Goal: Information Seeking & Learning: Learn about a topic

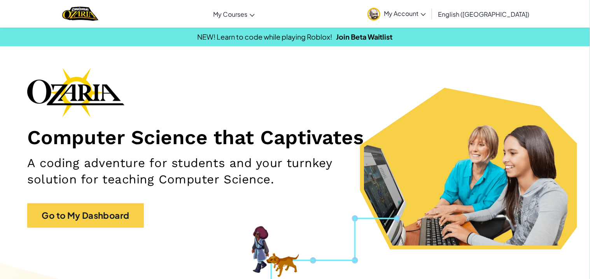
click at [133, 244] on section "Computer Science that Captivates A coding adventure for students and your turnk…" at bounding box center [295, 159] width 590 height 182
click at [126, 230] on div "Computer Science that Captivates A coding adventure for students and your turnk…" at bounding box center [294, 152] width 535 height 168
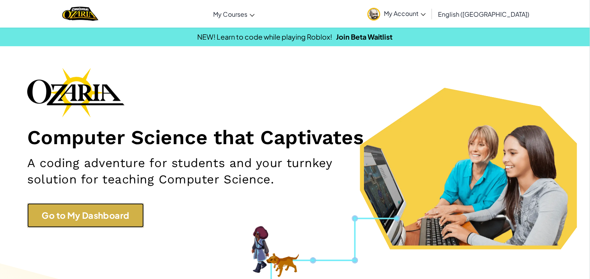
click at [126, 220] on link "Go to My Dashboard" at bounding box center [85, 215] width 117 height 24
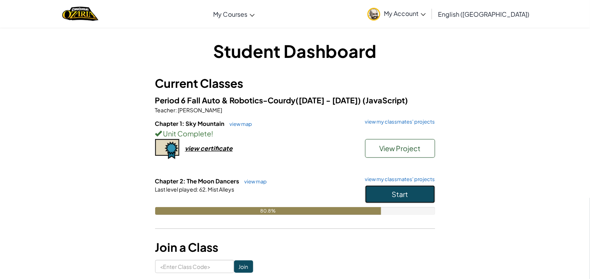
click at [385, 194] on button "Start" at bounding box center [400, 194] width 70 height 18
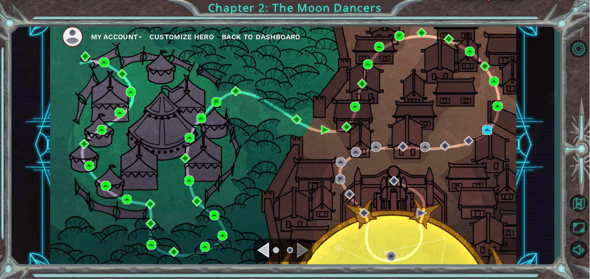
click at [483, 131] on img at bounding box center [487, 130] width 10 height 10
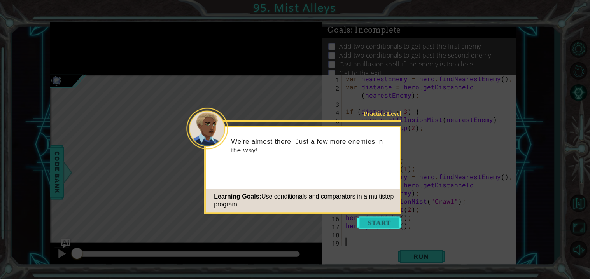
click at [375, 227] on button "Start" at bounding box center [379, 222] width 44 height 12
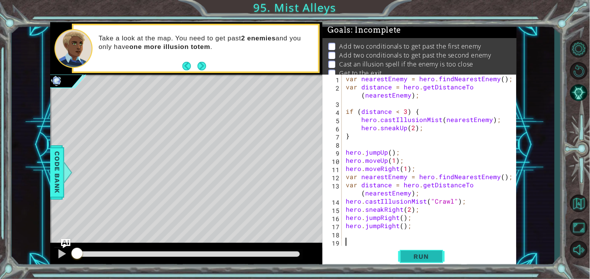
click at [421, 253] on span "Run" at bounding box center [421, 257] width 31 height 8
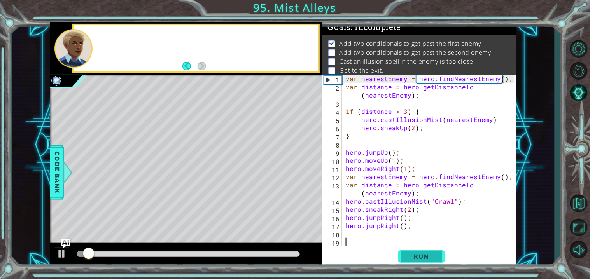
scroll to position [3, 0]
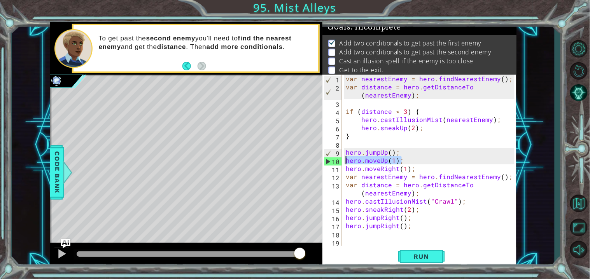
drag, startPoint x: 404, startPoint y: 162, endPoint x: 346, endPoint y: 164, distance: 58.0
click at [346, 164] on div "var nearestEnemy = hero . findNearestEnemy ( ) ; var distance = hero . getDista…" at bounding box center [431, 169] width 174 height 188
drag, startPoint x: 401, startPoint y: 159, endPoint x: 346, endPoint y: 163, distance: 54.9
click at [346, 163] on div "var nearestEnemy = hero . findNearestEnemy ( ) ; var distance = hero . getDista…" at bounding box center [431, 169] width 174 height 188
type textarea "hero.moveUp(1);hero.jumpUp();"
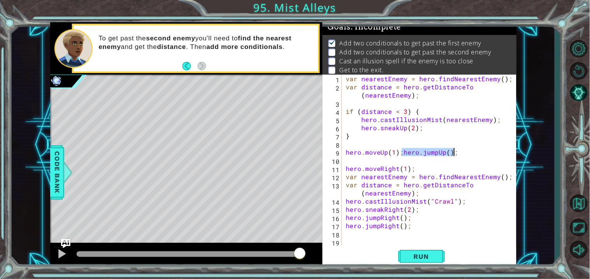
drag, startPoint x: 403, startPoint y: 153, endPoint x: 453, endPoint y: 153, distance: 50.1
click at [453, 153] on div "var nearestEnemy = hero . findNearestEnemy ( ) ; var distance = hero . getDista…" at bounding box center [431, 169] width 174 height 188
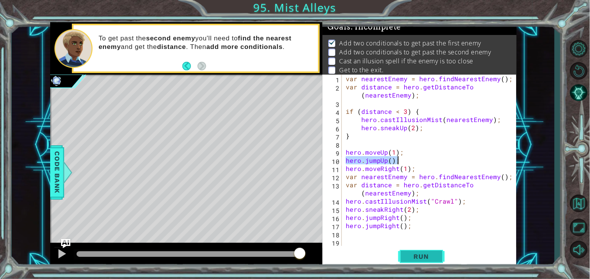
click at [416, 264] on button "Run" at bounding box center [421, 256] width 47 height 19
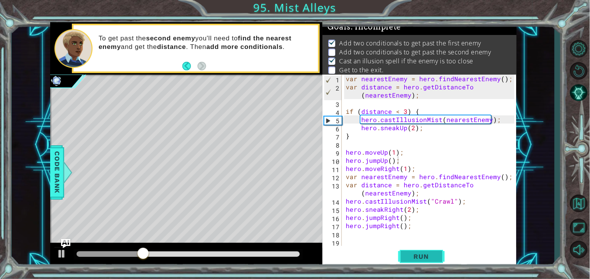
click at [416, 264] on button "Run" at bounding box center [421, 256] width 47 height 19
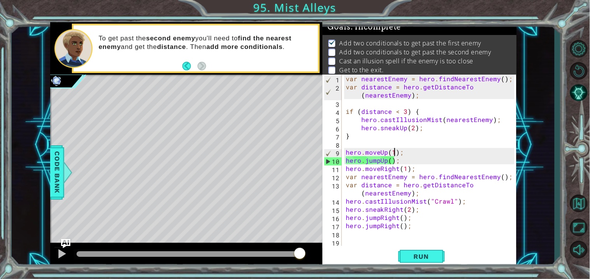
click at [393, 152] on div "var nearestEnemy = hero . findNearestEnemy ( ) ; var distance = hero . getDista…" at bounding box center [431, 169] width 174 height 188
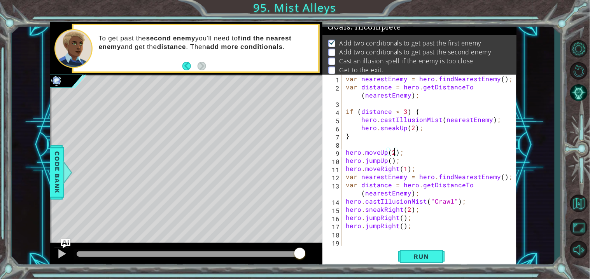
scroll to position [0, 3]
click at [403, 255] on button "Run" at bounding box center [421, 256] width 47 height 19
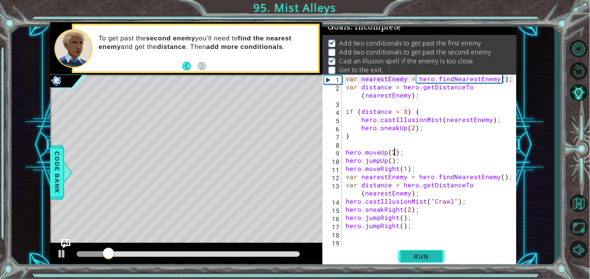
click at [405, 255] on button "Run" at bounding box center [421, 256] width 47 height 19
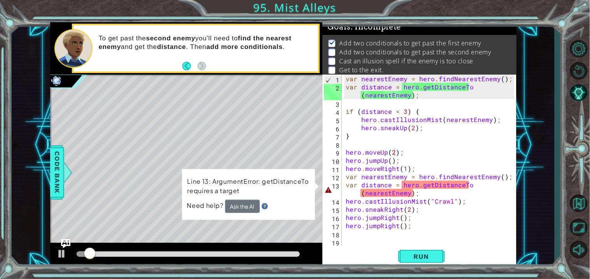
click at [237, 197] on td "Line 13: ArgumentError: getDistanceTo requires a target" at bounding box center [248, 187] width 123 height 23
click at [240, 201] on button "Ask the AI" at bounding box center [242, 206] width 35 height 13
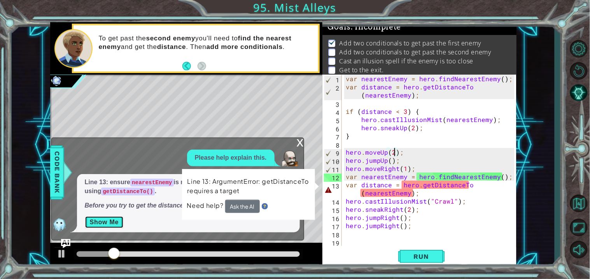
click at [108, 222] on button "Show Me" at bounding box center [104, 222] width 39 height 12
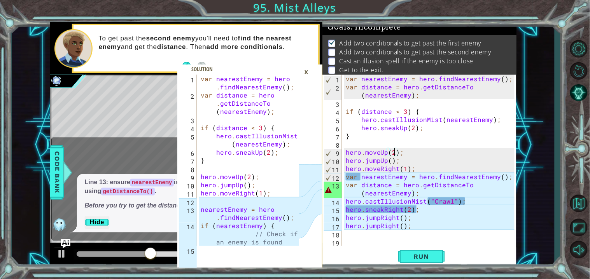
click at [358, 178] on div "var nearestEnemy = hero . findNearestEnemy ( ) ; var distance = hero . getDista…" at bounding box center [431, 169] width 174 height 188
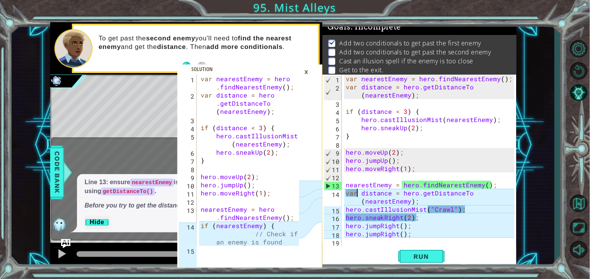
click at [357, 195] on div "var nearestEnemy = hero . findNearestEnemy ( ) ; var distance = hero . getDista…" at bounding box center [431, 169] width 174 height 188
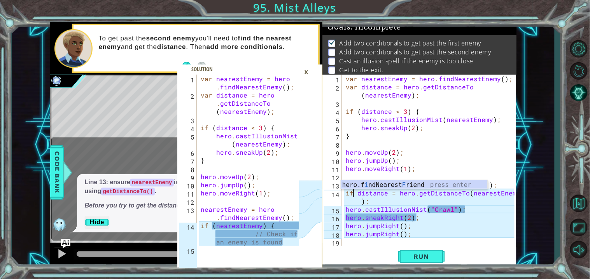
scroll to position [0, 0]
click at [430, 166] on div "var nearestEnemy = hero . findNearestEnemy ( ) ; var distance = hero . getDista…" at bounding box center [431, 169] width 174 height 188
click at [420, 185] on div "var nearestEnemy = hero . findNearestEnemy ( ) ; var distance = hero . getDista…" at bounding box center [431, 169] width 174 height 188
click at [386, 195] on div "var nearestEnemy = hero . findNearestEnemy ( ) ; var distance = hero . getDista…" at bounding box center [431, 169] width 174 height 188
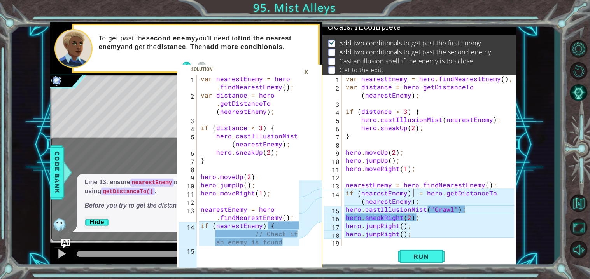
scroll to position [0, 4]
click at [428, 197] on div "var nearestEnemy = hero . findNearestEnemy ( ) ; var distance = hero . getDista…" at bounding box center [431, 169] width 174 height 188
click at [428, 202] on div "var nearestEnemy = hero . findNearestEnemy ( ) ; var distance = hero . getDista…" at bounding box center [431, 169] width 174 height 188
drag, startPoint x: 428, startPoint y: 194, endPoint x: 502, endPoint y: 195, distance: 74.2
click at [502, 195] on div "var nearestEnemy = hero . findNearestEnemy ( ) ; var distance = hero . getDista…" at bounding box center [431, 169] width 174 height 188
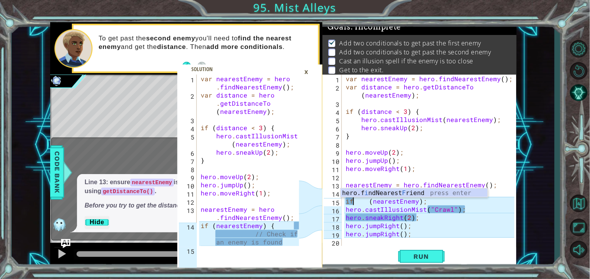
scroll to position [0, 0]
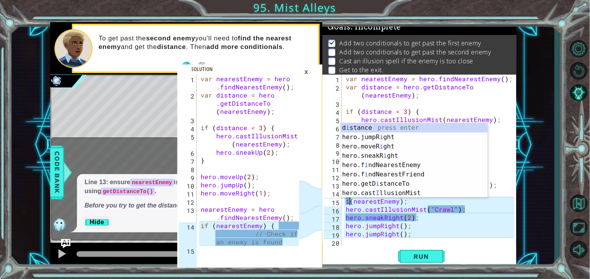
type textarea "(nearestEnemy);"
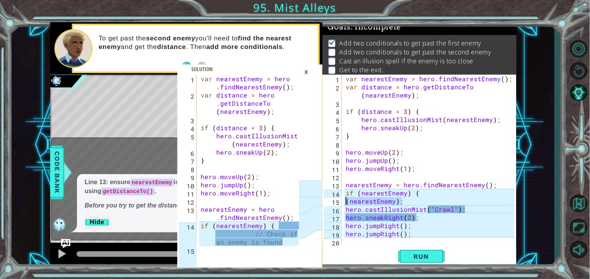
drag, startPoint x: 417, startPoint y: 202, endPoint x: 347, endPoint y: 201, distance: 70.0
click at [347, 201] on div "var nearestEnemy = hero . findNearestEnemy ( ) ; var distance = hero . getDista…" at bounding box center [431, 169] width 174 height 188
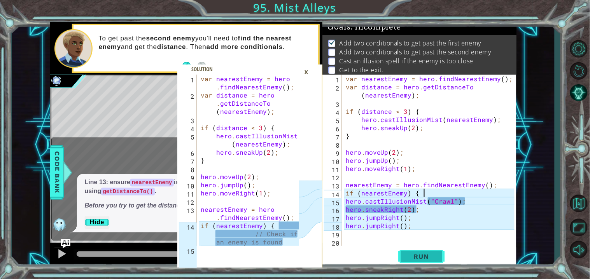
click at [423, 257] on span "Run" at bounding box center [421, 257] width 31 height 8
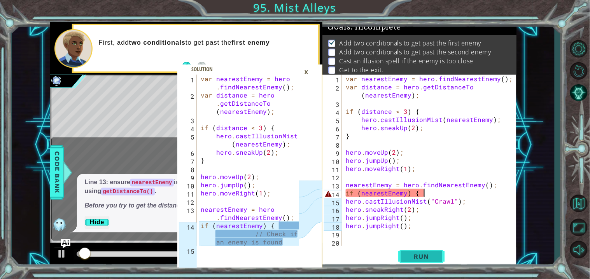
click at [423, 257] on span "Run" at bounding box center [421, 257] width 31 height 8
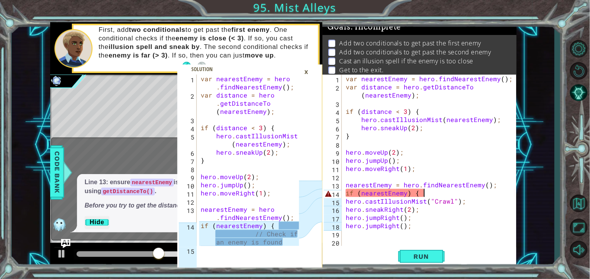
click at [308, 73] on div "×" at bounding box center [306, 71] width 12 height 13
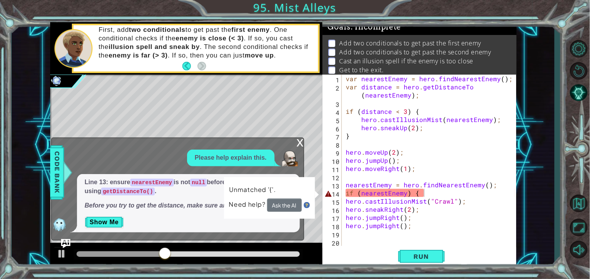
click at [300, 144] on div "x" at bounding box center [300, 142] width 7 height 8
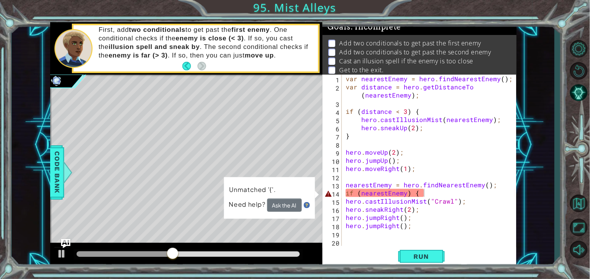
click at [418, 198] on div "var nearestEnemy = hero . findNearestEnemy ( ) ; var distance = hero . getDista…" at bounding box center [431, 169] width 174 height 188
click at [422, 194] on div "var nearestEnemy = hero . findNearestEnemy ( ) ; var distance = hero . getDista…" at bounding box center [431, 169] width 174 height 188
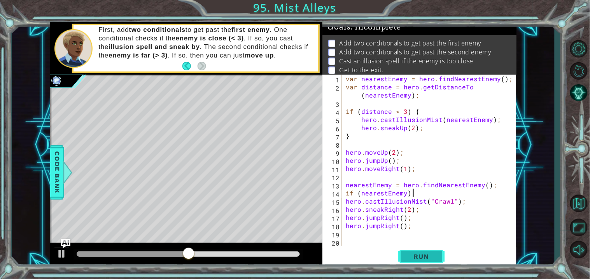
click at [429, 251] on button "Run" at bounding box center [421, 256] width 47 height 19
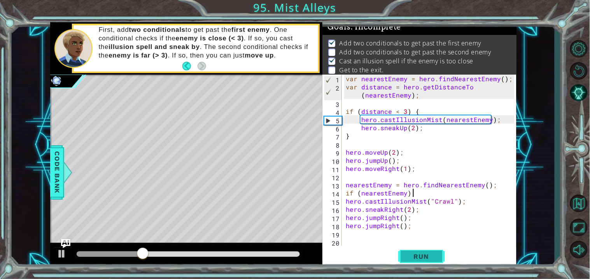
click at [429, 251] on button "Run" at bounding box center [421, 256] width 47 height 19
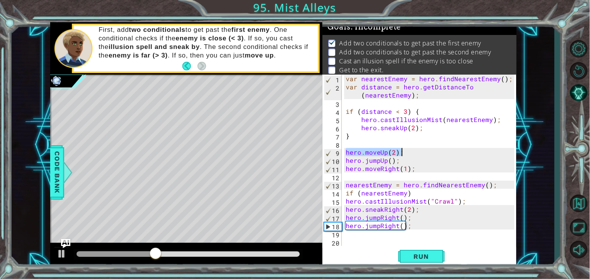
drag, startPoint x: 345, startPoint y: 153, endPoint x: 401, endPoint y: 152, distance: 55.6
click at [401, 152] on div "var nearestEnemy = hero . findNearestEnemy ( ) ; var distance = hero . getDista…" at bounding box center [431, 169] width 174 height 188
drag, startPoint x: 346, startPoint y: 152, endPoint x: 402, endPoint y: 152, distance: 56.4
click at [402, 152] on div "var nearestEnemy = hero . findNearestEnemy ( ) ; var distance = hero . getDista…" at bounding box center [431, 169] width 174 height 188
type textarea "hero.moveRight(1);"
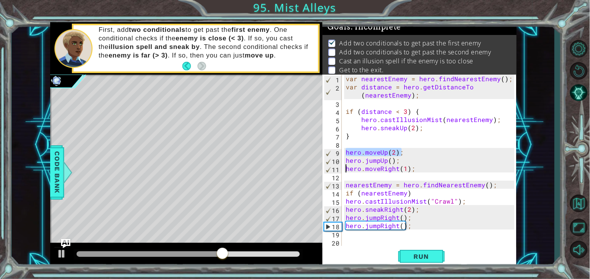
type textarea "hero.moveUp(2);hero.moveRight(1);"
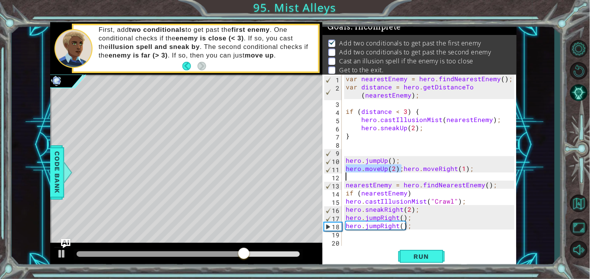
type textarea "hero.moveUp(2);hero.moveRight(1);"
drag, startPoint x: 402, startPoint y: 168, endPoint x: 472, endPoint y: 171, distance: 70.0
click at [472, 171] on div "var nearestEnemy = hero . findNearestEnemy ( ) ; var distance = hero . getDista…" at bounding box center [431, 169] width 174 height 188
type textarea "hero.moveRight(1);"
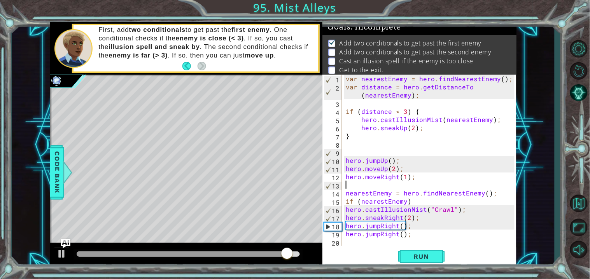
click at [347, 150] on div "var nearestEnemy = hero . findNearestEnemy ( ) ; var distance = hero . getDista…" at bounding box center [431, 169] width 174 height 188
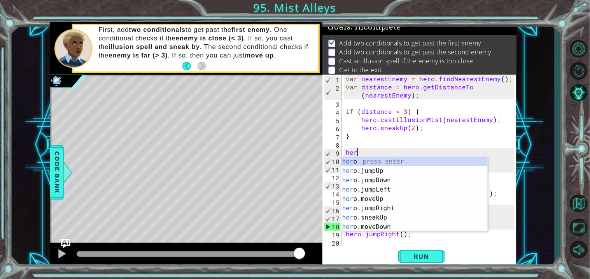
scroll to position [0, 0]
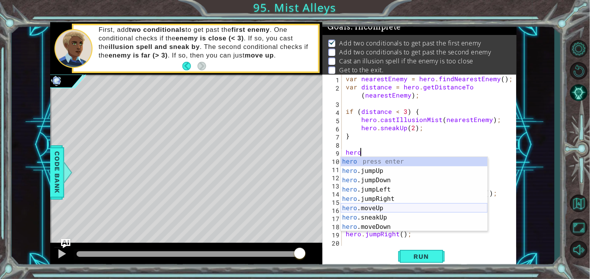
click at [412, 209] on div "hero press enter hero .jumpUp press enter hero .jumpDown press enter hero .jump…" at bounding box center [413, 203] width 147 height 93
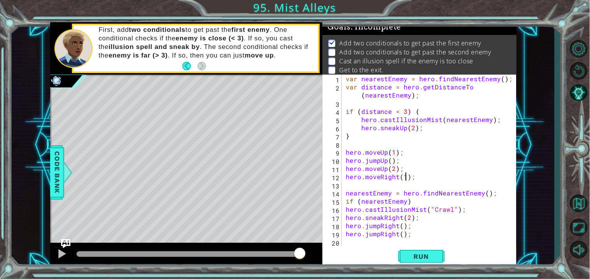
click at [405, 178] on div "var nearestEnemy = hero . findNearestEnemy ( ) ; var distance = hero . getDista…" at bounding box center [431, 169] width 174 height 188
click at [415, 252] on button "Run" at bounding box center [421, 256] width 47 height 19
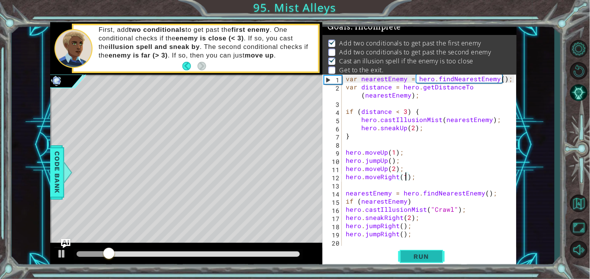
click at [415, 252] on button "Run" at bounding box center [421, 256] width 47 height 19
click at [573, 96] on button "AI Hint" at bounding box center [578, 93] width 23 height 20
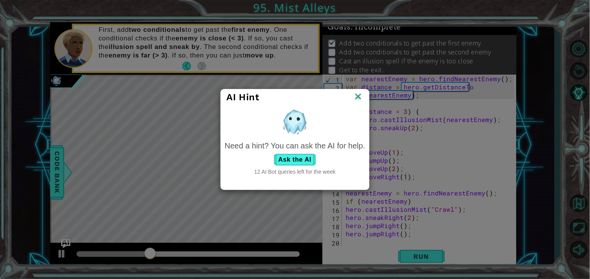
click at [312, 151] on div "Need a hint? You can ask the AI for help." at bounding box center [295, 145] width 140 height 11
click at [312, 155] on button "Ask the AI" at bounding box center [294, 160] width 43 height 12
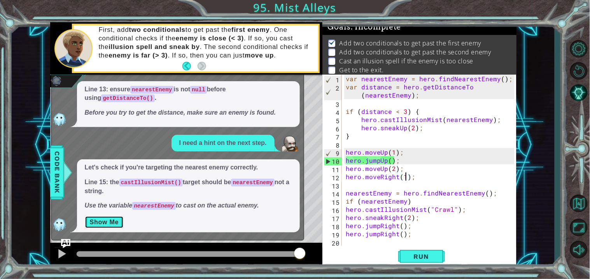
click at [121, 220] on button "Show Me" at bounding box center [104, 222] width 39 height 12
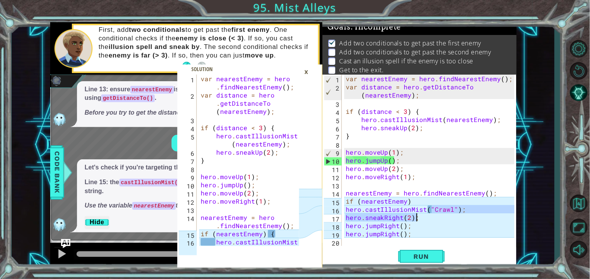
drag, startPoint x: 430, startPoint y: 211, endPoint x: 462, endPoint y: 217, distance: 32.5
click at [462, 217] on div "var nearestEnemy = hero . findNearestEnemy ( ) ; var distance = hero . getDista…" at bounding box center [431, 169] width 174 height 188
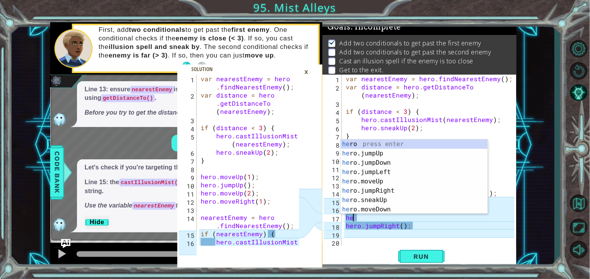
scroll to position [0, 0]
type textarea "h"
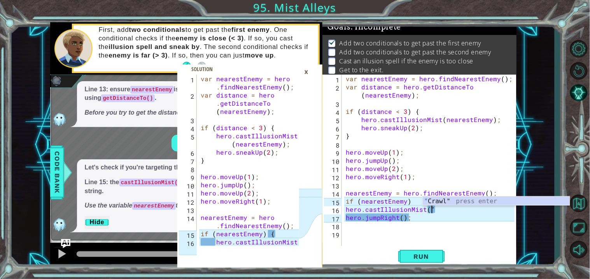
type textarea "hero.jumpRight();"
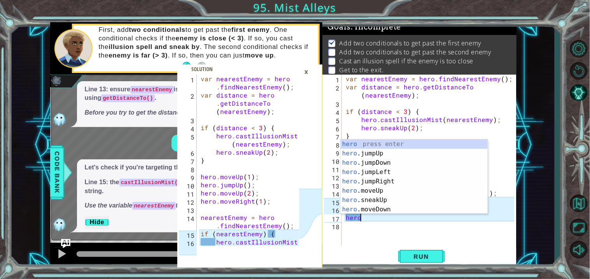
type textarea "h"
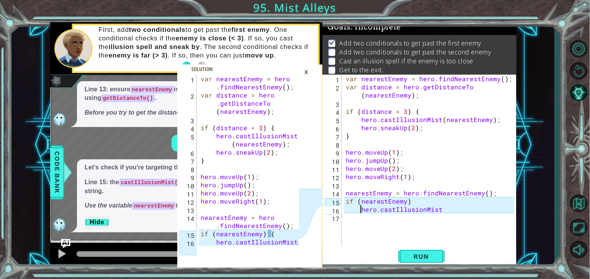
click at [428, 204] on div "var nearestEnemy = hero . findNearestEnemy ( ) ; var distance = hero . getDista…" at bounding box center [431, 169] width 174 height 188
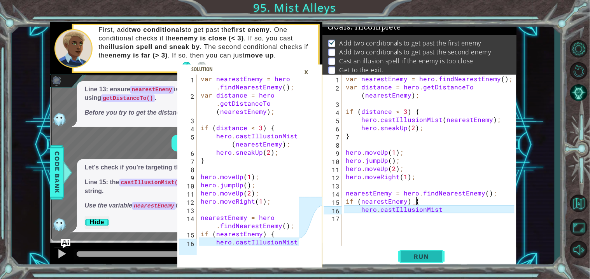
type textarea "if (nearestEnemy) {"
click at [435, 254] on span "Run" at bounding box center [421, 257] width 31 height 8
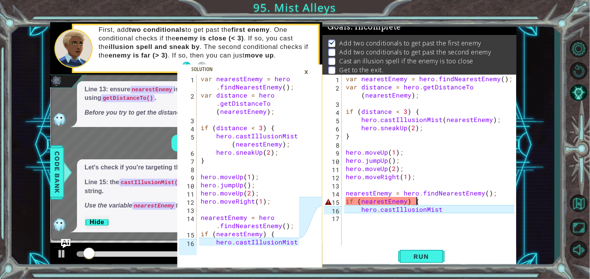
click at [391, 221] on div "var nearestEnemy = hero . findNearestEnemy ( ) ; var distance = hero . getDista…" at bounding box center [431, 169] width 174 height 188
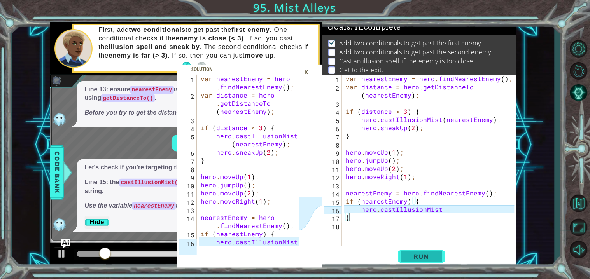
click at [408, 262] on button "Run" at bounding box center [421, 256] width 47 height 19
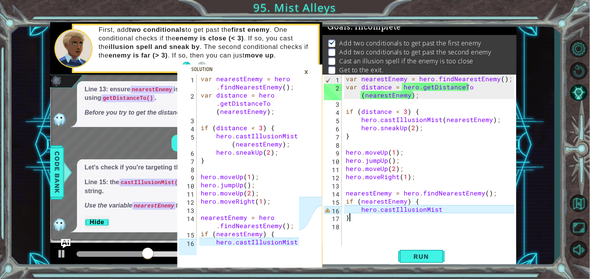
click at [305, 74] on div "×" at bounding box center [306, 71] width 12 height 13
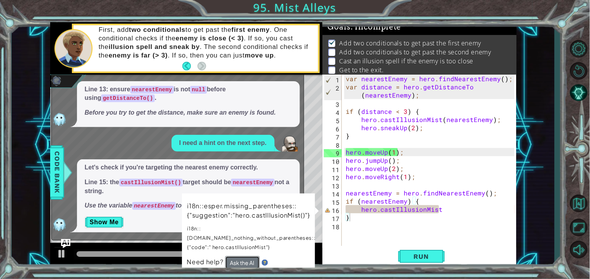
click at [248, 256] on button "Ask the AI" at bounding box center [242, 262] width 35 height 13
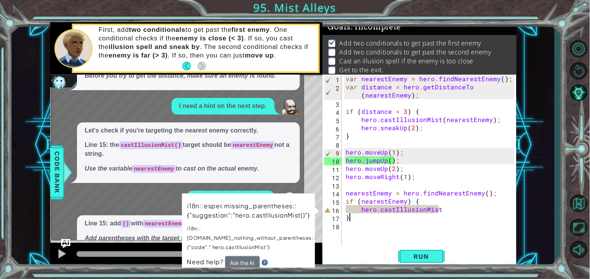
scroll to position [32, 0]
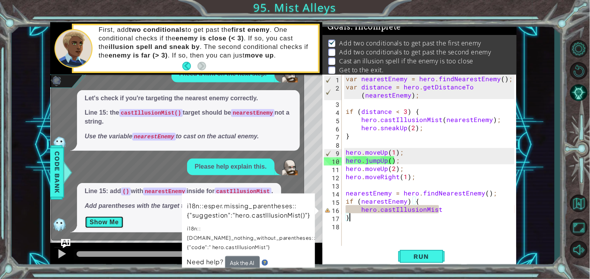
click at [117, 220] on button "Show Me" at bounding box center [104, 222] width 39 height 12
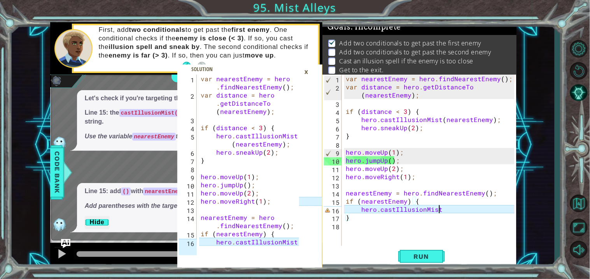
click at [473, 209] on div "var nearestEnemy = hero . findNearestEnemy ( ) ; var distance = hero . getDista…" at bounding box center [431, 169] width 174 height 188
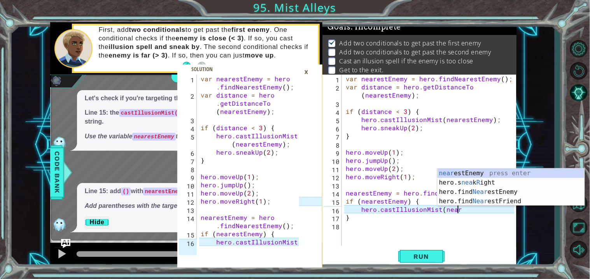
scroll to position [0, 6]
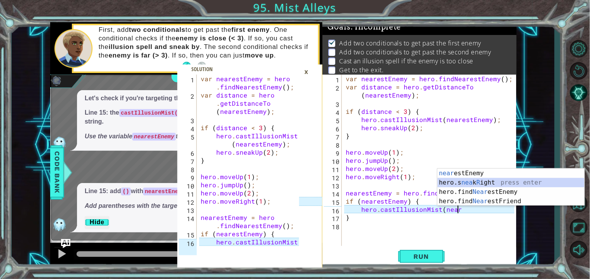
click at [516, 187] on div "near estEnemy press enter hero.s nea k R ight press enter hero.find Near estEne…" at bounding box center [510, 197] width 147 height 56
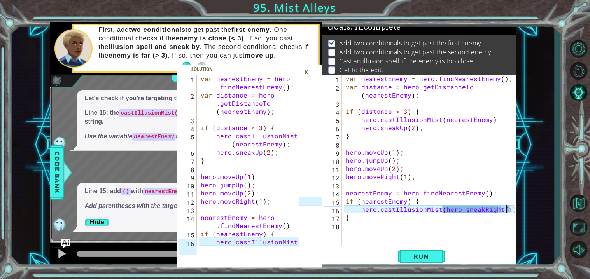
click at [512, 210] on div "var nearestEnemy = hero . findNearestEnemy ( ) ; var distance = hero . getDista…" at bounding box center [431, 169] width 174 height 188
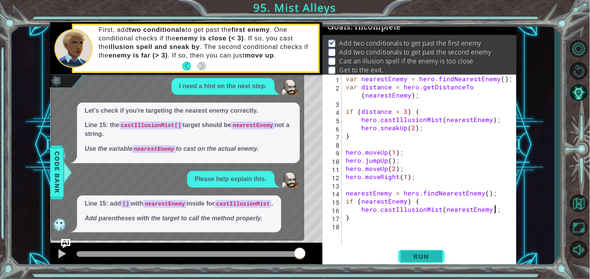
click at [440, 262] on button "Run" at bounding box center [421, 256] width 47 height 19
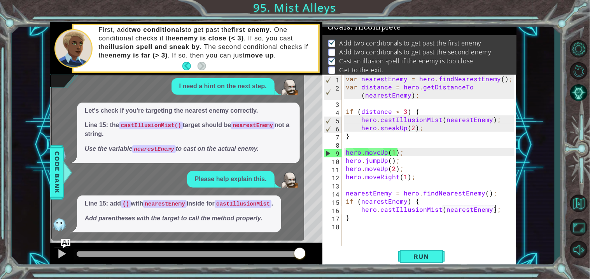
drag, startPoint x: 157, startPoint y: 251, endPoint x: 303, endPoint y: 267, distance: 147.0
click at [303, 267] on div at bounding box center [186, 255] width 272 height 25
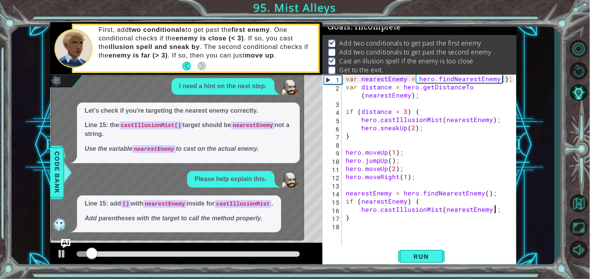
click at [237, 164] on div "Please help explain this. Line 13: ensure nearestEnemy is not null before using…" at bounding box center [176, 116] width 248 height 233
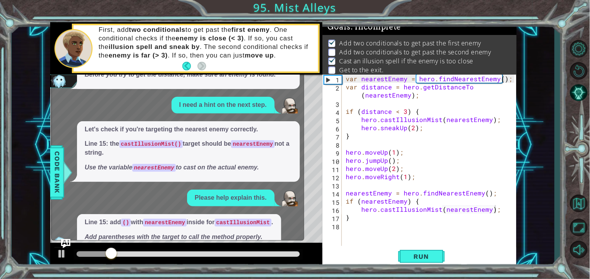
scroll to position [0, 0]
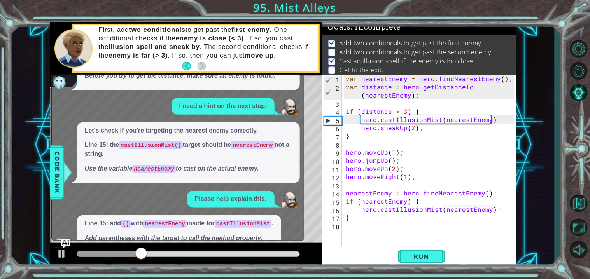
click at [237, 164] on p "Use the variable nearestEnemy to cast on the actual enemy." at bounding box center [188, 168] width 207 height 9
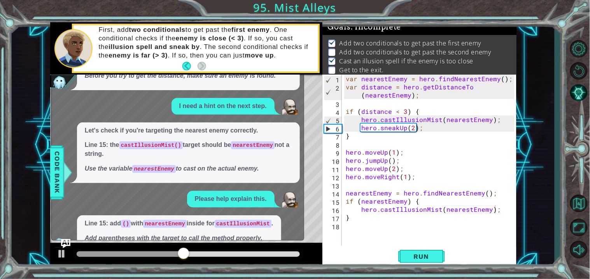
click at [258, 96] on div "Please help explain this. Line 13: ensure nearestEnemy is not null before using…" at bounding box center [176, 135] width 248 height 233
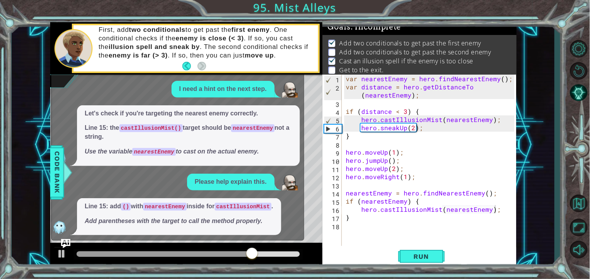
scroll to position [20, 0]
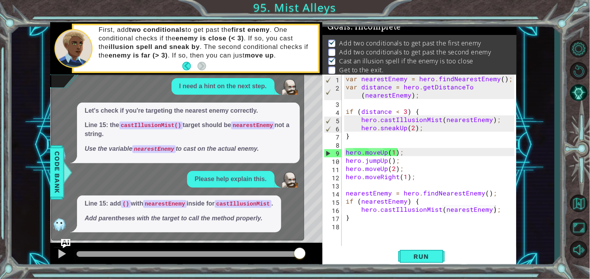
click at [404, 154] on div "var nearestEnemy = hero . findNearestEnemy ( ) ; var distance = hero . getDista…" at bounding box center [431, 169] width 174 height 188
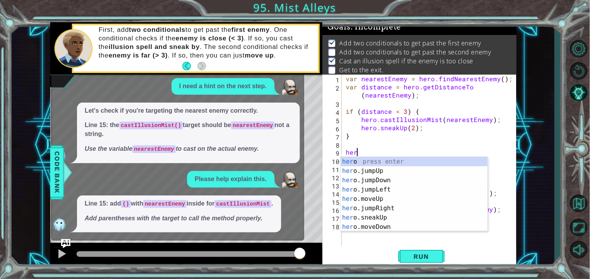
scroll to position [0, 0]
type textarea "h"
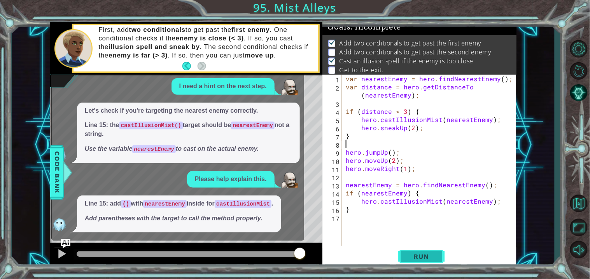
click at [439, 253] on button "Run" at bounding box center [421, 256] width 47 height 19
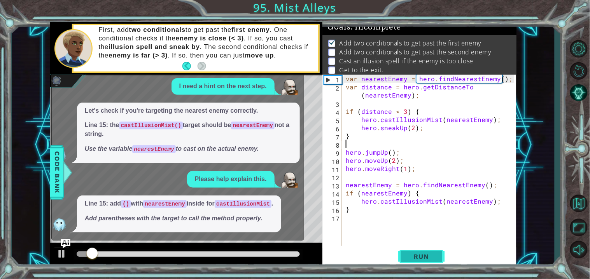
click at [439, 253] on button "Run" at bounding box center [421, 256] width 47 height 19
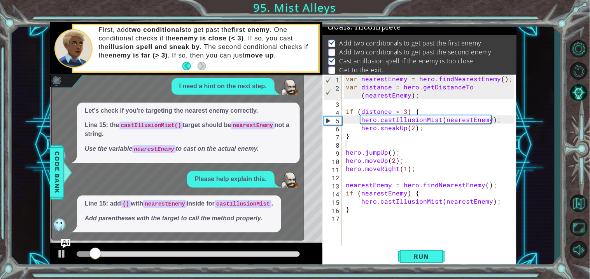
drag, startPoint x: 294, startPoint y: 190, endPoint x: 290, endPoint y: 277, distance: 87.2
click at [290, 277] on div "1 2 3 4 5 6 7 8 9 10 11 12 13 14 15 16 var nearestEnemy = hero . findNearestEne…" at bounding box center [295, 139] width 590 height 279
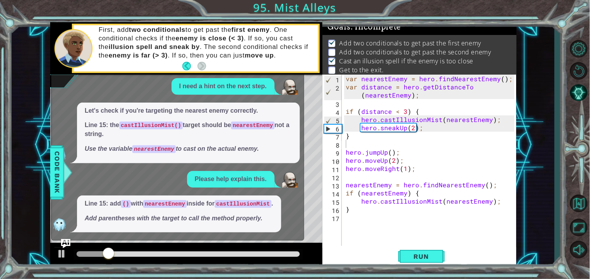
click at [182, 175] on div "Please help explain this." at bounding box center [176, 179] width 248 height 17
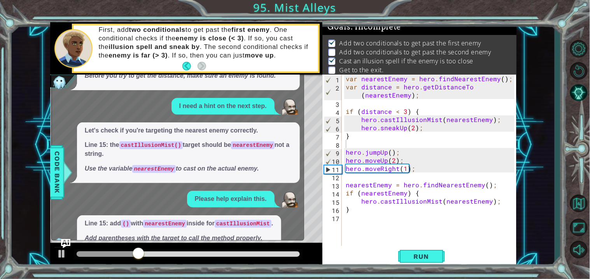
type textarea "hero.moveRight(1);"
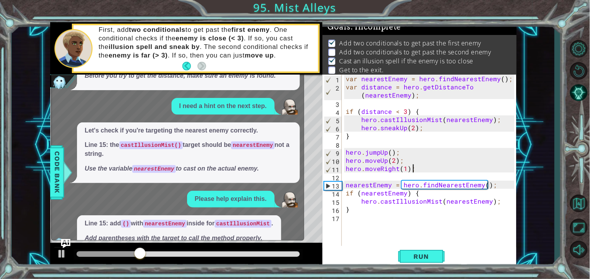
click at [427, 169] on div "var nearestEnemy = hero . findNearestEnemy ( ) ; var distance = hero . getDista…" at bounding box center [431, 169] width 174 height 188
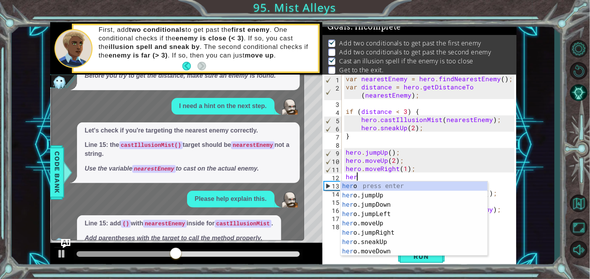
click at [406, 169] on div "var nearestEnemy = hero . findNearestEnemy ( ) ; var distance = hero . getDista…" at bounding box center [431, 169] width 174 height 188
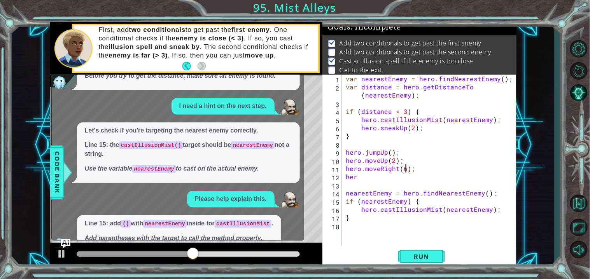
scroll to position [0, 3]
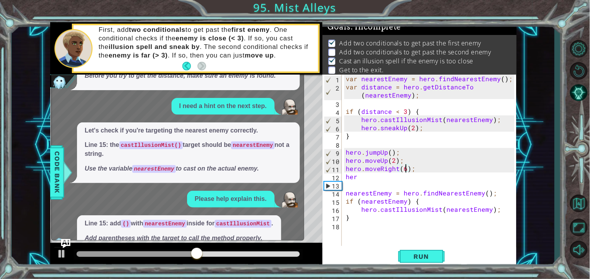
click at [380, 176] on div "var nearestEnemy = hero . findNearestEnemy ( ) ; var distance = hero . getDista…" at bounding box center [431, 169] width 174 height 188
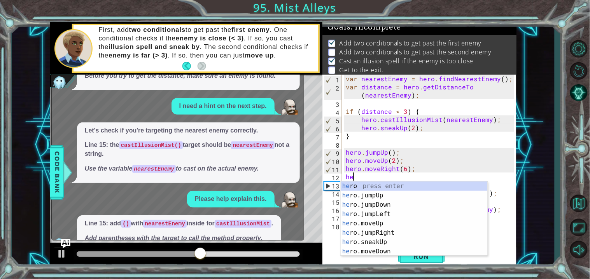
type textarea "h"
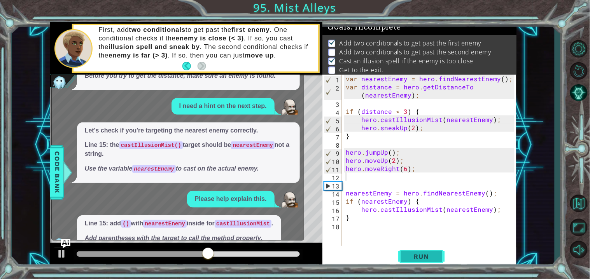
click at [409, 257] on span "Run" at bounding box center [421, 257] width 31 height 8
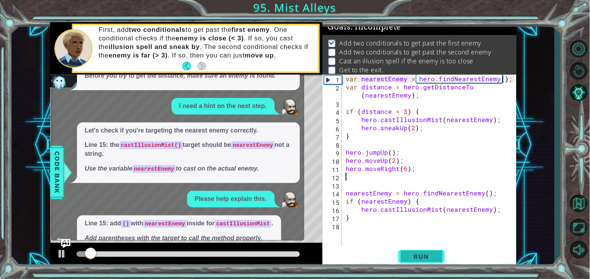
click at [409, 257] on span "Run" at bounding box center [421, 257] width 31 height 8
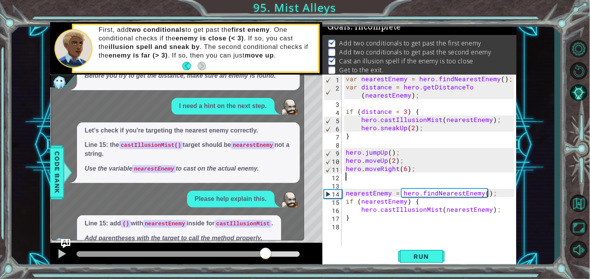
drag, startPoint x: 97, startPoint y: 251, endPoint x: 266, endPoint y: 250, distance: 168.7
click at [266, 250] on div at bounding box center [265, 254] width 14 height 14
click at [274, 112] on div "I need a hint on the next step." at bounding box center [222, 106] width 103 height 17
click at [582, 103] on div at bounding box center [578, 149] width 23 height 223
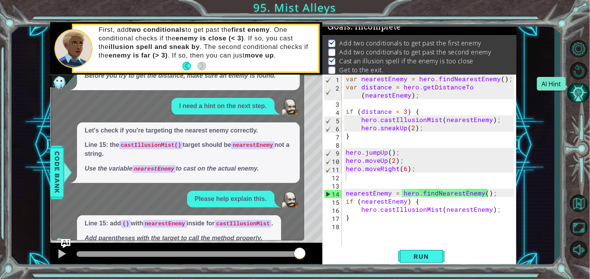
click at [581, 96] on button "AI Hint" at bounding box center [578, 93] width 23 height 20
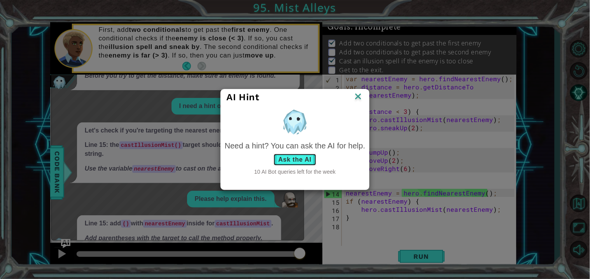
click at [313, 158] on button "Ask the AI" at bounding box center [294, 160] width 43 height 12
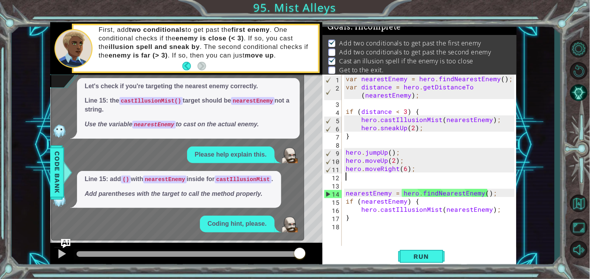
scroll to position [126, 0]
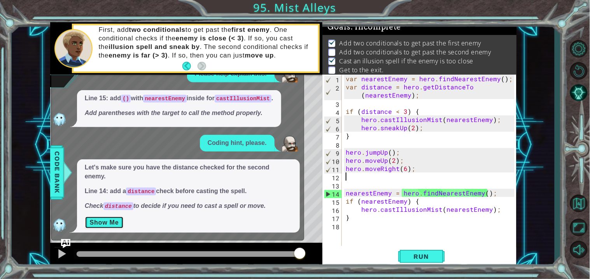
click at [117, 224] on button "Show Me" at bounding box center [104, 222] width 39 height 12
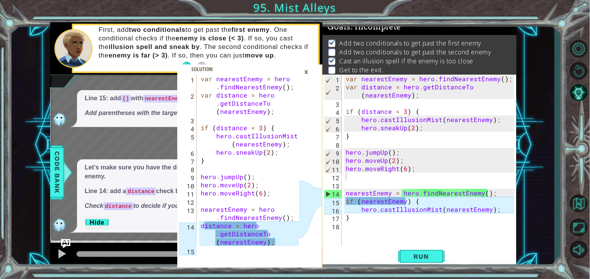
click at [407, 201] on div "var nearestEnemy = hero . findNearestEnemy ( ) ; var distance = hero . getDista…" at bounding box center [431, 169] width 174 height 188
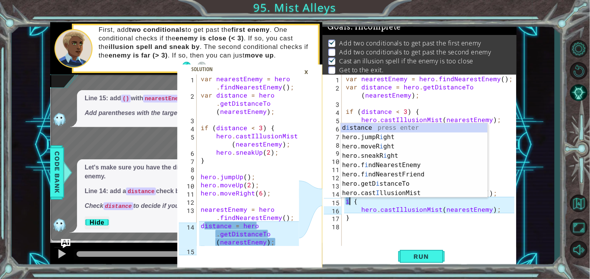
type textarea "{"
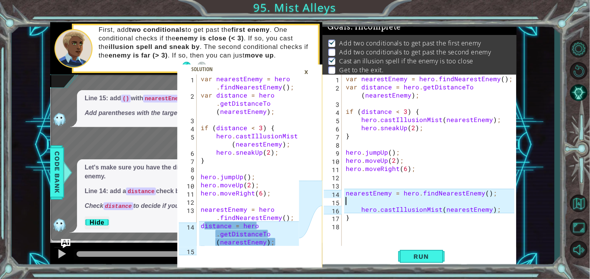
click at [421, 195] on div "var nearestEnemy = hero . findNearestEnemy ( ) ; var distance = hero . getDista…" at bounding box center [431, 169] width 174 height 188
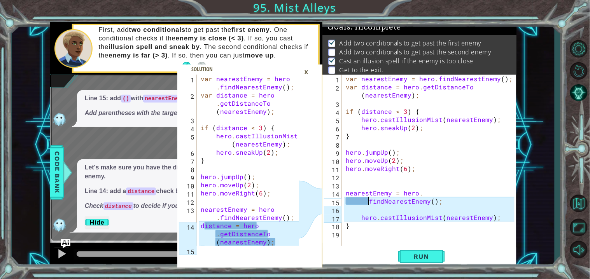
type textarea "findNearestEnemy();"
click at [407, 208] on div "var nearestEnemy = hero . findNearestEnemy ( ) ; var distance = hero . getDista…" at bounding box center [431, 169] width 174 height 188
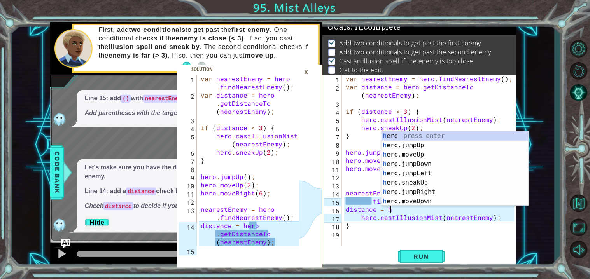
scroll to position [0, 2]
type textarea "distance = hero"
click at [354, 187] on div "var nearestEnemy = hero . findNearestEnemy ( ) ; var distance = hero . getDista…" at bounding box center [431, 169] width 174 height 188
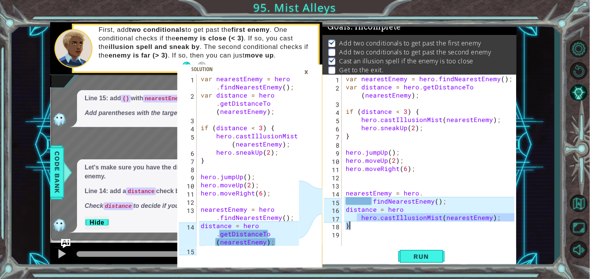
drag, startPoint x: 358, startPoint y: 217, endPoint x: 359, endPoint y: 225, distance: 7.8
click at [359, 225] on div "var nearestEnemy = hero . findNearestEnemy ( ) ; var distance = hero . getDista…" at bounding box center [431, 169] width 174 height 188
click at [365, 230] on div "var nearestEnemy = hero . findNearestEnemy ( ) ; var distance = hero . getDista…" at bounding box center [429, 160] width 170 height 171
click at [501, 219] on div "var nearestEnemy = hero . findNearestEnemy ( ) ; var distance = hero . getDista…" at bounding box center [431, 169] width 174 height 188
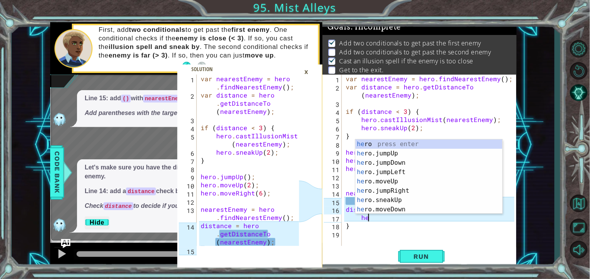
type textarea "h"
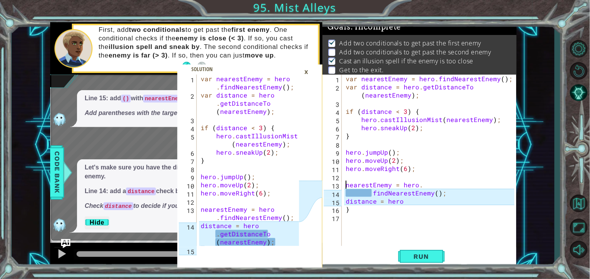
click at [403, 205] on div "var nearestEnemy = hero . findNearestEnemy ( ) ; var distance = hero . getDista…" at bounding box center [431, 169] width 174 height 188
type textarea "distance = hero"
type textarea "}"
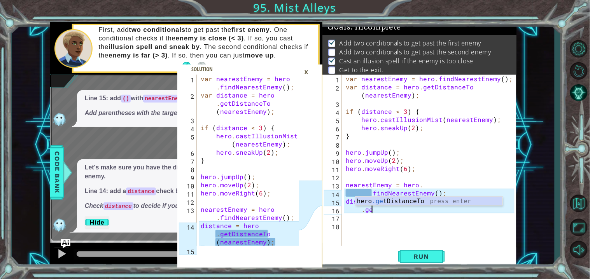
scroll to position [0, 1]
click at [410, 197] on div "hero .get DistanceTo press enter" at bounding box center [428, 211] width 147 height 28
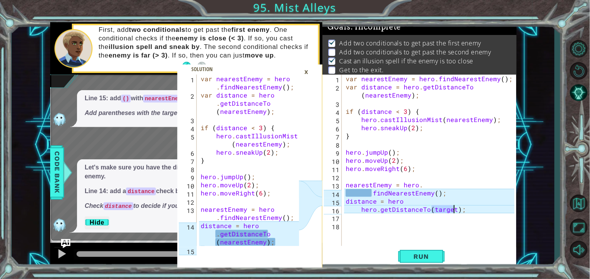
click at [429, 211] on div "var nearestEnemy = hero . findNearestEnemy ( ) ; var distance = hero . getDista…" at bounding box center [431, 169] width 174 height 188
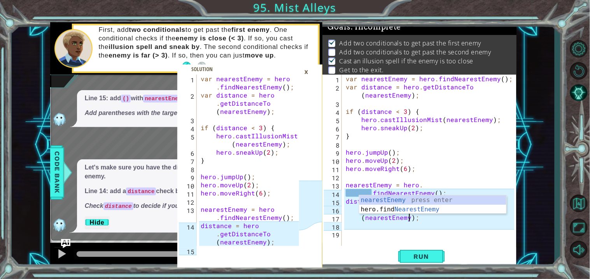
scroll to position [0, 4]
click at [429, 250] on button "Run" at bounding box center [421, 256] width 47 height 19
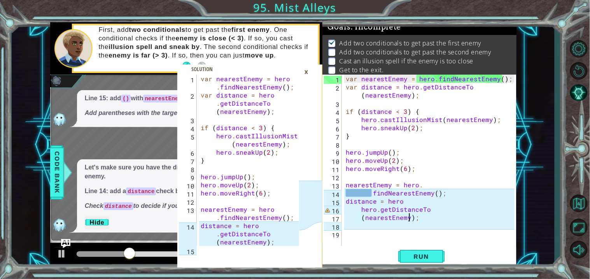
click at [307, 71] on div "×" at bounding box center [306, 71] width 12 height 13
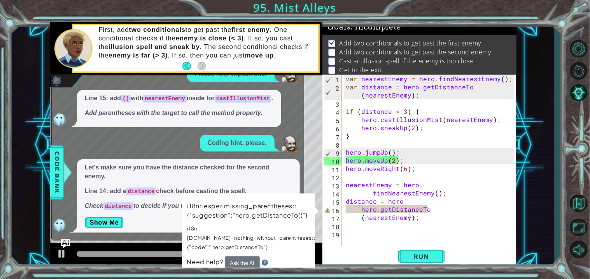
click at [247, 244] on td "i18n::esper.missing_parentheses::{"suggestion":"hero.getDistanceTo()"} i18n::[D…" at bounding box center [251, 228] width 129 height 55
click at [247, 256] on button "Ask the AI" at bounding box center [242, 262] width 35 height 13
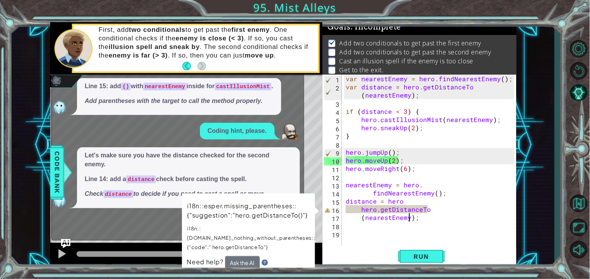
scroll to position [204, 0]
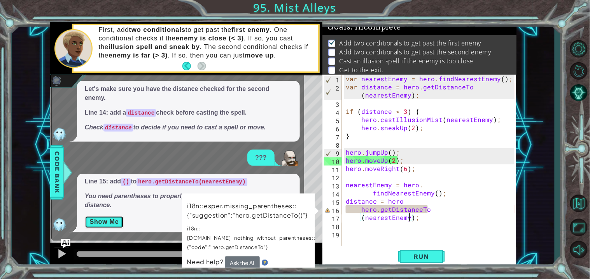
click at [102, 222] on button "Show Me" at bounding box center [104, 222] width 39 height 12
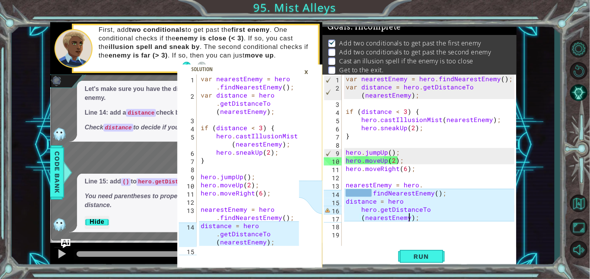
click at [370, 194] on div "var nearestEnemy = hero . findNearestEnemy ( ) ; var distance = hero . getDista…" at bounding box center [431, 169] width 174 height 188
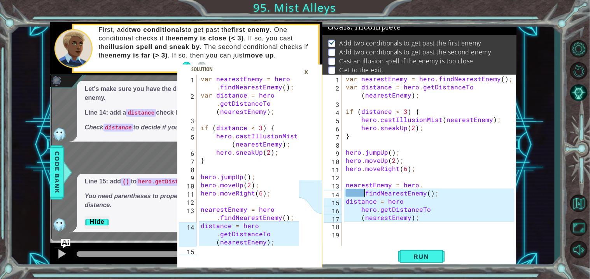
click at [447, 204] on div "var nearestEnemy = hero . findNearestEnemy ( ) ; var distance = hero . getDista…" at bounding box center [431, 169] width 174 height 188
click at [360, 213] on div "var nearestEnemy = hero . findNearestEnemy ( ) ; var distance = hero . getDista…" at bounding box center [431, 169] width 174 height 188
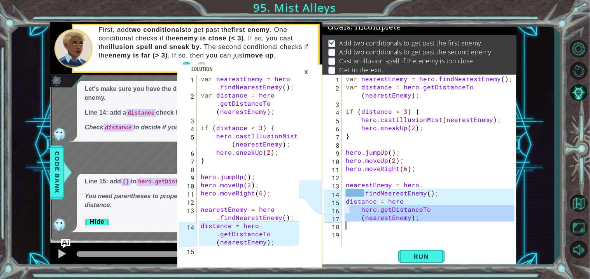
drag, startPoint x: 351, startPoint y: 209, endPoint x: 344, endPoint y: 222, distance: 15.0
click at [344, 222] on div "var nearestEnemy = hero . findNearestEnemy ( ) ; var distance = hero . getDista…" at bounding box center [431, 169] width 174 height 188
click at [430, 203] on div "var nearestEnemy = hero . findNearestEnemy ( ) ; var distance = hero . getDista…" at bounding box center [431, 169] width 174 height 188
type textarea "distance = hero"
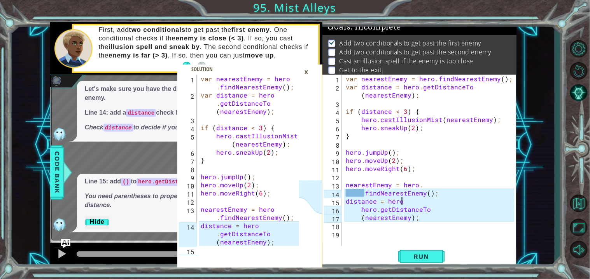
click at [344, 202] on div "var nearestEnemy = hero . findNearestEnemy ( ) ; var distance = hero . getDista…" at bounding box center [431, 169] width 174 height 188
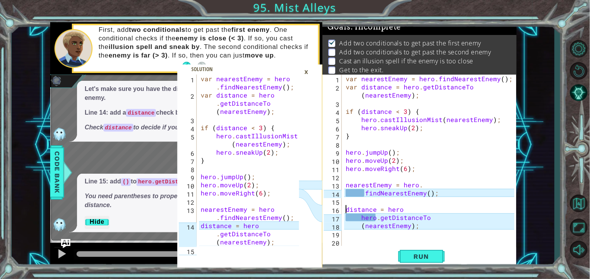
scroll to position [0, 0]
type textarea "findNearestEnemy();"
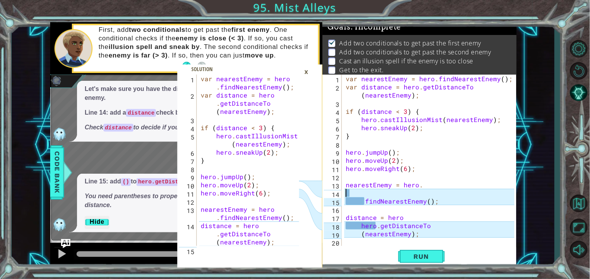
click at [353, 194] on div "var nearestEnemy = hero . findNearestEnemy ( ) ; var distance = hero . getDista…" at bounding box center [431, 169] width 174 height 188
type textarea "findNearestEnemy();"
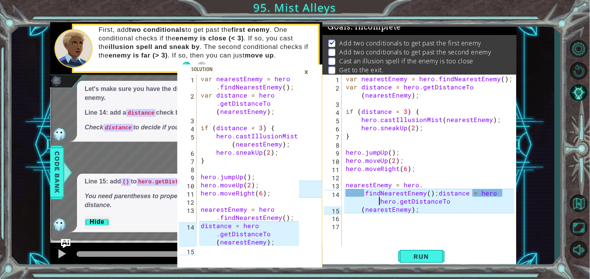
click at [379, 200] on div "var nearestEnemy = hero . findNearestEnemy ( ) ; var distance = hero . getDista…" at bounding box center [431, 169] width 174 height 188
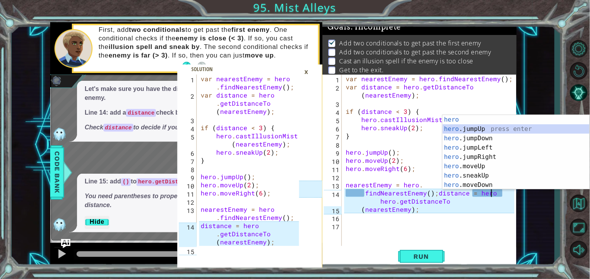
click at [379, 202] on div "var nearestEnemy = hero . findNearestEnemy ( ) ; var distance = hero . getDista…" at bounding box center [431, 169] width 174 height 188
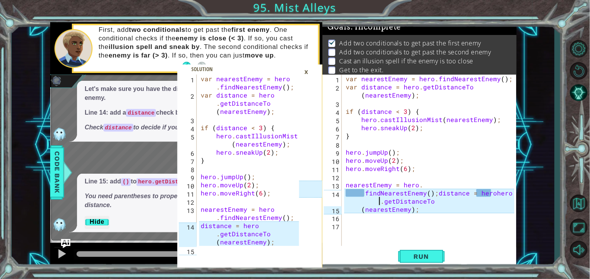
click at [378, 202] on div "var nearestEnemy = hero . findNearestEnemy ( ) ; var distance = hero . getDista…" at bounding box center [431, 169] width 174 height 188
click at [361, 210] on div "var nearestEnemy = hero . findNearestEnemy ( ) ; var distance = hero . getDista…" at bounding box center [431, 169] width 174 height 188
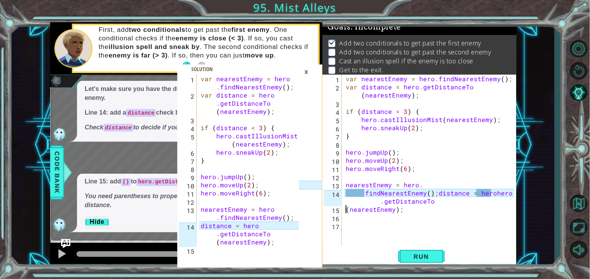
scroll to position [0, 3]
click at [371, 202] on div "var nearestEnemy = hero . findNearestEnemy ( ) ; var distance = hero . getDista…" at bounding box center [431, 169] width 174 height 188
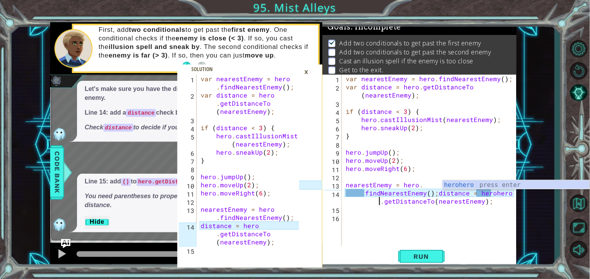
click at [435, 194] on div "var nearestEnemy = hero . findNearestEnemy ( ) ; var distance = hero . getDista…" at bounding box center [431, 169] width 174 height 188
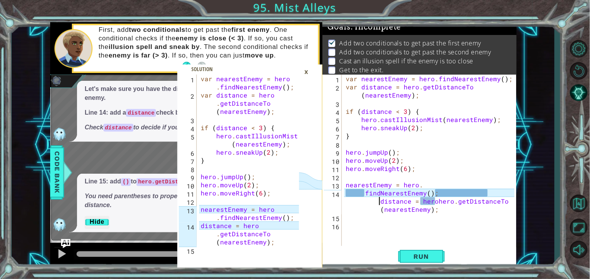
drag, startPoint x: 375, startPoint y: 201, endPoint x: 341, endPoint y: 202, distance: 34.2
click at [341, 202] on div "findNearestEnemy(); distance = herohero.getDistanceTo(nearestEnemy); 1 2 3 4 5 …" at bounding box center [418, 160] width 192 height 171
click at [361, 194] on div "var nearestEnemy = hero . findNearestEnemy ( ) ; var distance = hero . getDista…" at bounding box center [431, 169] width 174 height 188
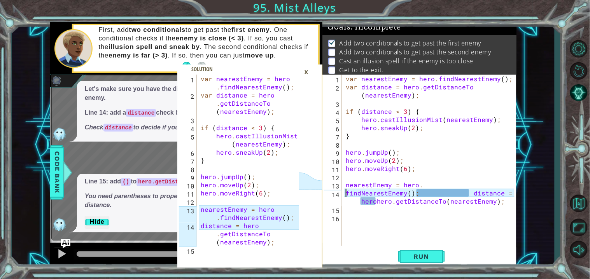
type textarea "nearestEnemy = hero.findNearestEnemy(); distance = herohero.getDistanceTo(neare…"
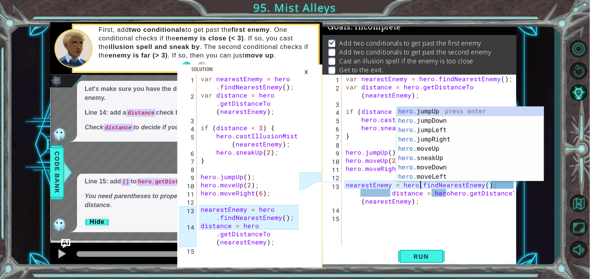
click at [349, 209] on div "var nearestEnemy = hero . findNearestEnemy ( ) ; var distance = hero . getDista…" at bounding box center [431, 169] width 174 height 188
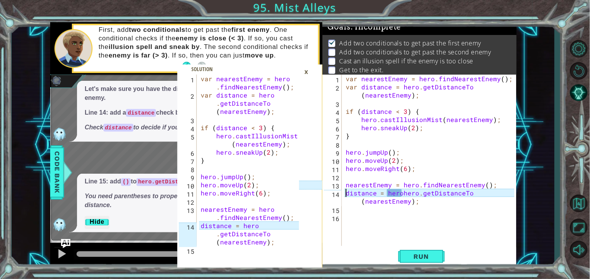
click at [421, 185] on div "var nearestEnemy = hero . findNearestEnemy ( ) ; var distance = hero . getDista…" at bounding box center [431, 169] width 174 height 188
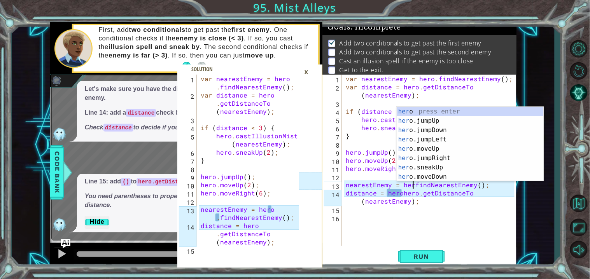
scroll to position [0, 4]
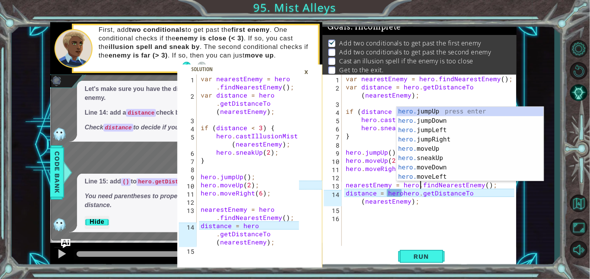
click at [401, 192] on div "var nearestEnemy = hero . findNearestEnemy ( ) ; var distance = hero . getDista…" at bounding box center [431, 169] width 174 height 188
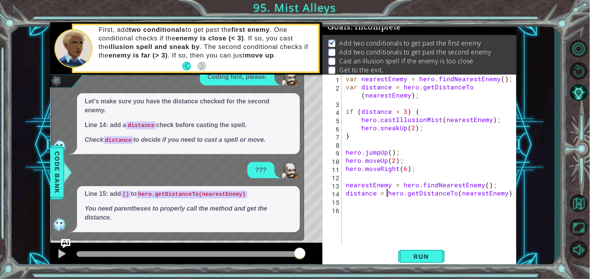
scroll to position [191, 0]
type textarea "distance = hero.getDistanceTo(nearestEnemy);"
click at [439, 253] on button "Run" at bounding box center [421, 256] width 47 height 19
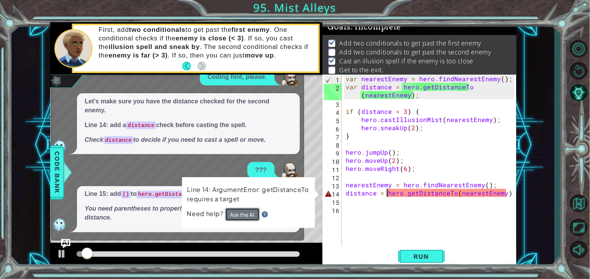
click at [252, 209] on button "Ask the AI" at bounding box center [242, 214] width 35 height 13
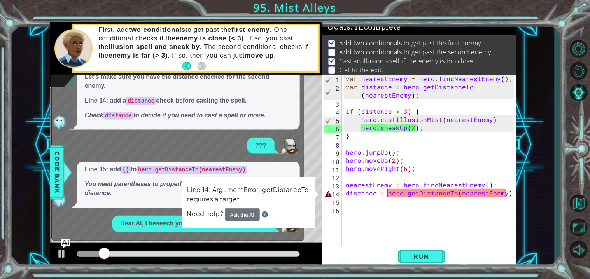
scroll to position [297, 0]
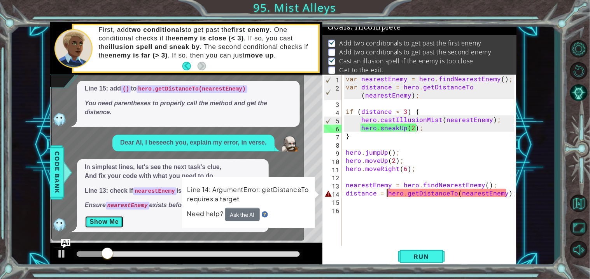
click at [101, 224] on button "Show Me" at bounding box center [104, 222] width 39 height 12
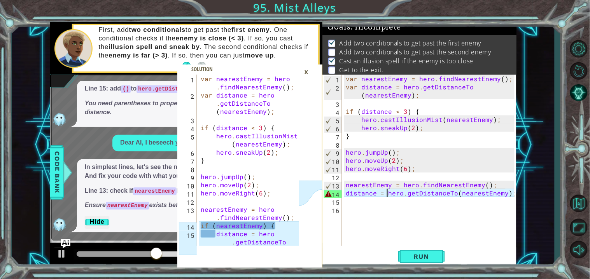
click at [345, 194] on div "var nearestEnemy = hero . findNearestEnemy ( ) ; var distance = hero . getDista…" at bounding box center [431, 169] width 174 height 188
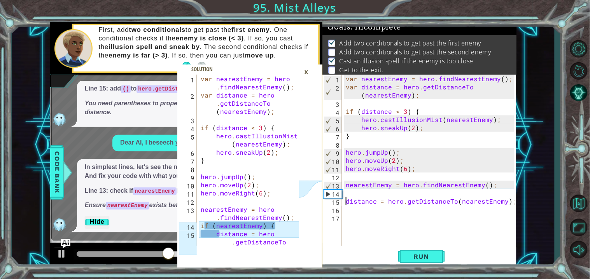
click at [353, 195] on div "var nearestEnemy = hero . findNearestEnemy ( ) ; var distance = hero . getDista…" at bounding box center [431, 169] width 174 height 188
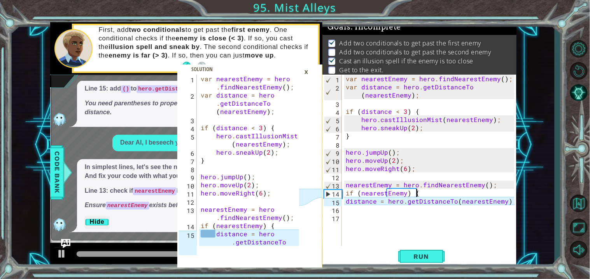
scroll to position [0, 4]
click at [344, 202] on div "if (nearestEnemy) { 1 2 3 4 5 6 7 8 9 10 11 12 13 14 15 16 17 var nearestEnemy …" at bounding box center [418, 160] width 192 height 171
click at [344, 202] on div "var nearestEnemy = hero . findNearestEnemy ( ) ; var distance = hero . getDista…" at bounding box center [431, 169] width 174 height 188
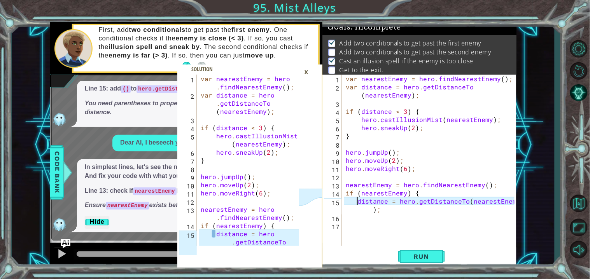
type textarea "distance = hero.getDistanceTo(nearestEnemy);"
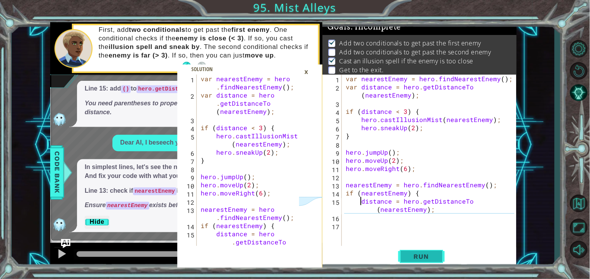
click at [426, 251] on button "Run" at bounding box center [421, 256] width 47 height 19
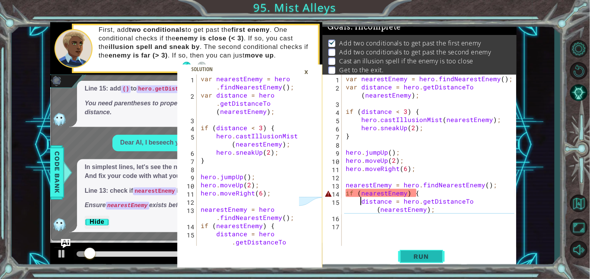
click at [427, 251] on button "Run" at bounding box center [421, 256] width 47 height 19
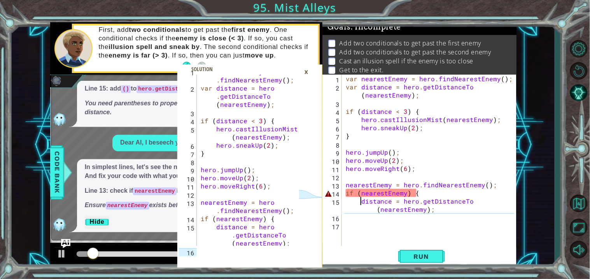
scroll to position [24, 0]
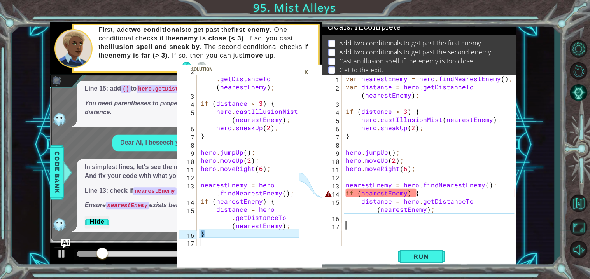
click at [352, 222] on div "var nearestEnemy = hero . findNearestEnemy ( ) ; var distance = hero . getDista…" at bounding box center [431, 169] width 174 height 188
click at [353, 221] on div "var nearestEnemy = hero . findNearestEnemy ( ) ; var distance = hero . getDista…" at bounding box center [431, 169] width 174 height 188
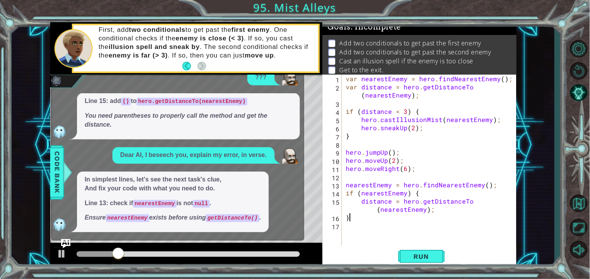
scroll to position [284, 0]
type textarea "}"
click at [419, 260] on span "Run" at bounding box center [421, 257] width 31 height 8
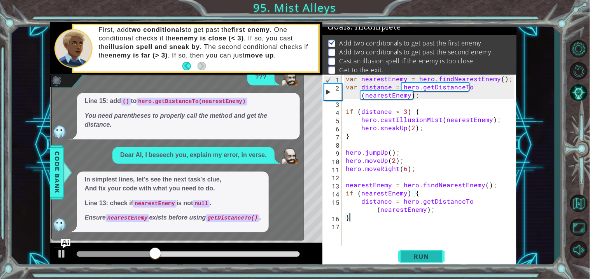
click at [419, 261] on button "Run" at bounding box center [421, 256] width 47 height 19
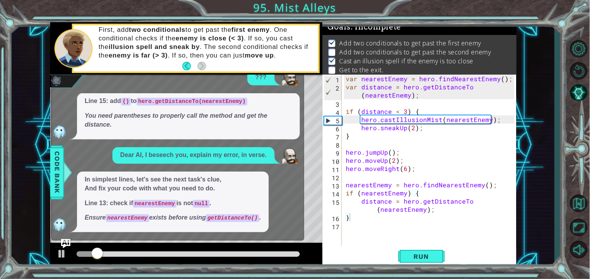
click at [302, 165] on div "x Please help explain this. Line 13: ensure nearestEnemy is not null before usi…" at bounding box center [177, 123] width 253 height 233
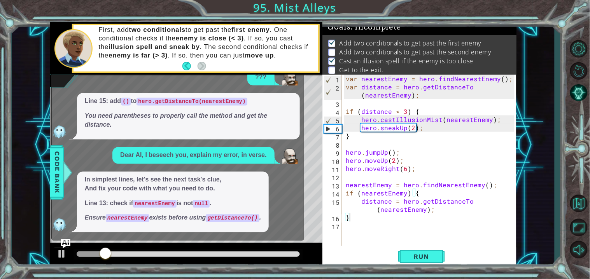
click at [278, 148] on div "Dear AI, I beseech you, explain my error, in verse." at bounding box center [176, 155] width 248 height 17
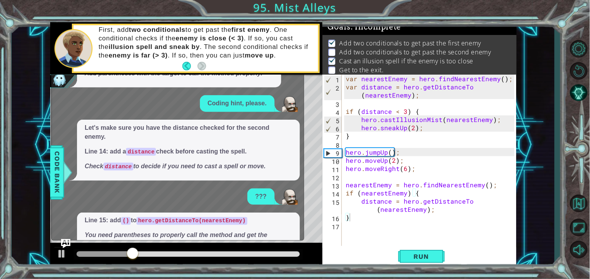
scroll to position [164, 0]
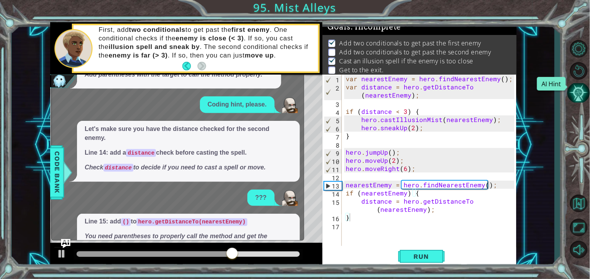
click at [580, 93] on button "AI Hint" at bounding box center [578, 93] width 23 height 20
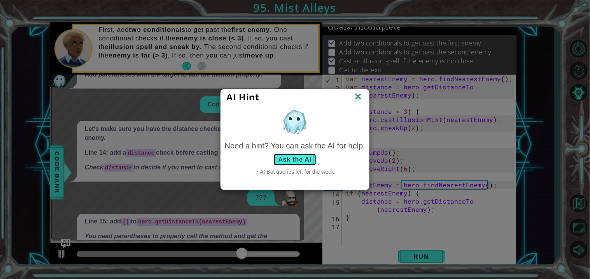
click at [310, 161] on button "Ask the AI" at bounding box center [294, 160] width 43 height 12
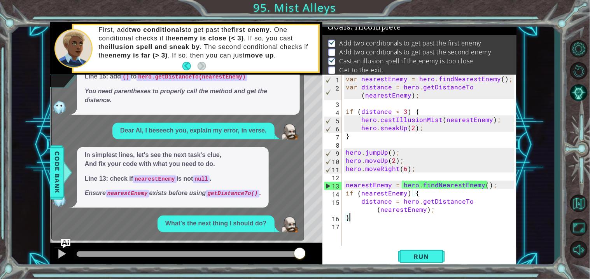
scroll to position [390, 0]
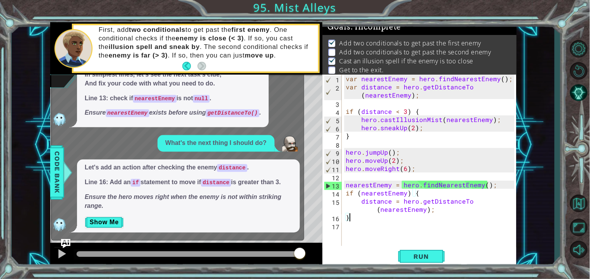
click at [114, 230] on div "Let's add an action after checking the enemy distance . Line 16: Add an if stat…" at bounding box center [188, 195] width 223 height 73
click at [113, 225] on button "Show Me" at bounding box center [104, 222] width 39 height 12
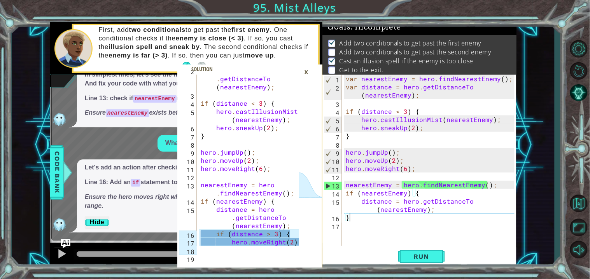
click at [308, 172] on icon at bounding box center [310, 172] width 23 height 194
click at [299, 172] on div at bounding box center [295, 160] width 8 height 220
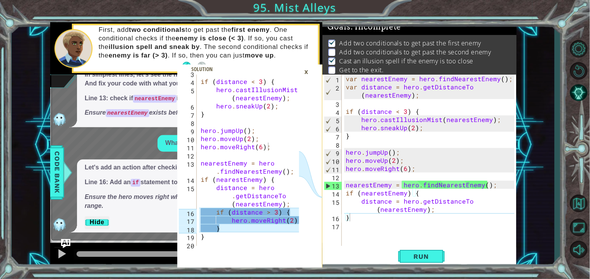
scroll to position [49, 0]
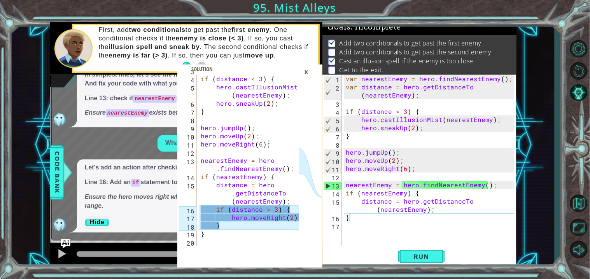
click at [305, 206] on icon at bounding box center [310, 172] width 23 height 194
click at [341, 218] on div "16" at bounding box center [333, 219] width 18 height 8
click at [346, 218] on div "var nearestEnemy = hero . findNearestEnemy ( ) ; var distance = hero . getDista…" at bounding box center [431, 169] width 174 height 188
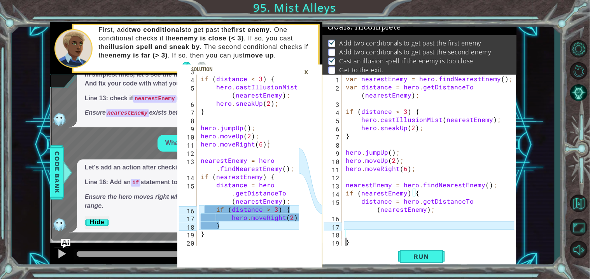
scroll to position [8, 0]
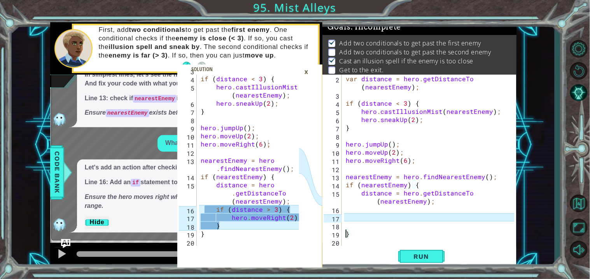
click at [352, 211] on div "var distance = hero . getDistanceTo ( nearestEnemy ) ; if ( distance < 3 ) { he…" at bounding box center [431, 173] width 174 height 196
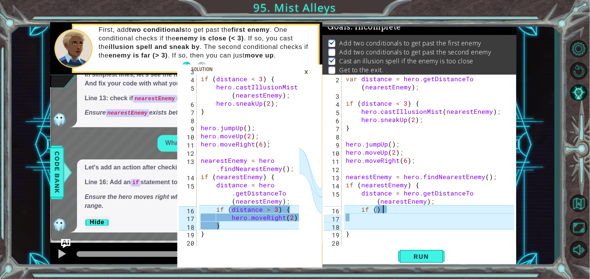
scroll to position [0, 2]
type textarea "if ()"
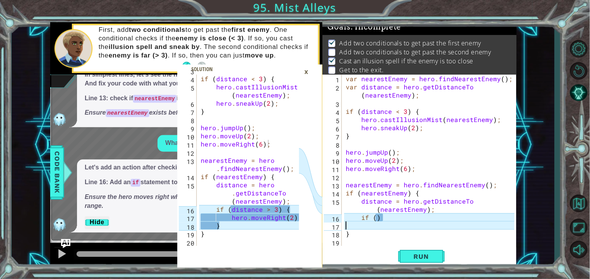
type textarea "if ()"
click at [377, 218] on div "var nearestEnemy = hero . findNearestEnemy ( ) ; var distance = hero . getDista…" at bounding box center [431, 169] width 174 height 188
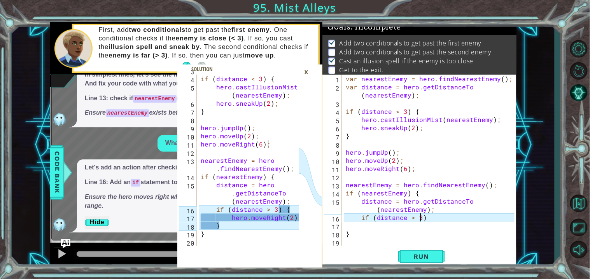
scroll to position [0, 4]
type textarea "if (distance > 3) {"
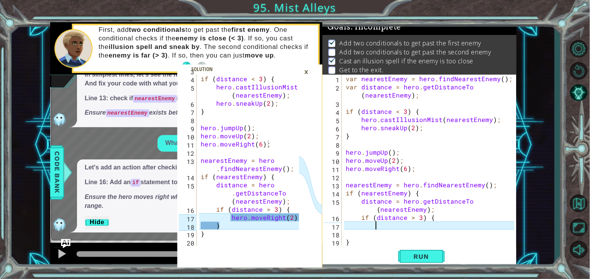
scroll to position [0, 0]
click at [357, 227] on div "var nearestEnemy = hero . findNearestEnemy ( ) ; var distance = hero . getDista…" at bounding box center [431, 169] width 174 height 188
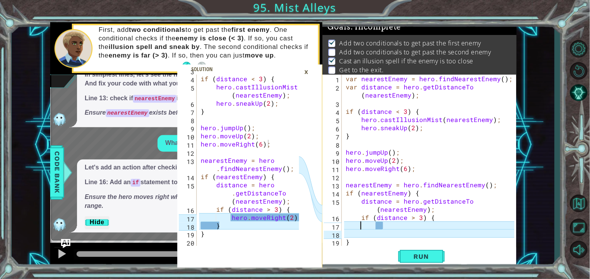
click at [380, 228] on div "var nearestEnemy = hero . findNearestEnemy ( ) ; var distance = hero . getDista…" at bounding box center [431, 169] width 174 height 188
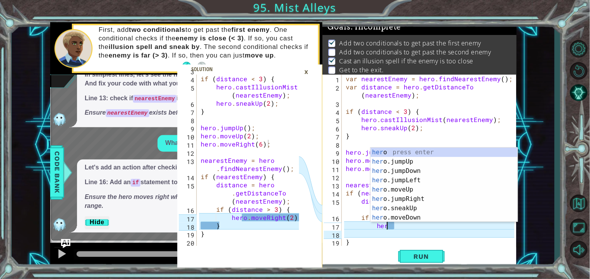
scroll to position [0, 2]
click at [417, 223] on div "var nearestEnemy = hero . findNearestEnemy ( ) ; var distance = hero . getDista…" at bounding box center [431, 169] width 174 height 188
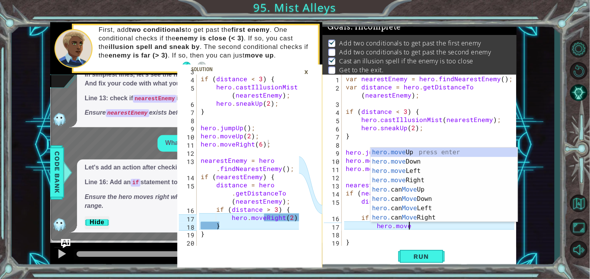
scroll to position [0, 3]
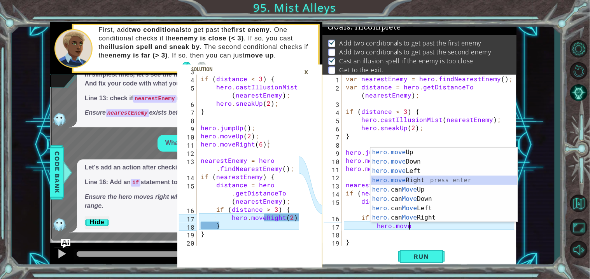
click at [430, 181] on div "hero.move Up press enter hero.move Down press enter hero.move Left press enter …" at bounding box center [443, 194] width 147 height 93
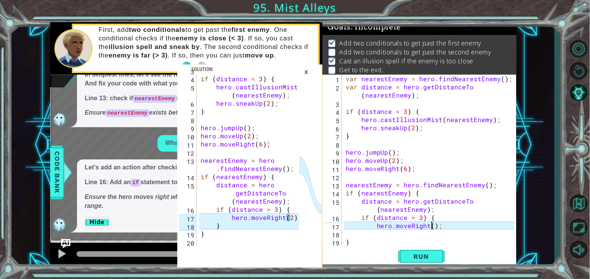
type textarea "hero.moveRight(2);"
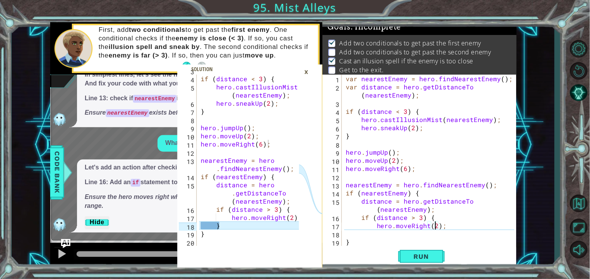
click at [451, 229] on div "var nearestEnemy = hero . findNearestEnemy ( ) ; var distance = hero . getDista…" at bounding box center [431, 169] width 174 height 188
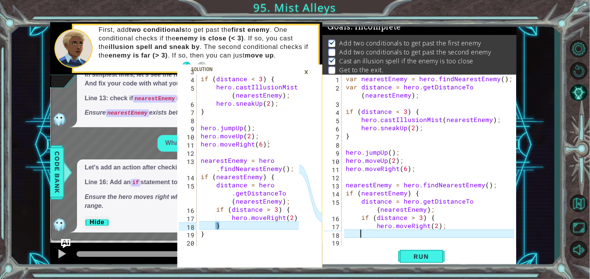
scroll to position [377, 0]
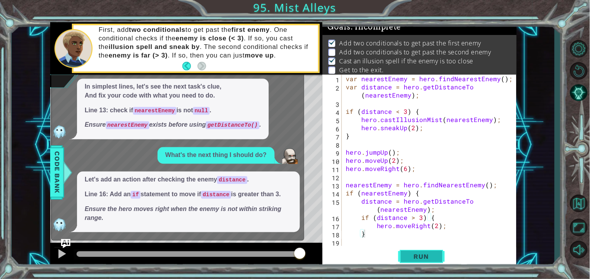
click at [431, 254] on span "Run" at bounding box center [421, 257] width 31 height 8
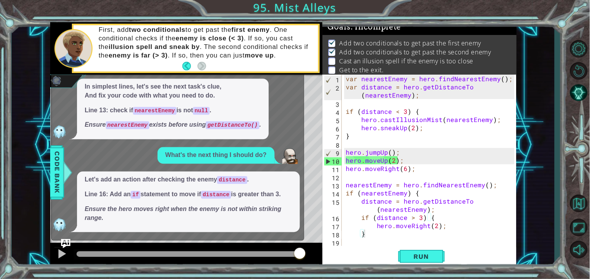
click at [261, 103] on span "In simplest lines, let's see the next task's clue, And fix your code with what …" at bounding box center [173, 106] width 176 height 47
click at [293, 127] on div "In simplest lines, let's see the next task's clue, And fix your code with what …" at bounding box center [176, 109] width 248 height 61
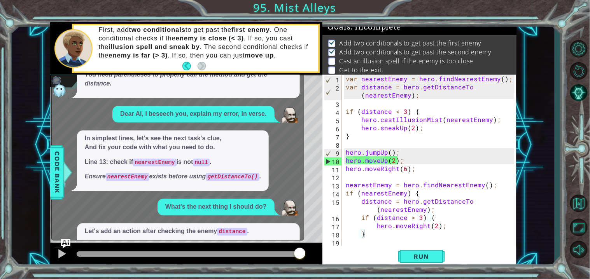
scroll to position [343, 0]
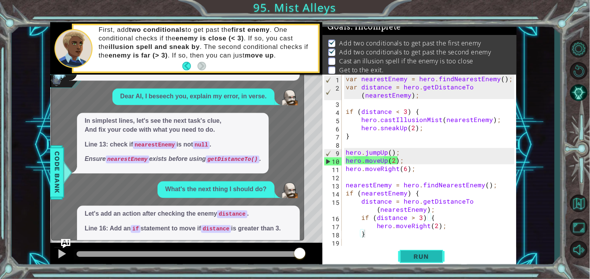
click at [410, 251] on button "Run" at bounding box center [421, 256] width 47 height 19
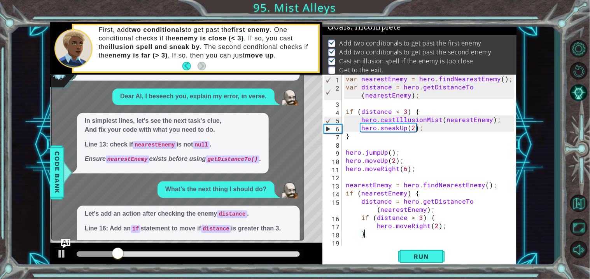
click at [246, 208] on div "Let's add an action after checking the enemy distance . Line 16: Add an if stat…" at bounding box center [188, 236] width 223 height 61
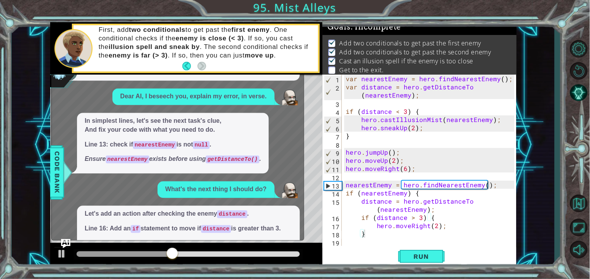
click at [578, 103] on div at bounding box center [578, 149] width 23 height 223
click at [579, 97] on button "AI Hint" at bounding box center [578, 93] width 23 height 20
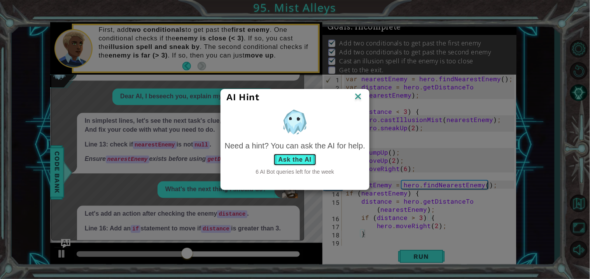
click at [305, 159] on button "Ask the AI" at bounding box center [294, 160] width 43 height 12
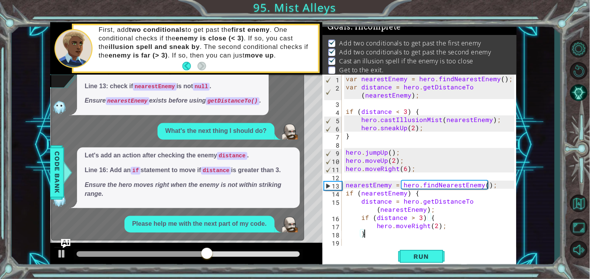
scroll to position [483, 0]
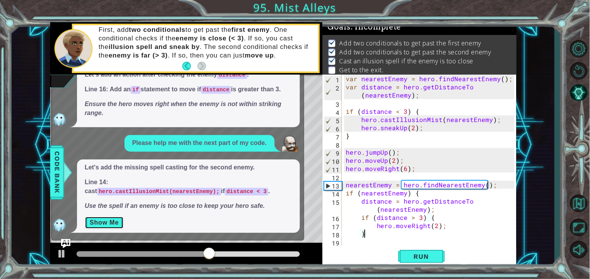
click at [116, 225] on button "Show Me" at bounding box center [104, 222] width 39 height 12
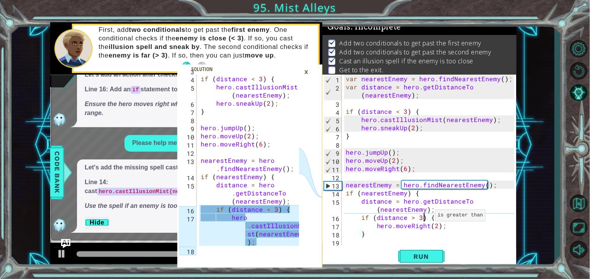
click at [426, 217] on div "var nearestEnemy = hero . findNearestEnemy ( ) ; var distance = hero . getDista…" at bounding box center [431, 169] width 174 height 188
click at [412, 216] on div "var nearestEnemy = hero . findNearestEnemy ( ) ; var distance = hero . getDista…" at bounding box center [431, 169] width 174 height 188
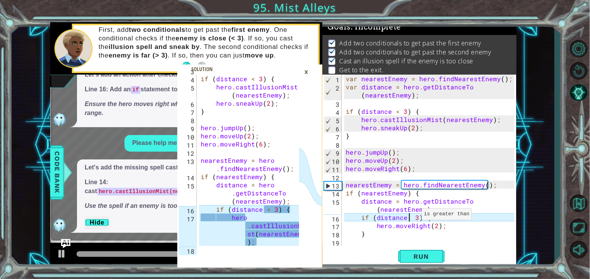
scroll to position [0, 4]
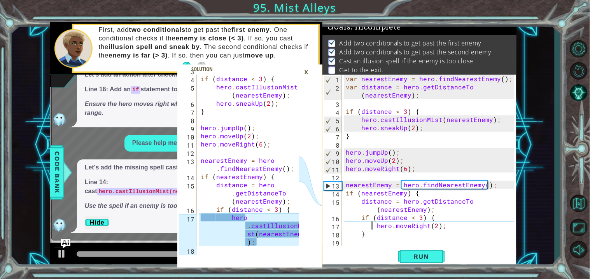
click at [372, 226] on div "var nearestEnemy = hero . findNearestEnemy ( ) ; var distance = hero . getDista…" at bounding box center [431, 169] width 174 height 188
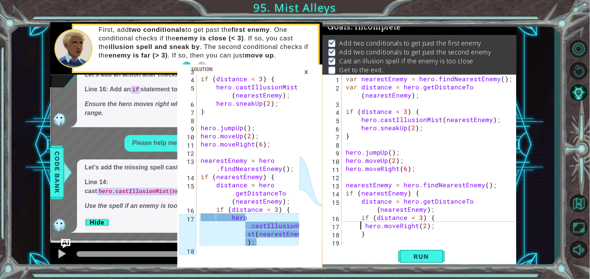
type textarea "hero.moveRight(2);"
drag, startPoint x: 420, startPoint y: 225, endPoint x: 366, endPoint y: 223, distance: 54.4
click at [366, 223] on div "var nearestEnemy = hero . findNearestEnemy ( ) ; var distance = hero . getDista…" at bounding box center [431, 169] width 174 height 188
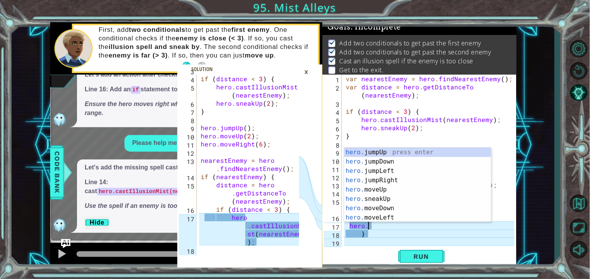
click at [513, 197] on div at bounding box center [510, 169] width 8 height 188
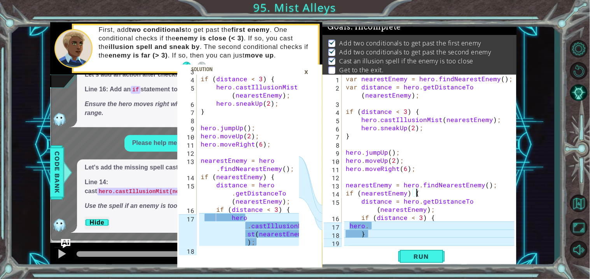
click at [422, 229] on div "var nearestEnemy = hero . findNearestEnemy ( ) ; var distance = hero . getDista…" at bounding box center [431, 169] width 174 height 188
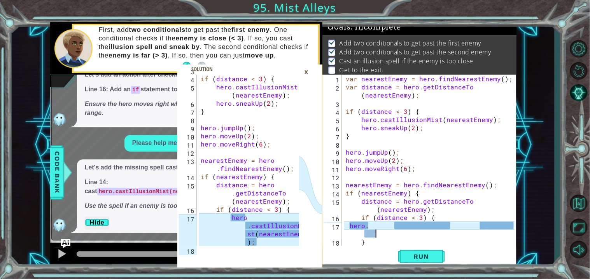
type textarea "hero."
click at [349, 227] on div "var nearestEnemy = hero . findNearestEnemy ( ) ; var distance = hero . getDista…" at bounding box center [431, 169] width 174 height 188
drag, startPoint x: 370, startPoint y: 229, endPoint x: 349, endPoint y: 226, distance: 21.2
click at [349, 226] on div "var nearestEnemy = hero . findNearestEnemy ( ) ; var distance = hero . getDista…" at bounding box center [431, 169] width 174 height 188
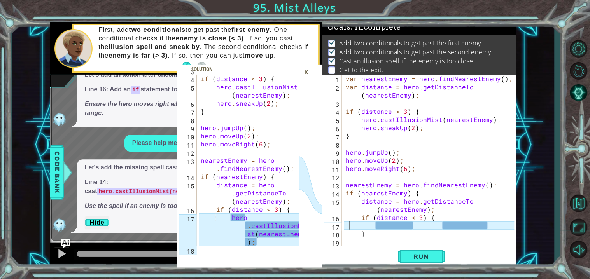
click at [490, 227] on div "var nearestEnemy = hero . findNearestEnemy ( ) ; var distance = hero . getDista…" at bounding box center [431, 169] width 174 height 188
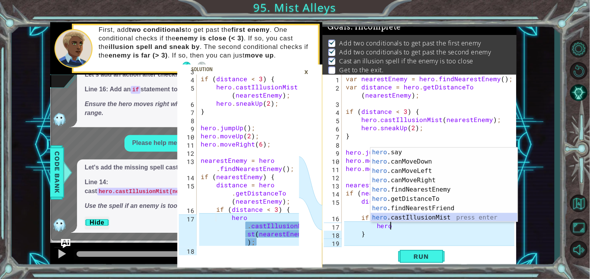
scroll to position [140, 0]
click at [411, 215] on div "hero .say press enter hero .canMoveDown press enter hero .canMoveLeft press ent…" at bounding box center [443, 194] width 147 height 93
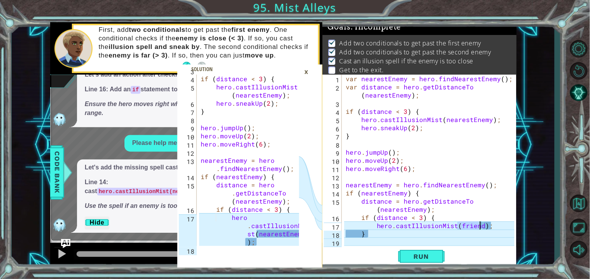
click at [394, 227] on div "var nearestEnemy = hero . findNearestEnemy ( ) ; var distance = hero . getDista…" at bounding box center [431, 169] width 174 height 188
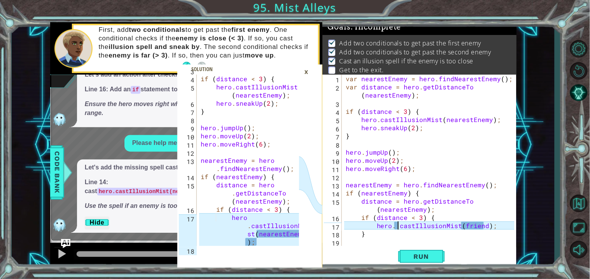
scroll to position [0, 0]
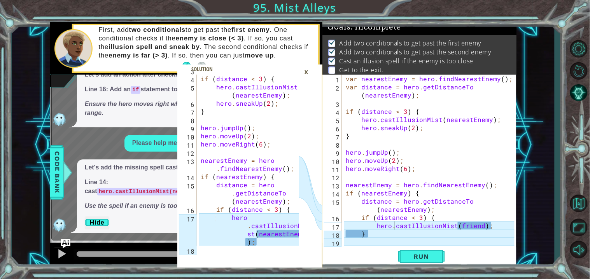
click at [300, 222] on icon at bounding box center [310, 172] width 23 height 194
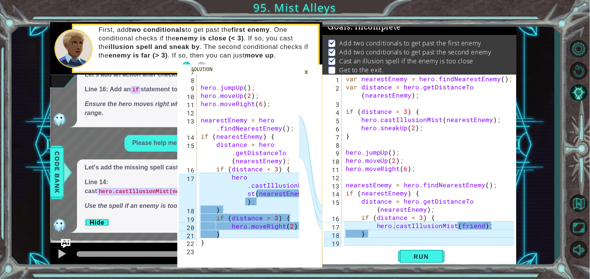
scroll to position [98, 0]
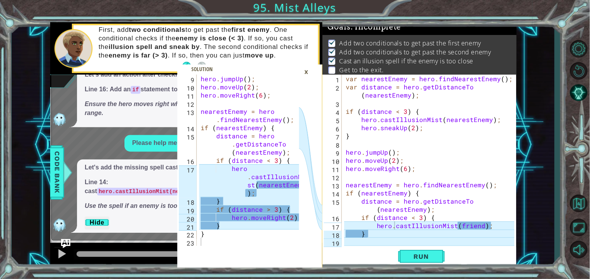
click at [481, 226] on div "var nearestEnemy = hero . findNearestEnemy ( ) ; var distance = hero . getDista…" at bounding box center [431, 169] width 174 height 188
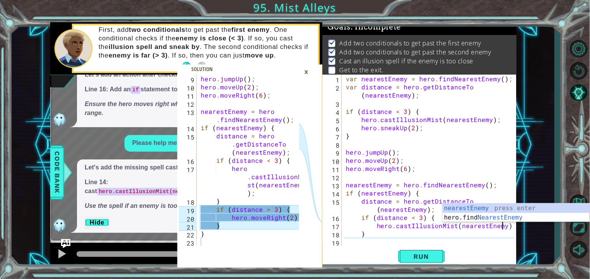
scroll to position [0, 9]
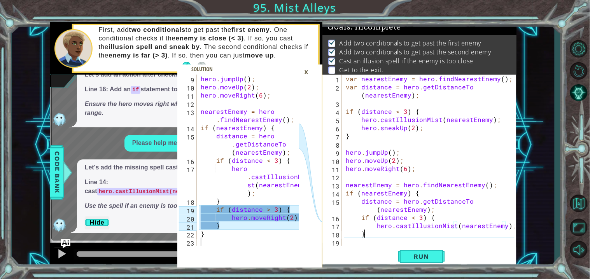
click at [433, 232] on div "var nearestEnemy = hero . findNearestEnemy ( ) ; var distance = hero . getDista…" at bounding box center [431, 169] width 174 height 188
type textarea "}"
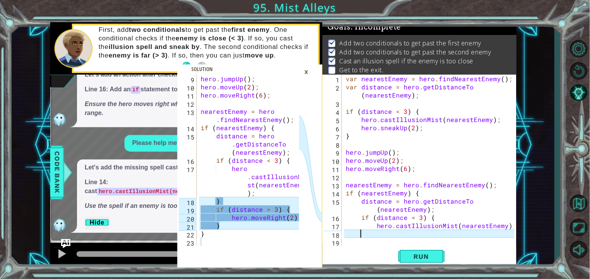
type textarea "}"
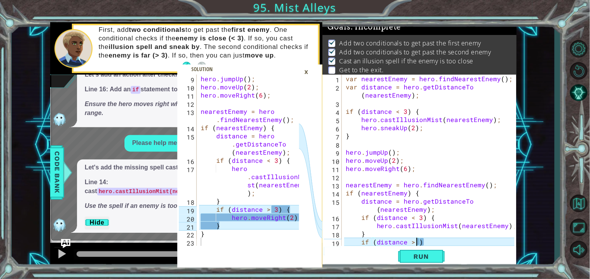
scroll to position [0, 4]
type textarea "if (distance > 3) {"
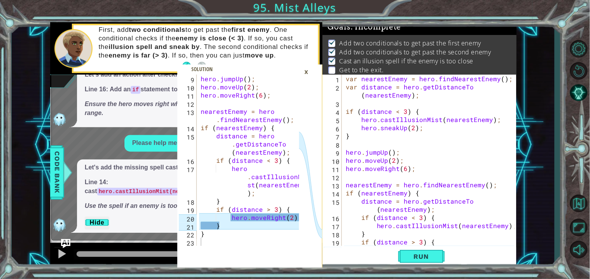
scroll to position [0, 1]
click at [513, 185] on div at bounding box center [510, 177] width 8 height 204
click at [513, 183] on div at bounding box center [510, 177] width 8 height 204
click at [511, 165] on div at bounding box center [510, 177] width 8 height 204
click at [513, 167] on div at bounding box center [510, 177] width 8 height 204
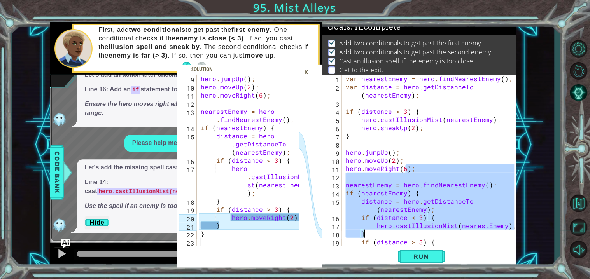
scroll to position [33, 0]
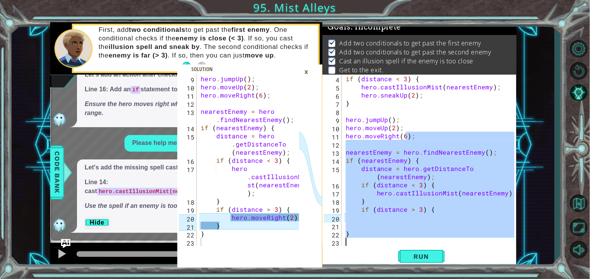
drag, startPoint x: 513, startPoint y: 167, endPoint x: 496, endPoint y: 266, distance: 100.9
click at [496, 266] on div "hero.moveRight(6); 4 5 6 7 8 9 10 11 12 13 14 15 16 17 18 19 20 21 22 23 if ( d…" at bounding box center [419, 171] width 194 height 193
type textarea "}"
click at [494, 223] on div "if ( distance < 3 ) { hero . castIllusionMist ( nearestEnemy ) ; hero . sneakUp…" at bounding box center [429, 160] width 170 height 171
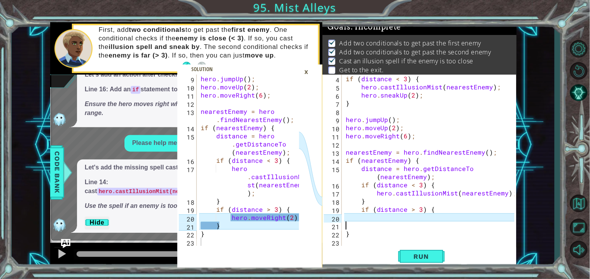
click at [479, 215] on div "if ( distance < 3 ) { hero . castIllusionMist ( nearestEnemy ) ; hero . sneakUp…" at bounding box center [431, 169] width 174 height 188
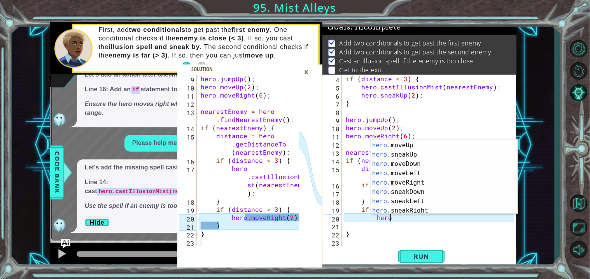
scroll to position [45, 0]
click at [456, 186] on div "hero .jumpRight press enter hero .moveUp press enter hero .sneakUp press enter …" at bounding box center [443, 177] width 147 height 93
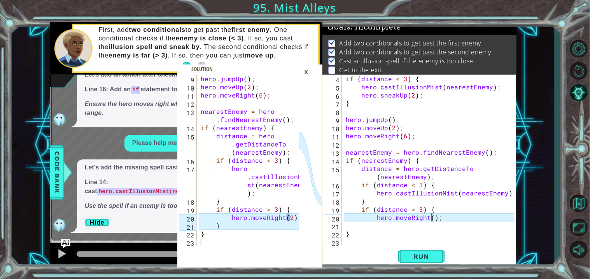
type textarea "hero.moveRight(2);"
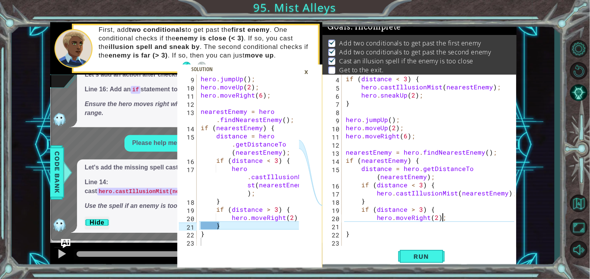
click at [375, 227] on div "if ( distance < 3 ) { hero . castIllusionMist ( nearestEnemy ) ; hero . sneakUp…" at bounding box center [431, 169] width 174 height 188
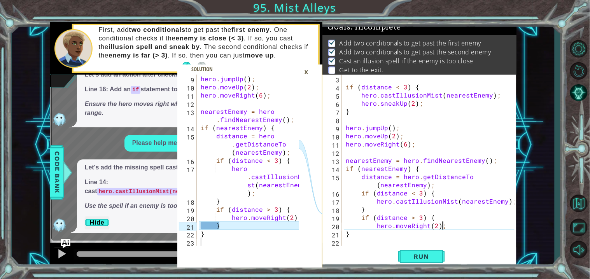
scroll to position [24, 0]
click at [346, 233] on div "if ( distance < 3 ) { hero . castIllusionMist ( nearestEnemy ) ; hero . sneakUp…" at bounding box center [431, 169] width 174 height 188
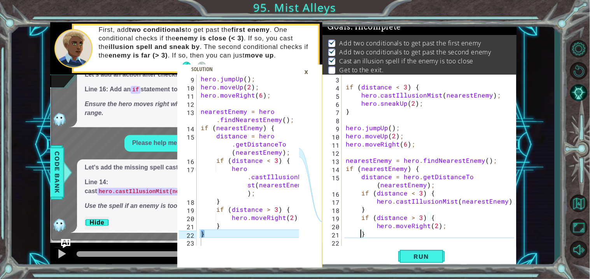
type textarea "}"
click at [343, 241] on div "} 3 4 5 6 7 8 9 10 11 12 13 14 15 16 17 18 19 20 21 22 if ( distance < 3 ) { he…" at bounding box center [418, 160] width 192 height 171
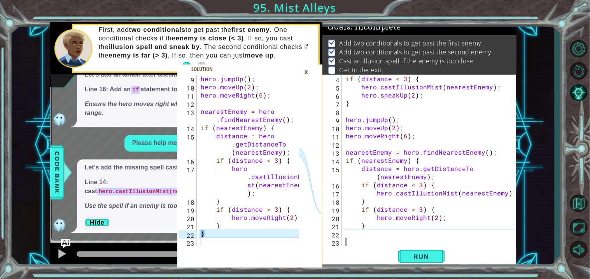
scroll to position [470, 0]
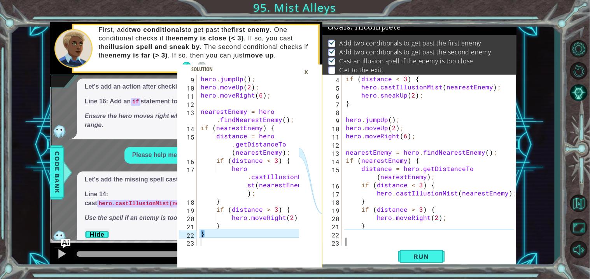
type textarea "]"
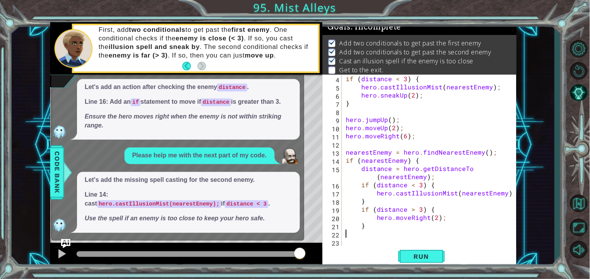
scroll to position [33, 0]
click at [408, 258] on span "Run" at bounding box center [421, 257] width 31 height 8
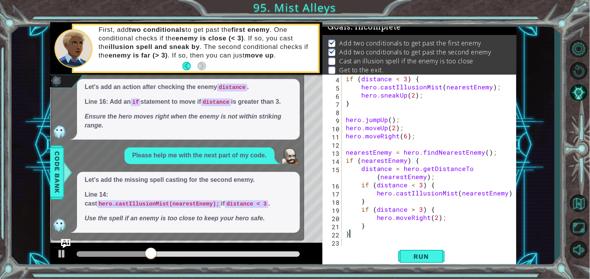
click at [287, 137] on div "Let's add an action after checking the enemy distance . Line 16: Add an if stat…" at bounding box center [188, 109] width 223 height 61
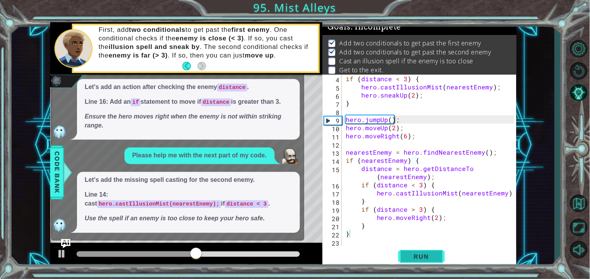
click at [423, 254] on span "Run" at bounding box center [421, 257] width 31 height 8
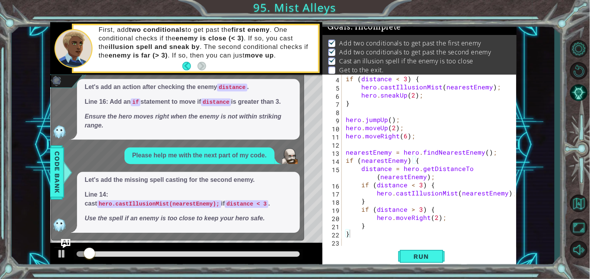
click at [260, 209] on span "Let's add the missing spell casting for the second enemy. Line 14: cast hero.ca…" at bounding box center [188, 199] width 207 height 47
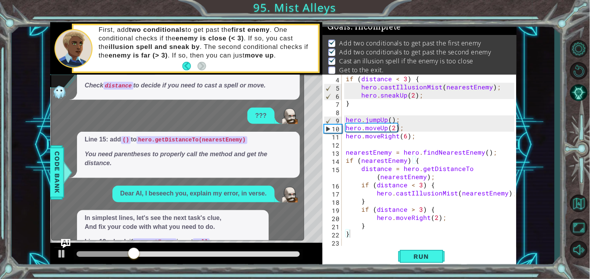
scroll to position [263, 0]
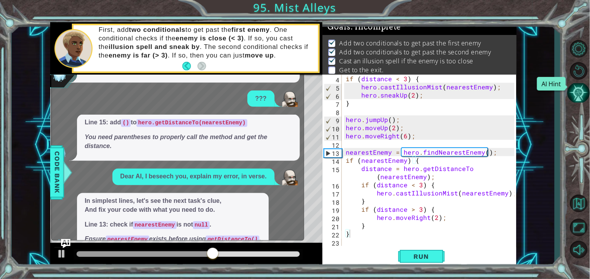
click at [585, 93] on button "AI Hint" at bounding box center [578, 93] width 23 height 20
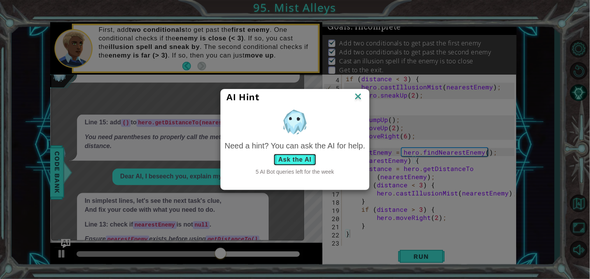
click at [303, 159] on button "Ask the AI" at bounding box center [294, 160] width 43 height 12
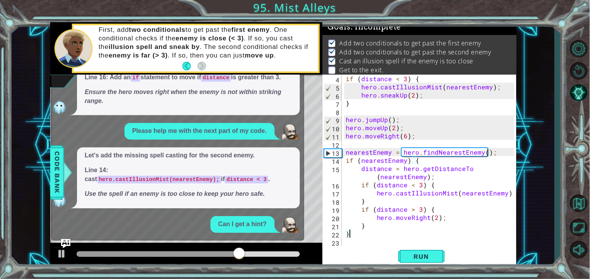
scroll to position [567, 0]
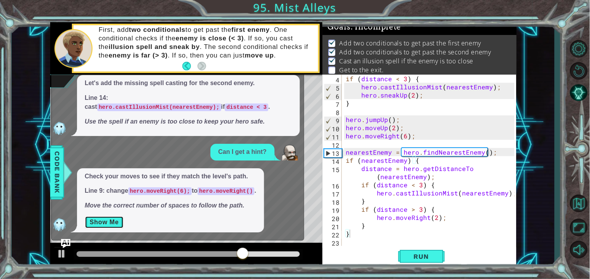
click at [115, 223] on button "Show Me" at bounding box center [104, 222] width 39 height 12
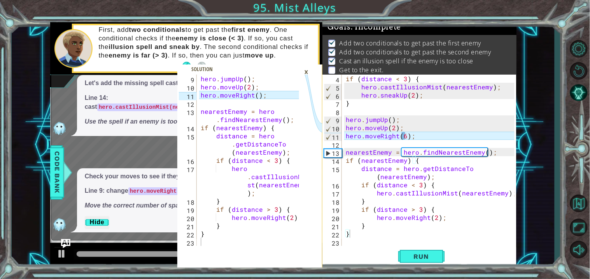
click at [407, 137] on div "if ( distance < 3 ) { hero . castIllusionMist ( nearestEnemy ) ; hero . sneakUp…" at bounding box center [431, 169] width 174 height 188
type textarea "hero.moveRight();"
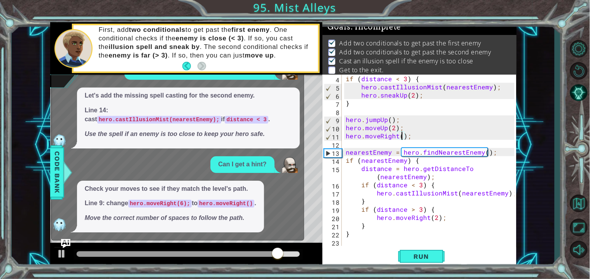
click at [419, 246] on div "if ( distance < 3 ) { hero . castIllusionMist ( nearestEnemy ) ; hero . sneakUp…" at bounding box center [431, 169] width 174 height 188
click at [421, 252] on button "Run" at bounding box center [421, 256] width 47 height 19
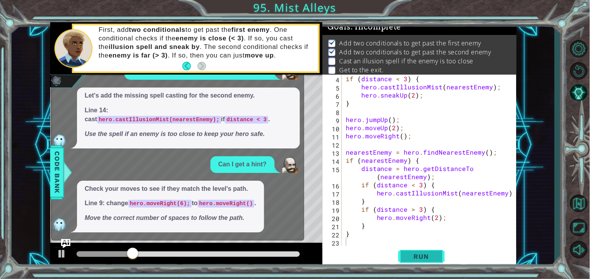
click at [415, 260] on span "Run" at bounding box center [421, 257] width 31 height 8
click at [235, 170] on div "Can I get a hint?" at bounding box center [242, 164] width 64 height 17
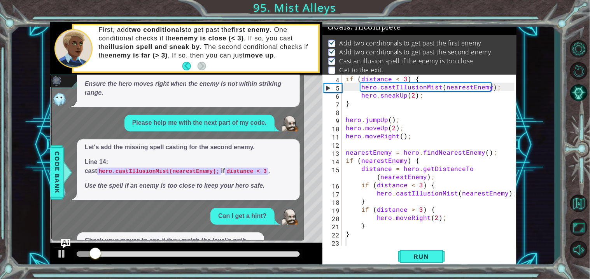
scroll to position [520, 0]
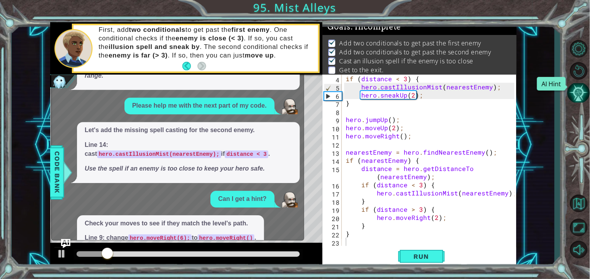
click at [584, 96] on button "AI Hint" at bounding box center [578, 93] width 23 height 20
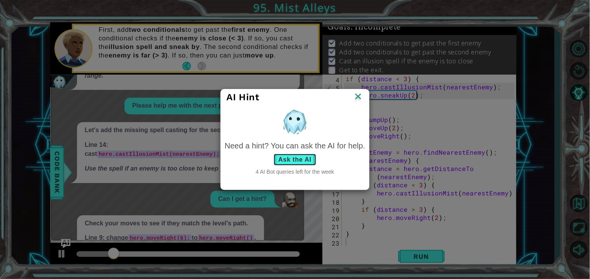
click at [312, 165] on button "Ask the AI" at bounding box center [294, 160] width 43 height 12
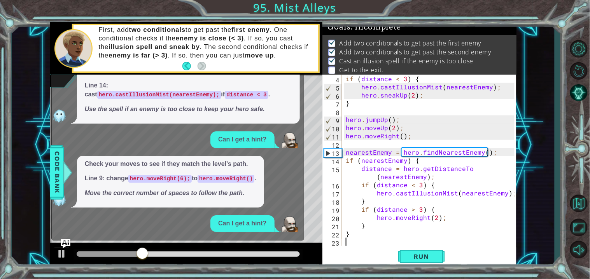
scroll to position [651, 0]
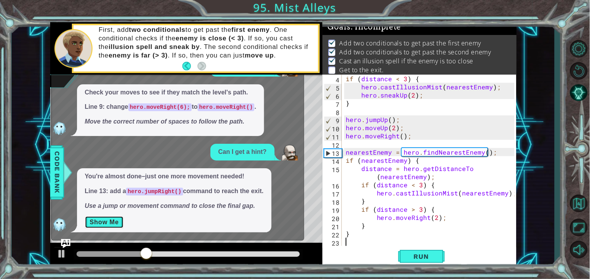
click at [101, 224] on button "Show Me" at bounding box center [104, 222] width 39 height 12
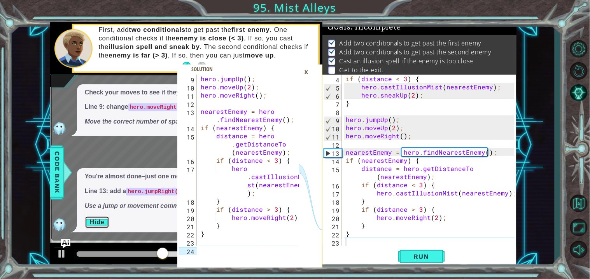
click at [298, 141] on div at bounding box center [295, 120] width 8 height 286
click at [300, 147] on icon at bounding box center [310, 177] width 23 height 204
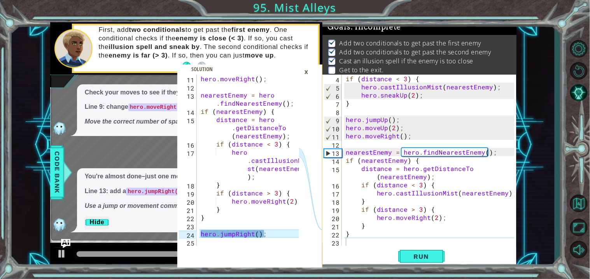
scroll to position [114, 0]
type textarea "}"
click at [384, 235] on div "if ( distance < 3 ) { hero . castIllusionMist ( nearestEnemy ) ; hero . sneakUp…" at bounding box center [431, 169] width 174 height 188
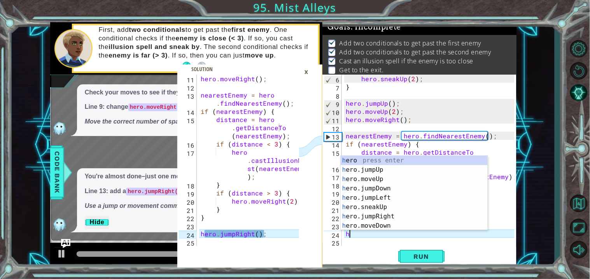
scroll to position [0, 0]
type textarea "her"
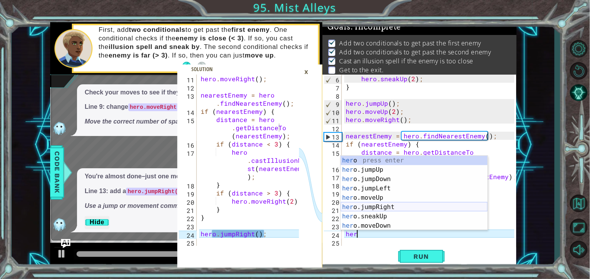
click at [391, 204] on div "her o press enter her o.jumpUp press enter her o.jumpDown press enter her o.jum…" at bounding box center [413, 202] width 147 height 93
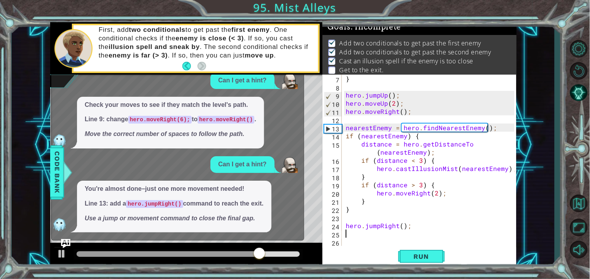
scroll to position [57, 0]
click at [423, 251] on button "Run" at bounding box center [421, 256] width 47 height 19
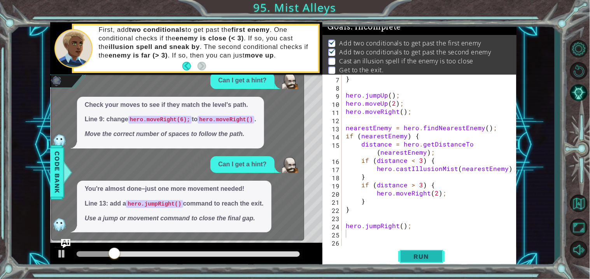
click at [423, 251] on button "Run" at bounding box center [421, 256] width 47 height 19
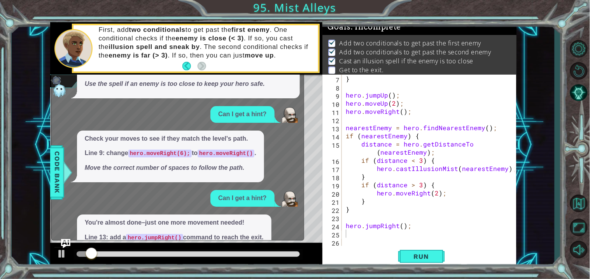
scroll to position [604, 0]
click at [402, 225] on div "} hero . jumpUp ( ) ; hero . moveUp ( 2 ) ; hero . moveRight ( ) ; nearestEnemy…" at bounding box center [431, 169] width 174 height 188
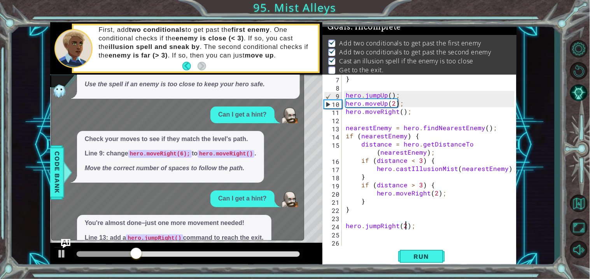
scroll to position [0, 3]
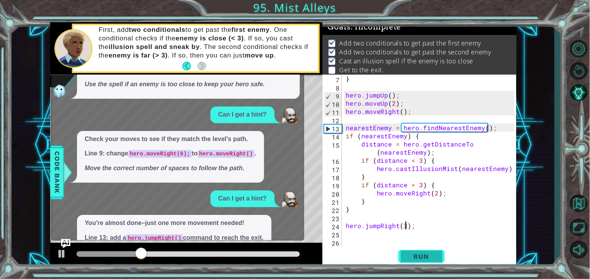
type textarea "hero.jumpRight(3);"
click at [428, 256] on span "Run" at bounding box center [421, 257] width 31 height 8
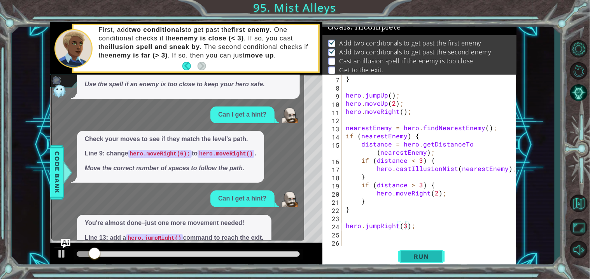
click at [428, 256] on span "Run" at bounding box center [421, 257] width 31 height 8
drag, startPoint x: 95, startPoint y: 256, endPoint x: 100, endPoint y: 254, distance: 5.1
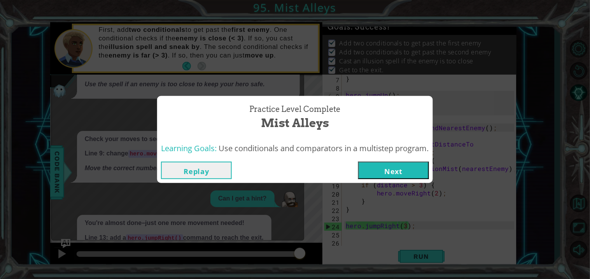
drag, startPoint x: 100, startPoint y: 254, endPoint x: 376, endPoint y: 252, distance: 276.0
click at [388, 175] on button "Next" at bounding box center [393, 170] width 71 height 17
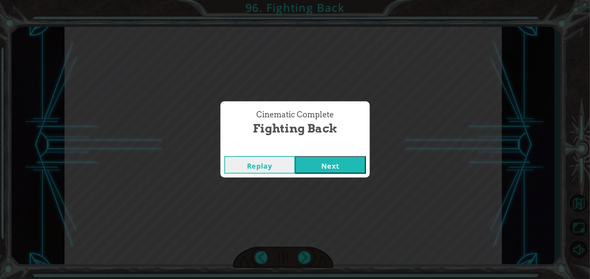
click at [324, 171] on button "Next" at bounding box center [330, 164] width 71 height 17
click at [332, 166] on button "Next" at bounding box center [330, 164] width 71 height 17
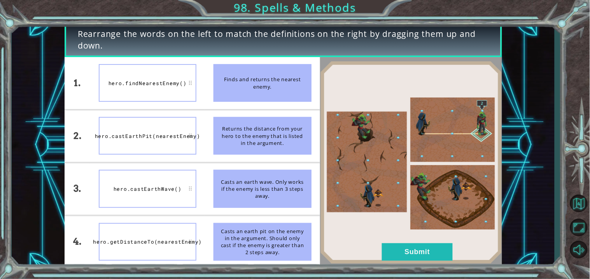
click at [174, 89] on div "hero.findNearestEnemy()" at bounding box center [148, 83] width 98 height 38
click at [165, 140] on div "hero.castEarthPit(nearestEnemy)" at bounding box center [148, 136] width 98 height 38
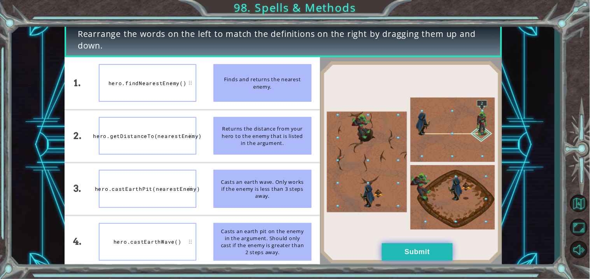
click at [388, 257] on button "Submit" at bounding box center [417, 251] width 71 height 17
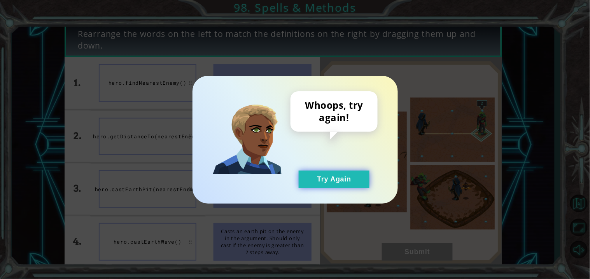
click at [332, 178] on button "Try Again" at bounding box center [333, 179] width 71 height 17
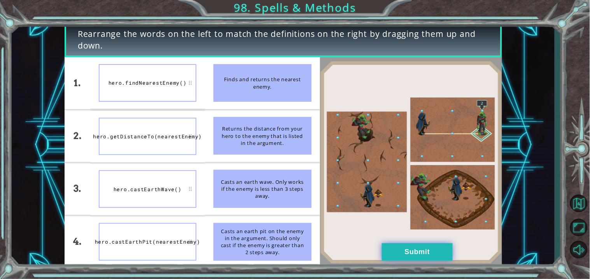
click at [434, 246] on button "Submit" at bounding box center [417, 251] width 71 height 17
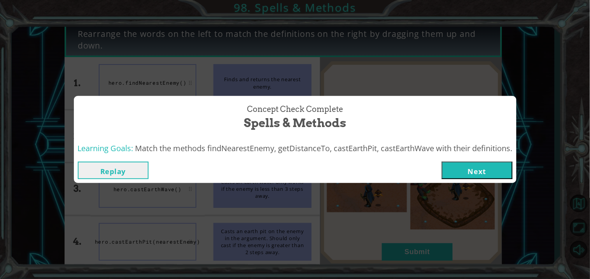
click at [459, 175] on button "Next" at bounding box center [477, 170] width 71 height 17
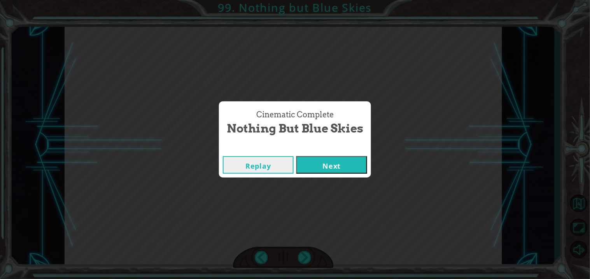
click at [346, 149] on div "Cinematic Complete" at bounding box center [295, 149] width 152 height 8
click at [346, 154] on div "Replay Next" at bounding box center [295, 164] width 152 height 25
click at [348, 157] on button "Next" at bounding box center [331, 164] width 71 height 17
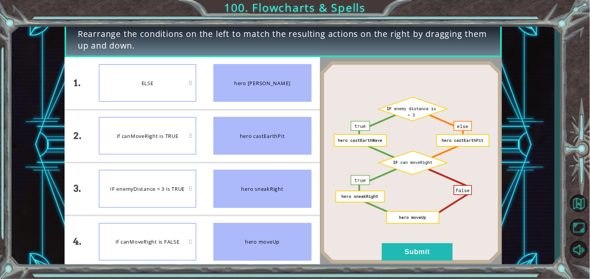
click at [172, 129] on div "If canMoveRight is TRUE" at bounding box center [148, 136] width 98 height 38
click at [422, 265] on div at bounding box center [411, 162] width 182 height 211
click at [411, 245] on button "Submit" at bounding box center [417, 251] width 71 height 17
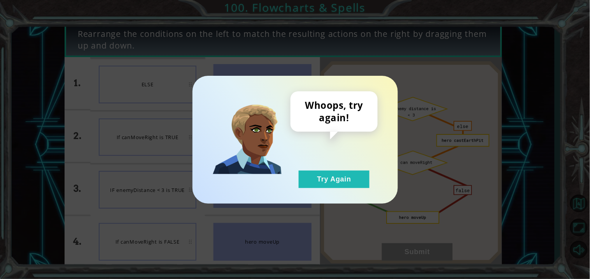
click at [356, 189] on div "Whoops, try again! Try Again" at bounding box center [294, 140] width 205 height 128
click at [354, 185] on button "Try Again" at bounding box center [333, 179] width 71 height 17
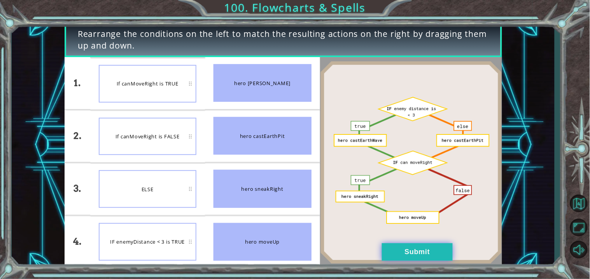
click at [402, 249] on button "Submit" at bounding box center [417, 251] width 71 height 17
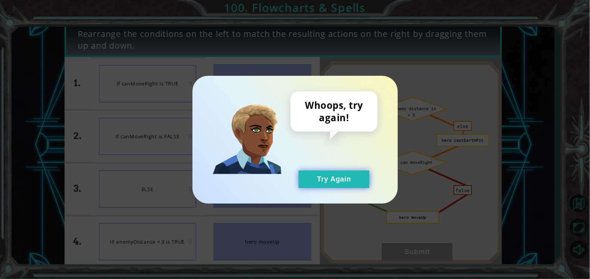
click at [355, 184] on button "Try Again" at bounding box center [333, 179] width 71 height 17
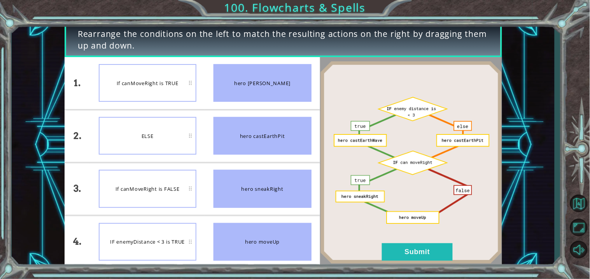
click at [394, 238] on img at bounding box center [411, 162] width 182 height 203
click at [396, 246] on button "Submit" at bounding box center [417, 251] width 71 height 17
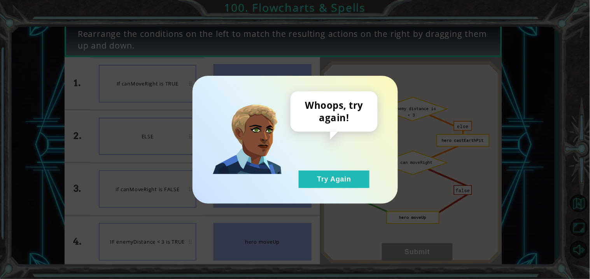
click at [355, 193] on div "Whoops, try again! Try Again" at bounding box center [294, 140] width 205 height 128
click at [349, 171] on button "Try Again" at bounding box center [333, 179] width 71 height 17
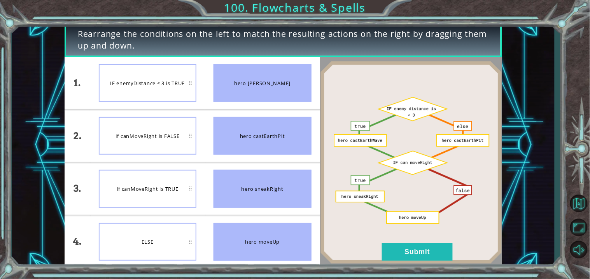
click at [166, 96] on div "IF enemyDistance < 3 is TRUE" at bounding box center [148, 83] width 98 height 38
click at [414, 259] on button "Submit" at bounding box center [417, 251] width 71 height 17
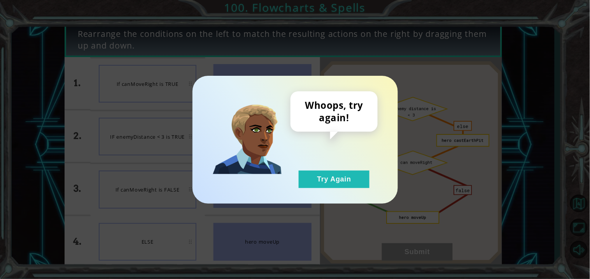
click at [306, 165] on div "Whoops, try again! Try Again" at bounding box center [333, 139] width 87 height 97
click at [309, 171] on button "Try Again" at bounding box center [333, 179] width 71 height 17
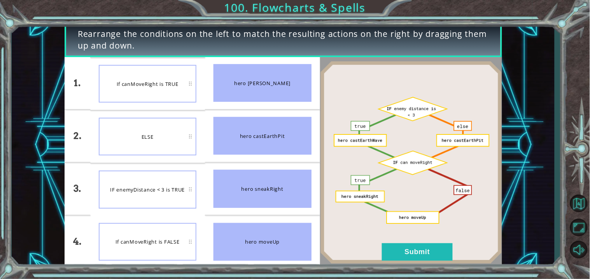
click at [378, 261] on img at bounding box center [411, 162] width 182 height 203
click at [391, 257] on button "Submit" at bounding box center [417, 251] width 71 height 17
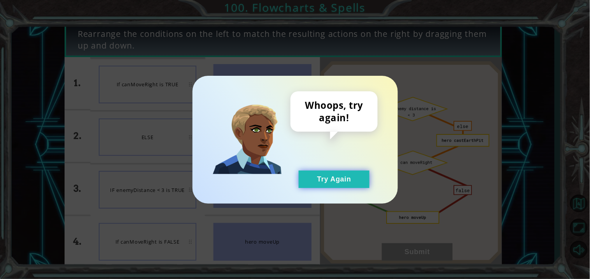
click at [323, 173] on button "Try Again" at bounding box center [333, 179] width 71 height 17
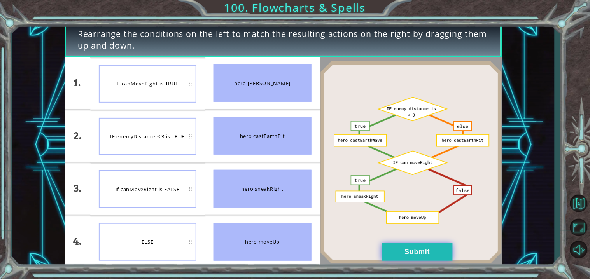
click at [386, 257] on button "Submit" at bounding box center [417, 251] width 71 height 17
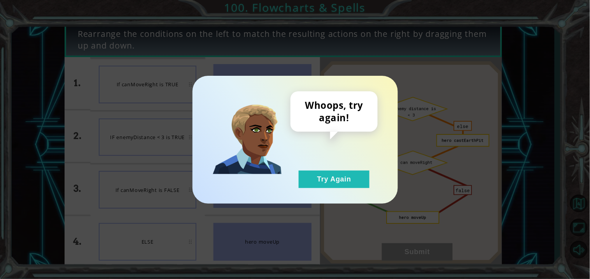
click at [333, 198] on div "Whoops, try again! Try Again" at bounding box center [294, 140] width 205 height 128
click at [328, 185] on button "Try Again" at bounding box center [333, 179] width 71 height 17
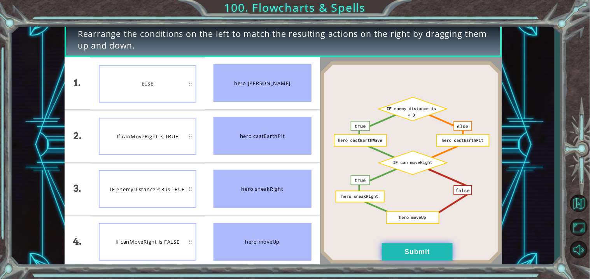
click at [402, 246] on button "Submit" at bounding box center [417, 251] width 71 height 17
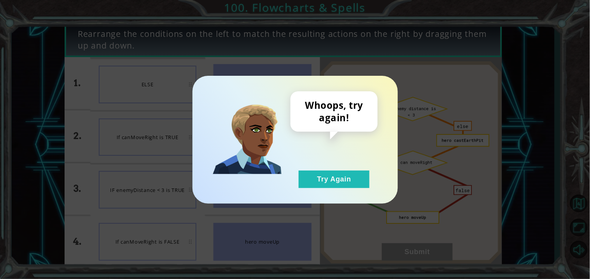
click at [356, 198] on div "Whoops, try again! Try Again" at bounding box center [294, 140] width 205 height 128
click at [337, 191] on div "Whoops, try again! Try Again" at bounding box center [294, 140] width 205 height 128
click at [372, 147] on div "Whoops, try again! Try Again" at bounding box center [333, 139] width 87 height 97
click at [361, 174] on button "Try Again" at bounding box center [333, 179] width 71 height 17
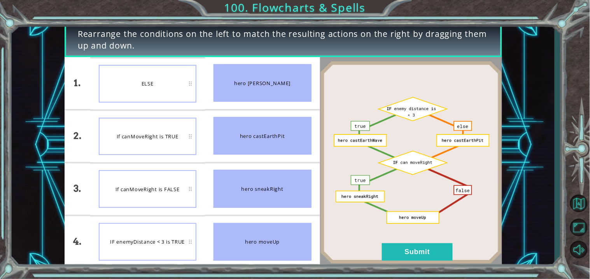
click at [158, 129] on div "If canMoveRight is TRUE" at bounding box center [148, 137] width 98 height 38
click at [437, 253] on button "Submit" at bounding box center [417, 251] width 71 height 17
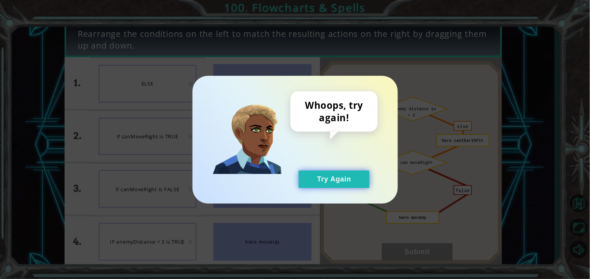
click at [343, 183] on button "Try Again" at bounding box center [333, 179] width 71 height 17
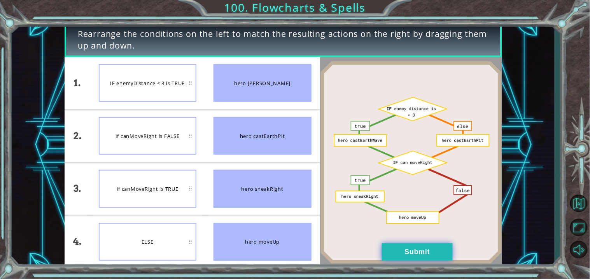
click at [433, 252] on button "Submit" at bounding box center [417, 251] width 71 height 17
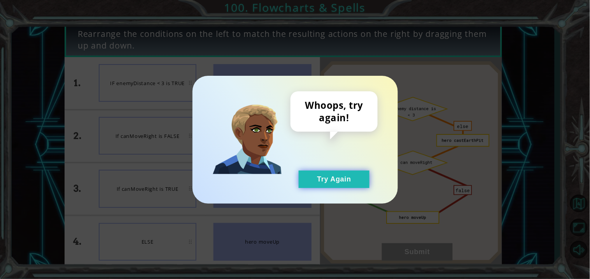
click at [325, 178] on button "Try Again" at bounding box center [333, 179] width 71 height 17
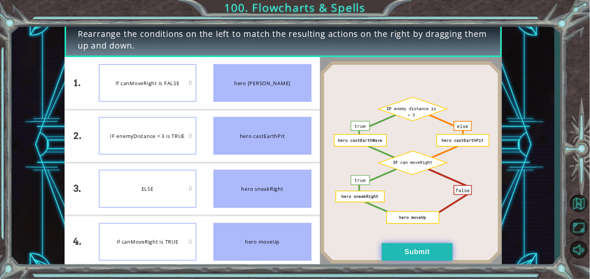
click at [415, 250] on button "Submit" at bounding box center [417, 251] width 71 height 17
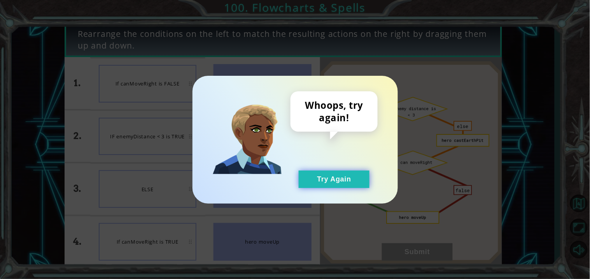
click at [316, 174] on button "Try Again" at bounding box center [333, 179] width 71 height 17
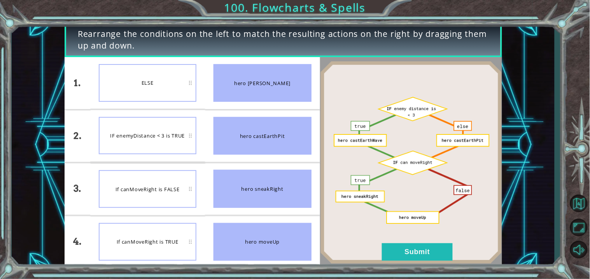
click at [421, 242] on img at bounding box center [411, 162] width 182 height 203
click at [427, 249] on button "Submit" at bounding box center [417, 251] width 71 height 17
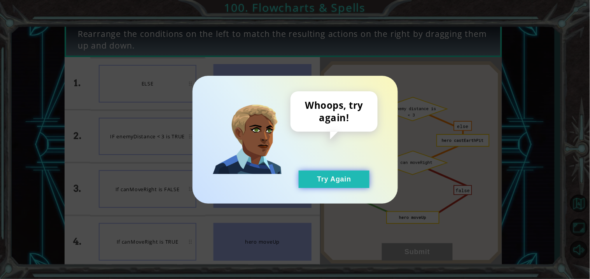
click at [343, 185] on button "Try Again" at bounding box center [333, 179] width 71 height 17
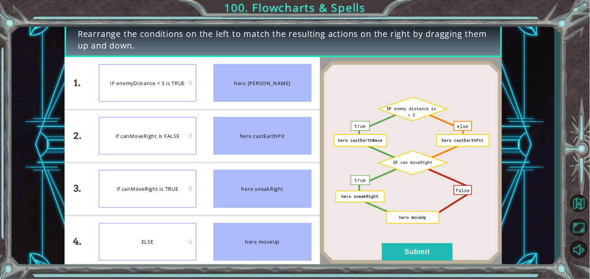
click at [155, 137] on div "If canMoveRight is FALSE" at bounding box center [148, 136] width 98 height 38
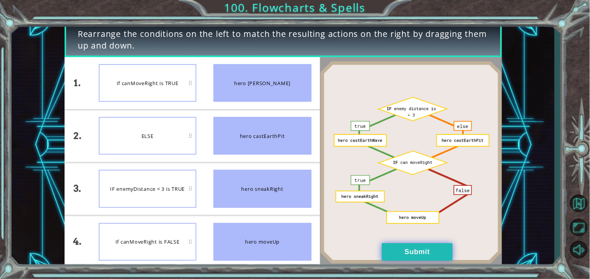
click at [392, 250] on button "Submit" at bounding box center [417, 251] width 71 height 17
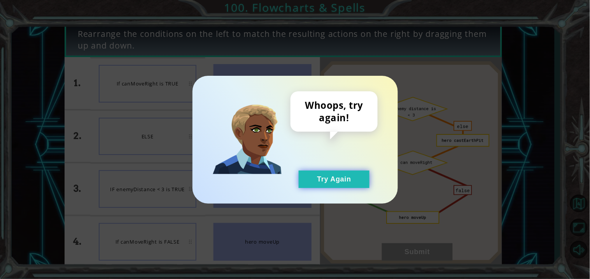
click at [358, 173] on button "Try Again" at bounding box center [333, 179] width 71 height 17
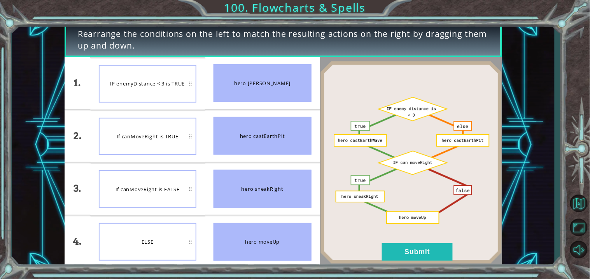
click at [172, 214] on li "If canMoveRight is FALSE" at bounding box center [147, 189] width 115 height 52
click at [177, 194] on div "If canMoveRight is FALSE" at bounding box center [148, 189] width 98 height 38
click at [415, 236] on img at bounding box center [411, 162] width 182 height 203
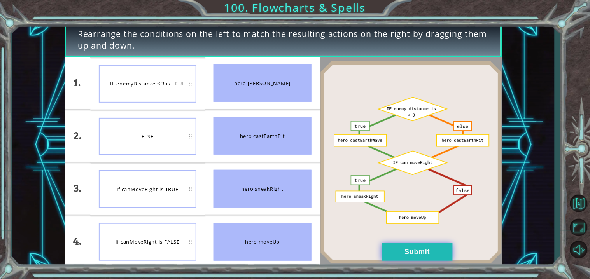
click at [413, 246] on button "Submit" at bounding box center [417, 251] width 71 height 17
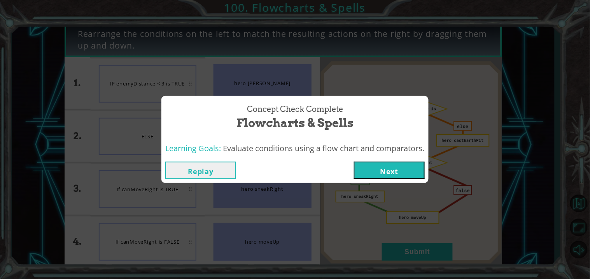
click at [398, 177] on button "Next" at bounding box center [389, 170] width 71 height 17
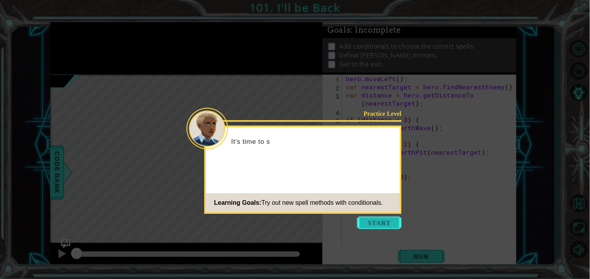
click at [377, 220] on button "Start" at bounding box center [379, 222] width 44 height 12
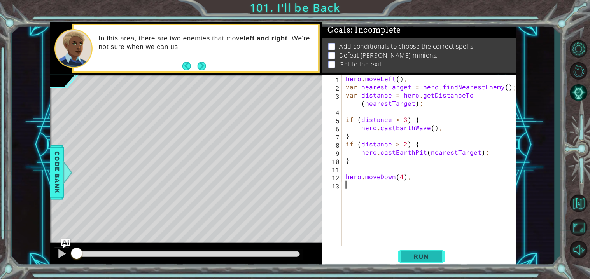
click at [424, 262] on button "Run" at bounding box center [421, 256] width 47 height 19
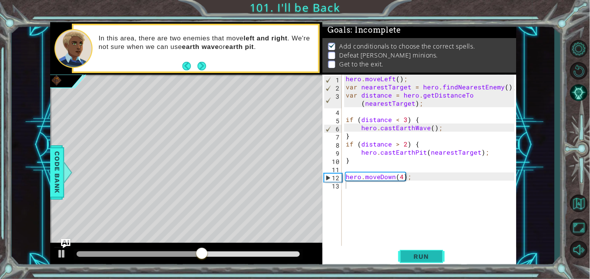
click at [424, 258] on span "Run" at bounding box center [421, 257] width 31 height 8
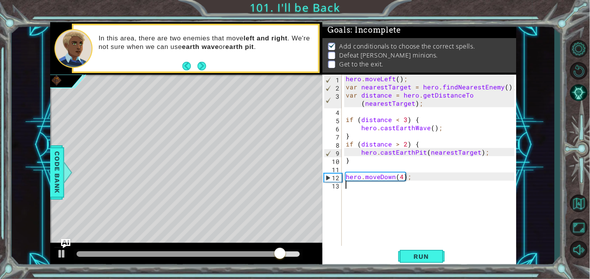
click at [387, 150] on div "hero . moveLeft ( ) ; var nearestTarget = hero . findNearestEnemy ( ) ; var dis…" at bounding box center [431, 169] width 174 height 188
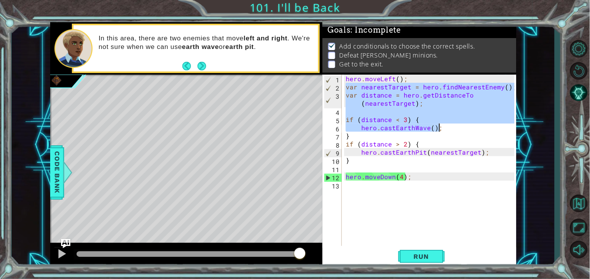
drag, startPoint x: 346, startPoint y: 87, endPoint x: 447, endPoint y: 128, distance: 108.6
click at [447, 128] on div "hero . moveLeft ( ) ; var nearestTarget = hero . findNearestEnemy ( ) ; var dis…" at bounding box center [431, 169] width 174 height 188
paste textarea "Code Area"
type textarea "hero.castEarthWave();"
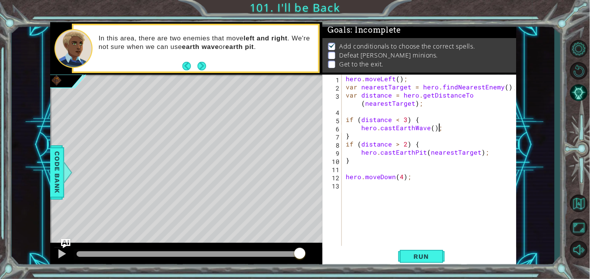
click at [345, 186] on div "hero . moveLeft ( ) ; var nearestTarget = hero . findNearestEnemy ( ) ; var dis…" at bounding box center [431, 169] width 174 height 188
paste textarea "hero.castEarthWave();"
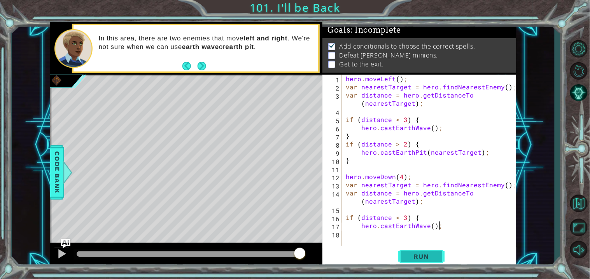
click at [406, 254] on span "Run" at bounding box center [421, 257] width 31 height 8
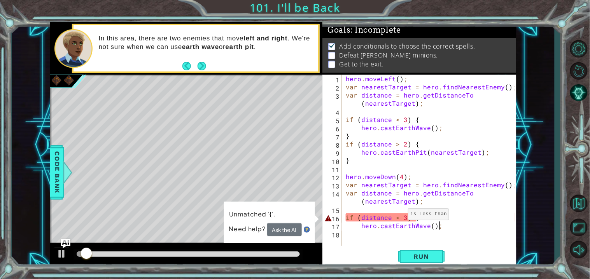
click at [398, 218] on div "hero . moveLeft ( ) ; var nearestTarget = hero . findNearestEnemy ( ) ; var dis…" at bounding box center [431, 169] width 174 height 188
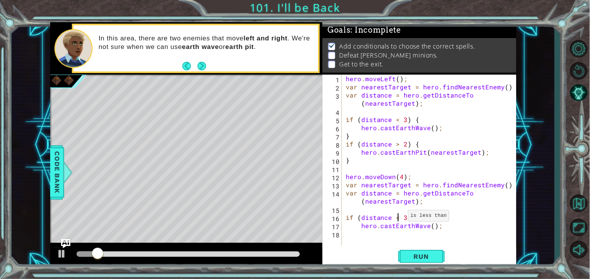
scroll to position [0, 3]
click at [432, 255] on span "Run" at bounding box center [421, 257] width 31 height 8
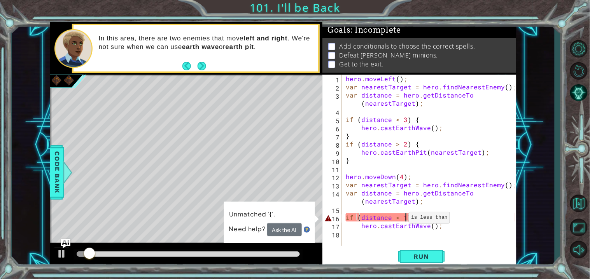
click at [400, 220] on div "hero . moveLeft ( ) ; var nearestTarget = hero . findNearestEnemy ( ) ; var dis…" at bounding box center [431, 169] width 174 height 188
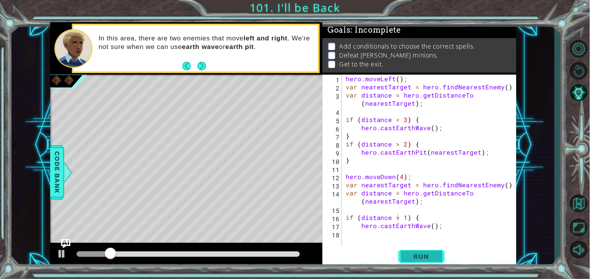
click at [417, 256] on span "Run" at bounding box center [421, 257] width 31 height 8
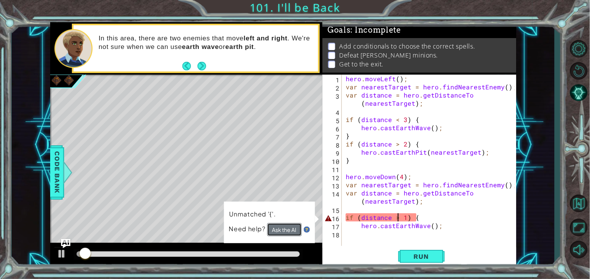
click at [294, 225] on button "Ask the AI" at bounding box center [284, 230] width 35 height 14
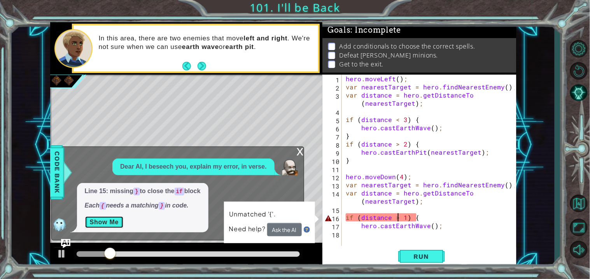
click at [118, 226] on button "Show Me" at bounding box center [104, 222] width 39 height 12
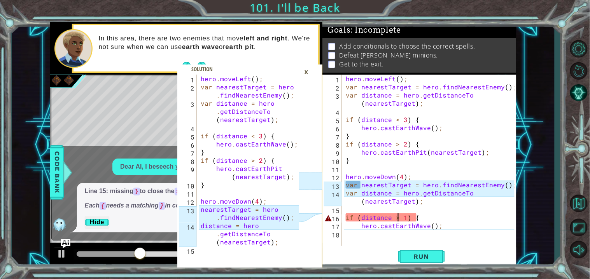
click at [480, 194] on div "hero . moveLeft ( ) ; var nearestTarget = hero . findNearestEnemy ( ) ; var dis…" at bounding box center [431, 169] width 174 height 188
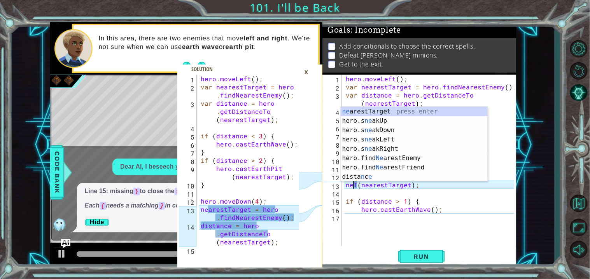
scroll to position [0, 0]
click at [471, 110] on div "ne arestTarget press enter hero.s ne akUp press enter hero.s ne akDown press en…" at bounding box center [413, 153] width 147 height 93
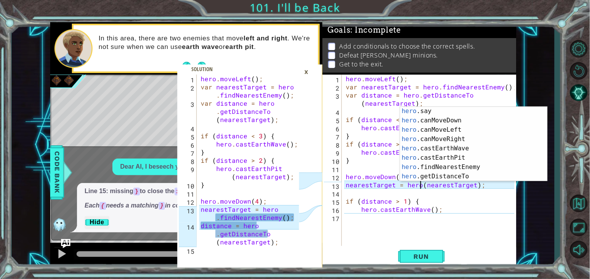
scroll to position [136, 0]
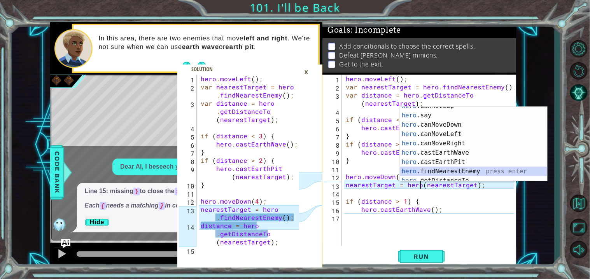
click at [528, 171] on div "hero .canMoveUp press enter hero .say press enter hero .canMoveDown press enter…" at bounding box center [473, 147] width 147 height 93
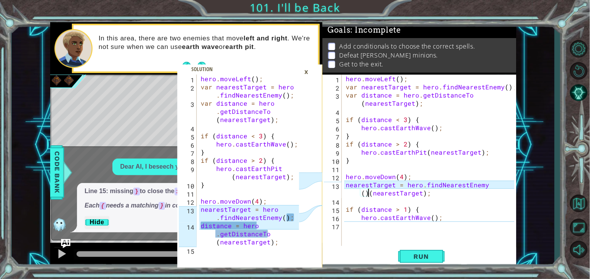
click at [427, 196] on div "hero . moveLeft ( ) ; var nearestTarget = hero . findNearestEnemy ( ) ; var dis…" at bounding box center [431, 169] width 174 height 188
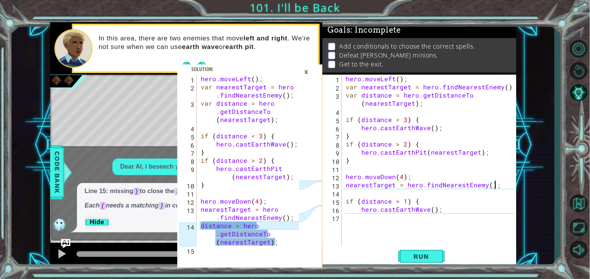
scroll to position [0, 9]
click at [488, 186] on div "hero . moveLeft ( ) ; var nearestTarget = hero . findNearestEnemy ( ) ; var dis…" at bounding box center [431, 169] width 174 height 188
click at [343, 202] on div "nearestTarget = hero.findNearestEnemy(); 1 2 3 4 5 6 7 8 9 10 11 12 13 14 15 16…" at bounding box center [418, 160] width 192 height 171
click at [348, 202] on div "hero . moveLeft ( ) ; var nearestTarget = hero . findNearestEnemy ( ) ; var dis…" at bounding box center [431, 169] width 174 height 188
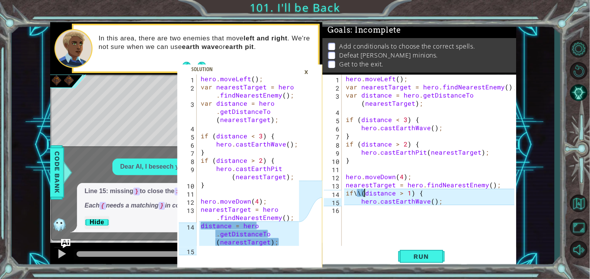
scroll to position [0, 1]
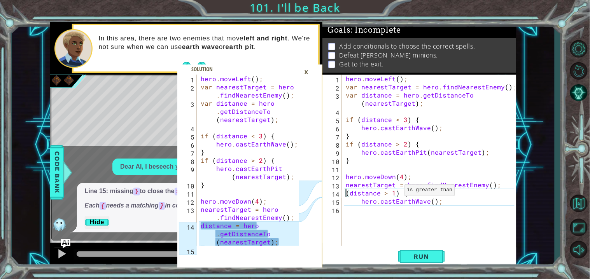
click at [396, 192] on div "hero . moveLeft ( ) ; var nearestTarget = hero . findNearestEnemy ( ) ; var dis…" at bounding box center [431, 169] width 174 height 188
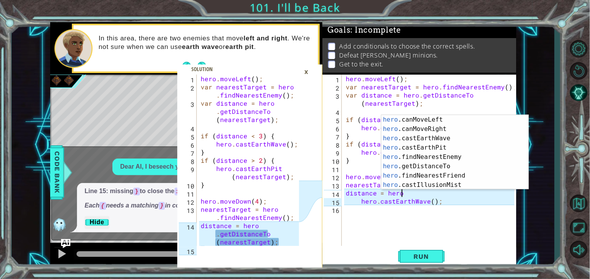
scroll to position [158, 0]
click at [472, 166] on div "hero .canMoveLeft press enter hero .canMoveRight press enter hero .castEarthWav…" at bounding box center [454, 161] width 147 height 93
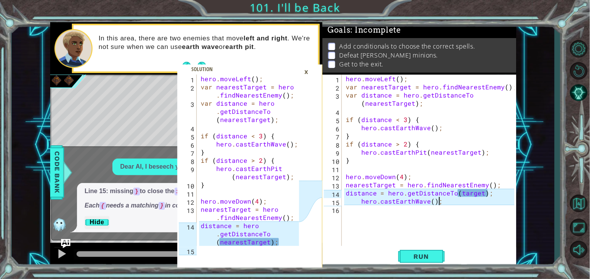
drag, startPoint x: 444, startPoint y: 202, endPoint x: 465, endPoint y: 204, distance: 21.0
click at [465, 204] on div "hero . moveLeft ( ) ; var nearestTarget = hero . findNearestEnemy ( ) ; var dis…" at bounding box center [431, 169] width 174 height 188
click at [459, 192] on div "hero . moveLeft ( ) ; var nearestTarget = hero . findNearestEnemy ( ) ; var dis…" at bounding box center [431, 169] width 174 height 188
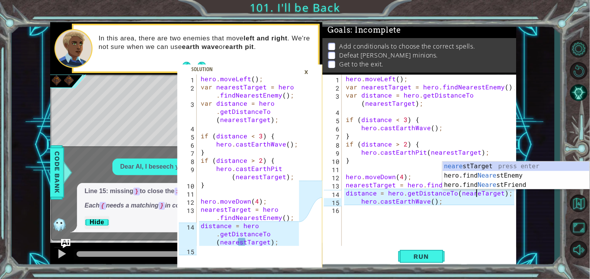
scroll to position [0, 9]
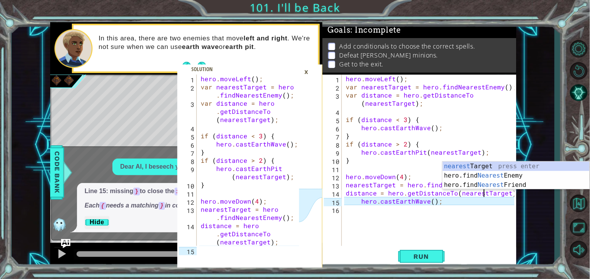
click at [297, 191] on div at bounding box center [295, 181] width 8 height 212
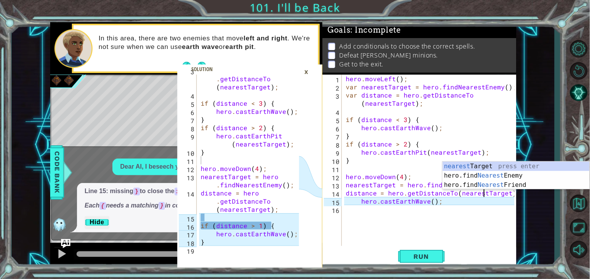
scroll to position [40, 0]
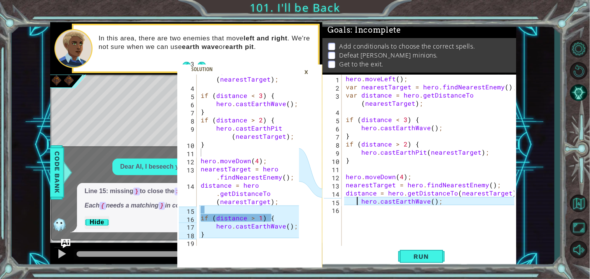
click at [356, 204] on div "hero . moveLeft ( ) ; var nearestTarget = hero . findNearestEnemy ( ) ; var dis…" at bounding box center [431, 169] width 174 height 188
type textarea "hero.castEarthWave();"
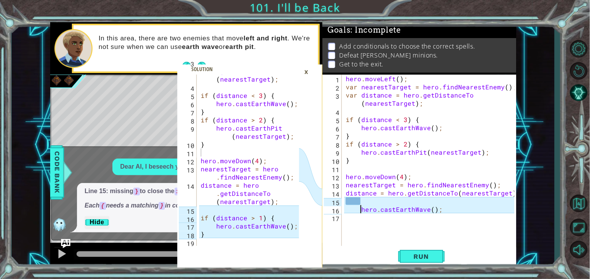
click at [367, 200] on div "hero . moveLeft ( ) ; var nearestTarget = hero . findNearestEnemy ( ) ; var dis…" at bounding box center [431, 169] width 174 height 188
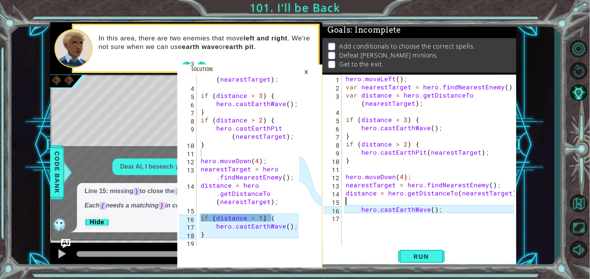
type textarea "distance = hero.getDistanceTo(nearestTarget);"
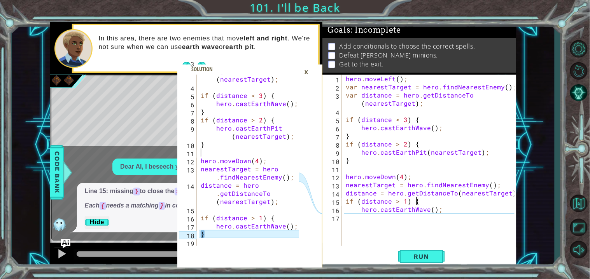
scroll to position [0, 4]
type textarea "hero.castEarthWave();"
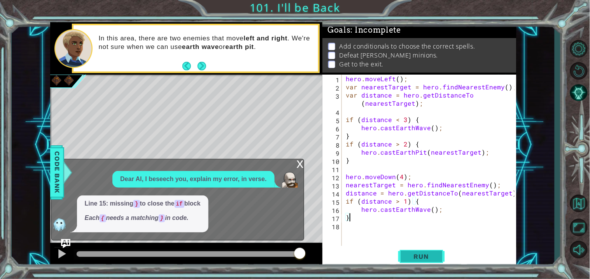
type textarea "}"
click at [421, 257] on span "Run" at bounding box center [421, 257] width 31 height 8
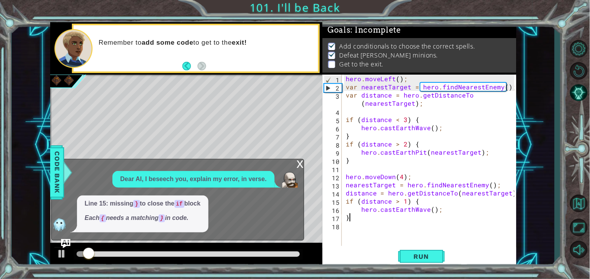
click at [295, 162] on div "x Dear AI, I beseech you, explain my error, in verse. Line 15: missing } to clo…" at bounding box center [177, 200] width 253 height 82
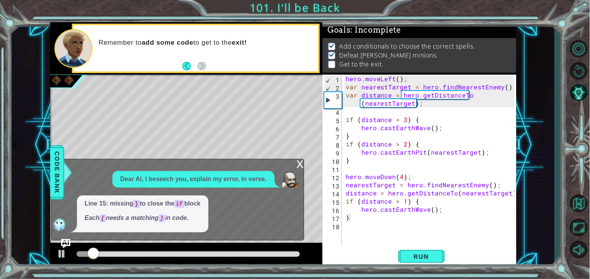
click at [297, 164] on div "x" at bounding box center [300, 163] width 7 height 8
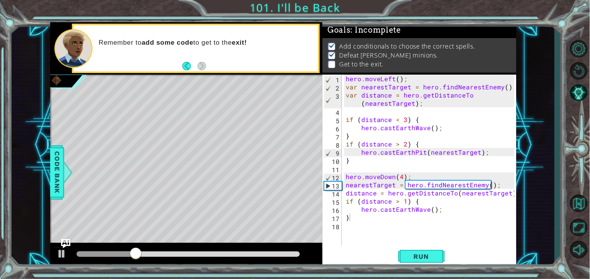
click at [347, 230] on div "hero . moveLeft ( ) ; var nearestTarget = hero . findNearestEnemy ( ) ; var dis…" at bounding box center [431, 169] width 174 height 188
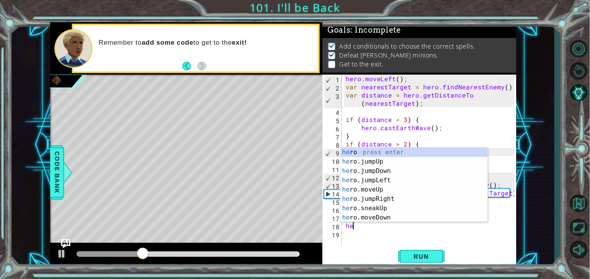
type textarea "her"
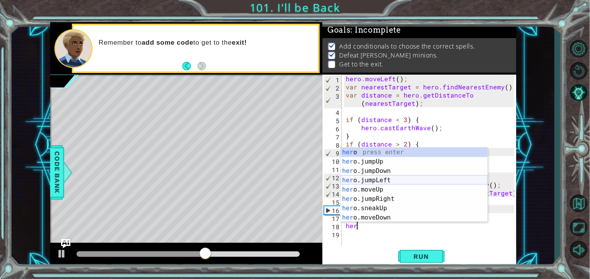
click at [405, 181] on div "her o press enter her o.jumpUp press enter her o.jumpDown press enter her o.jum…" at bounding box center [413, 194] width 147 height 93
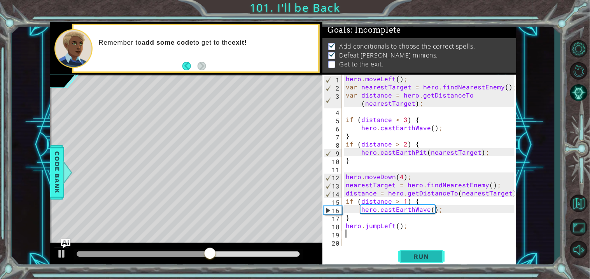
click at [427, 258] on span "Run" at bounding box center [421, 257] width 31 height 8
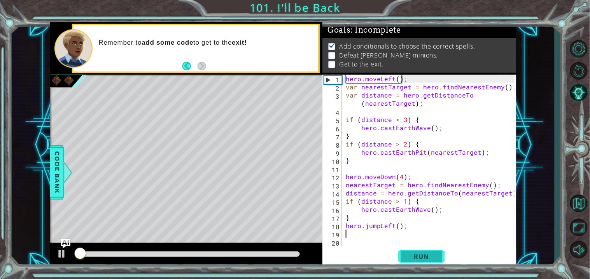
click at [428, 258] on span "Run" at bounding box center [421, 257] width 31 height 8
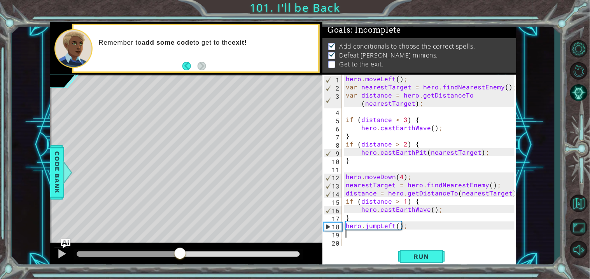
drag, startPoint x: 88, startPoint y: 255, endPoint x: 180, endPoint y: 272, distance: 93.7
click at [180, 272] on div "3 4 5 6 7 8 9 10 11 12 13 14 15 16 17 18 19 var distance = hero . getDistanceTo…" at bounding box center [295, 139] width 590 height 279
click at [398, 225] on div "hero . moveLeft ( ) ; var nearestTarget = hero . findNearestEnemy ( ) ; var dis…" at bounding box center [431, 169] width 174 height 188
type textarea "hero.jumpLeft(3);"
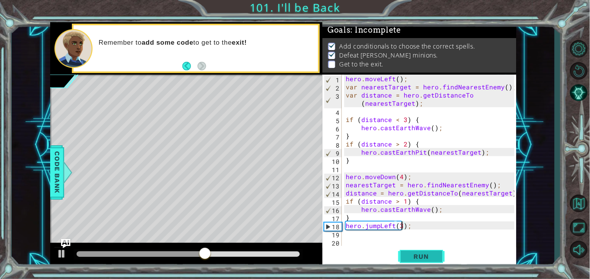
click at [429, 252] on button "Run" at bounding box center [421, 256] width 47 height 19
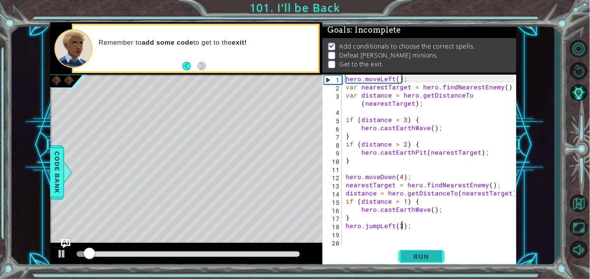
click at [408, 253] on span "Run" at bounding box center [421, 257] width 31 height 8
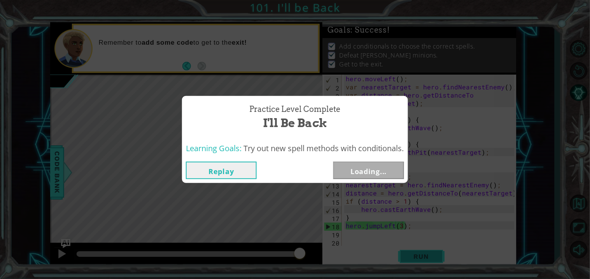
drag, startPoint x: 93, startPoint y: 255, endPoint x: 429, endPoint y: 252, distance: 336.2
click at [429, 252] on body "3 4 5 6 7 8 9 10 11 12 13 14 15 16 17 18 19 var distance = hero . getDistanceTo…" at bounding box center [295, 139] width 590 height 279
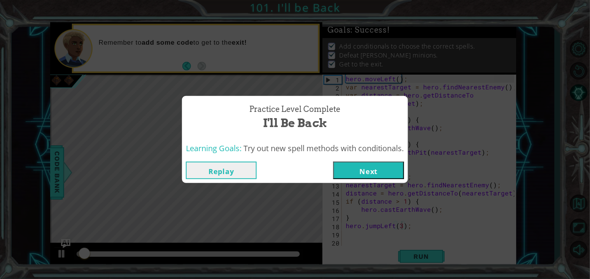
click at [371, 171] on button "Next" at bounding box center [368, 170] width 71 height 17
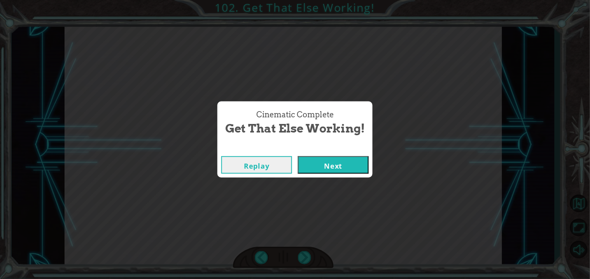
click at [314, 163] on button "Next" at bounding box center [333, 164] width 71 height 17
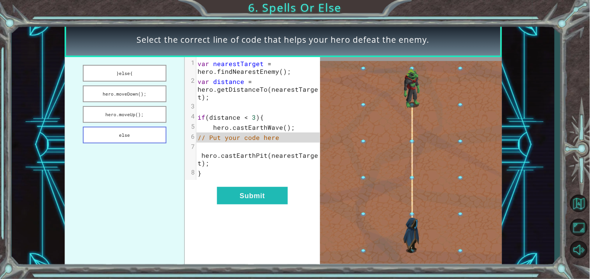
click at [157, 133] on button "else" at bounding box center [125, 135] width 84 height 17
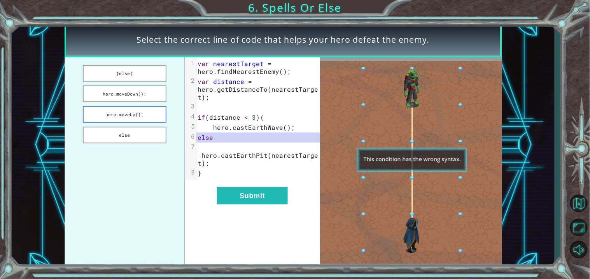
click at [145, 115] on button "hero.moveUp();" at bounding box center [125, 114] width 84 height 17
click at [113, 67] on button "}else{" at bounding box center [125, 73] width 84 height 17
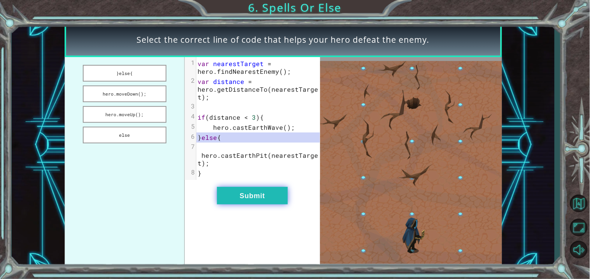
click at [241, 193] on button "Submit" at bounding box center [252, 195] width 71 height 17
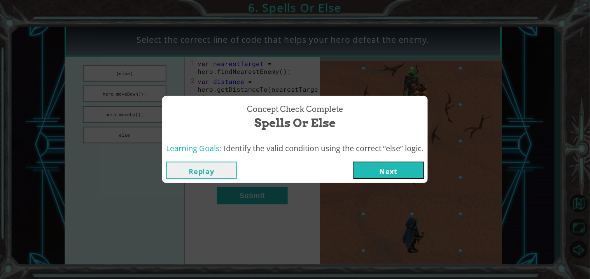
click at [411, 177] on button "Next" at bounding box center [388, 170] width 71 height 17
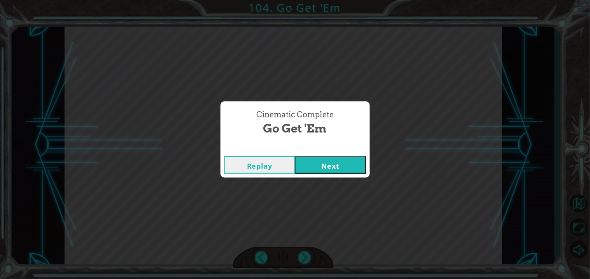
click at [324, 158] on button "Next" at bounding box center [330, 164] width 71 height 17
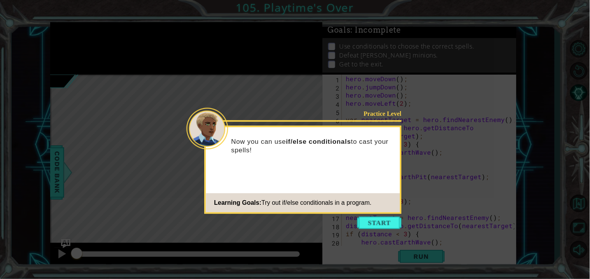
click at [366, 213] on div "Practice Level Now you can use if/else conditionals to cast your spells! Learni…" at bounding box center [302, 170] width 197 height 88
click at [377, 223] on button "Start" at bounding box center [379, 222] width 44 height 12
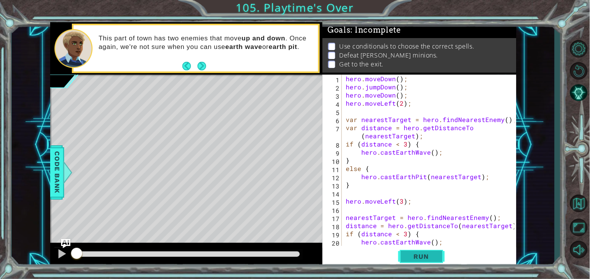
click at [429, 255] on span "Run" at bounding box center [421, 257] width 31 height 8
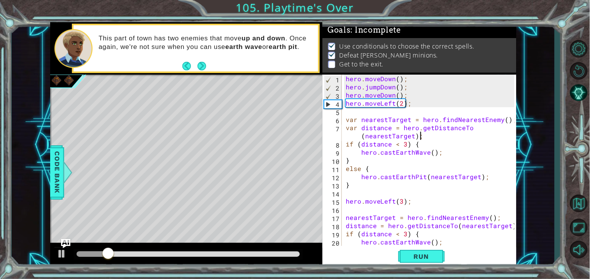
click at [503, 136] on div "hero . moveDown ( ) ; hero . jumpDown ( ) ; hero . moveDown ( ) ; hero . moveLe…" at bounding box center [431, 169] width 174 height 188
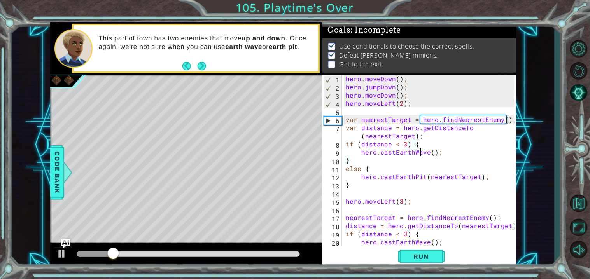
type textarea "}"
type textarea "hero.moveLeft(3);"
type textarea "}"
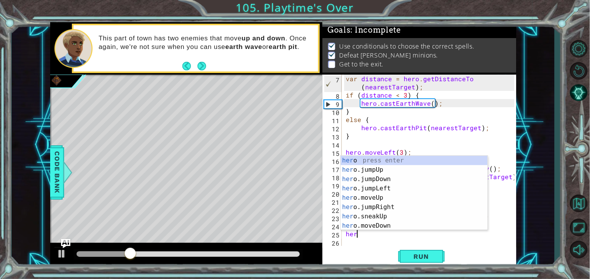
scroll to position [0, 0]
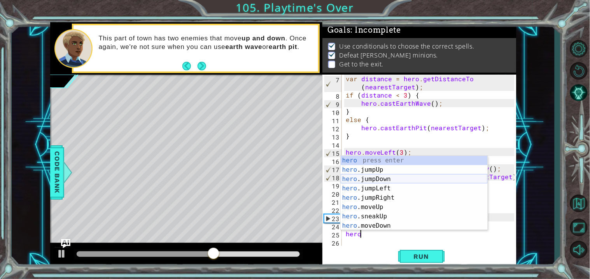
drag, startPoint x: 487, startPoint y: 166, endPoint x: 483, endPoint y: 175, distance: 9.5
click at [483, 175] on div at bounding box center [484, 193] width 8 height 74
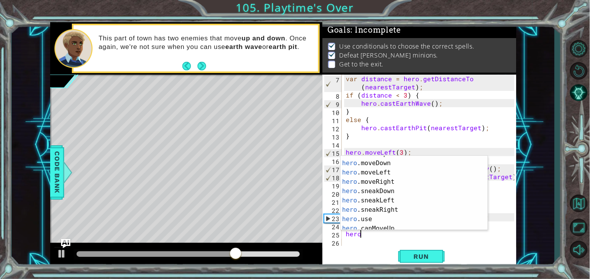
scroll to position [63, 0]
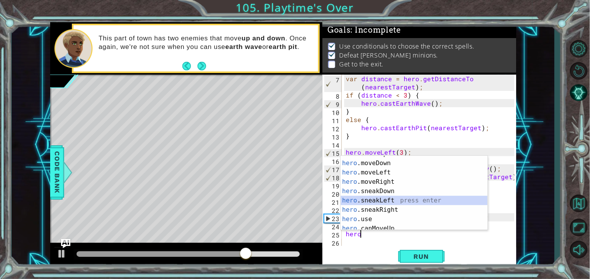
click at [426, 201] on div "hero .sneakUp press enter hero .moveDown press enter hero .moveLeft press enter…" at bounding box center [413, 195] width 147 height 93
type textarea "hero.sneakLeft(1);"
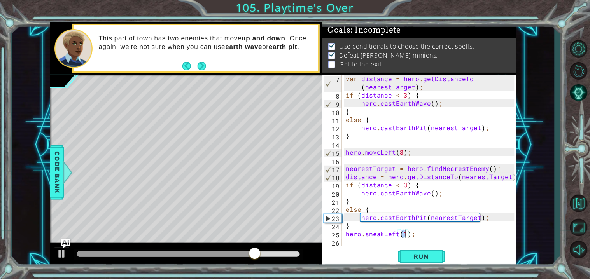
click at [368, 242] on div "var distance = hero . getDistanceTo ( nearestTarget ) ; if ( distance < 3 ) { h…" at bounding box center [431, 173] width 174 height 196
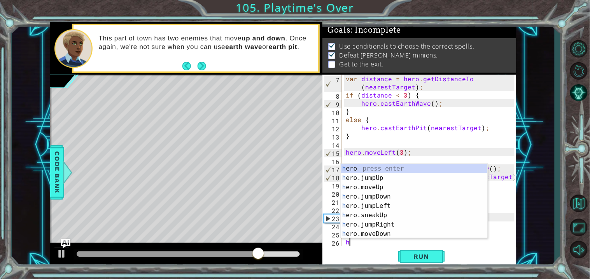
scroll to position [57, 0]
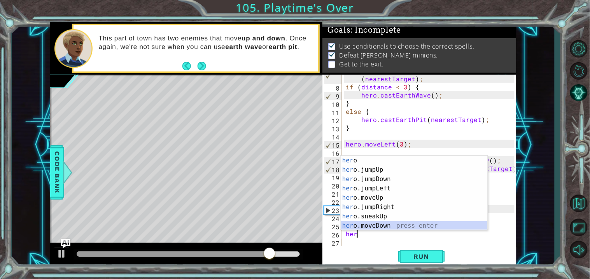
click at [412, 222] on div "her o press enter her o.jumpUp press enter her o.jumpDown press enter her o.jum…" at bounding box center [413, 202] width 147 height 93
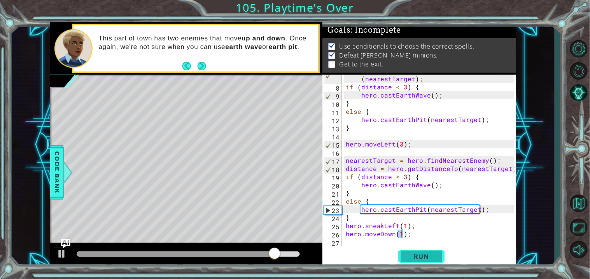
type textarea "hero.moveDown(1);"
click at [420, 252] on button "Run" at bounding box center [421, 256] width 47 height 19
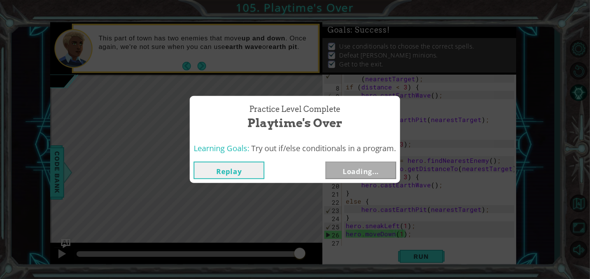
drag, startPoint x: 98, startPoint y: 251, endPoint x: 589, endPoint y: 279, distance: 491.6
click at [589, 279] on body "1 ההההההההההההההההההההההההההההההההההההההההההההההההההההההההההההההההההההההההההההה…" at bounding box center [295, 139] width 590 height 279
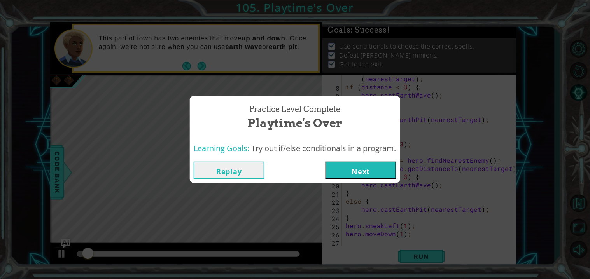
click at [364, 168] on button "Next" at bounding box center [360, 170] width 71 height 17
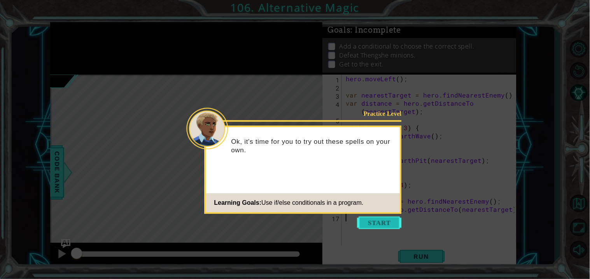
click at [385, 220] on button "Start" at bounding box center [379, 222] width 44 height 12
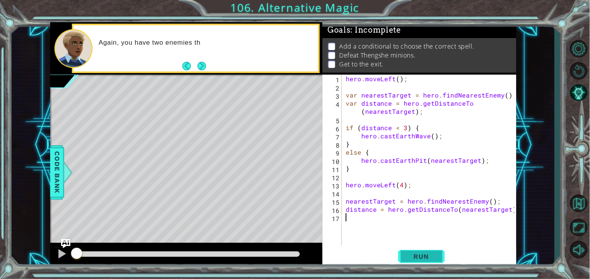
click at [411, 254] on span "Run" at bounding box center [421, 257] width 31 height 8
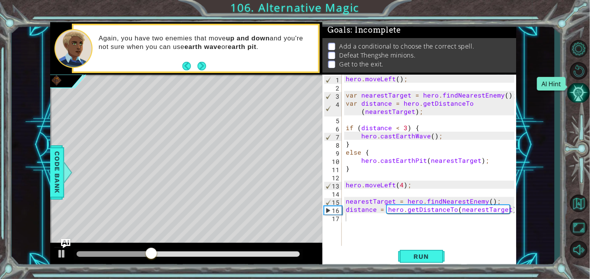
click at [585, 89] on button "AI Hint" at bounding box center [578, 93] width 23 height 20
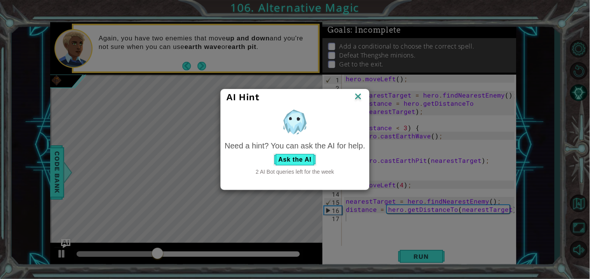
click at [293, 166] on div "Need a hint? You can ask the AI for help. Ask the AI 2 AI Bot queries left for …" at bounding box center [295, 157] width 140 height 35
click at [293, 162] on button "Ask the AI" at bounding box center [294, 160] width 43 height 12
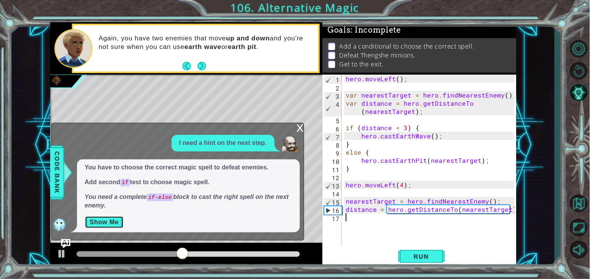
click at [110, 223] on button "Show Me" at bounding box center [104, 222] width 39 height 12
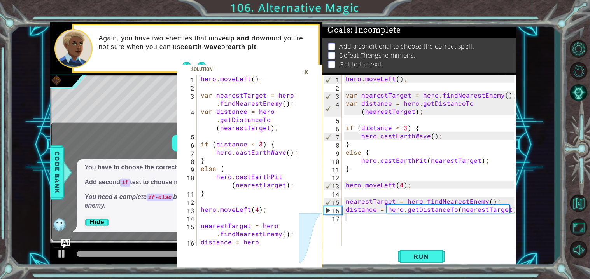
click at [303, 201] on icon at bounding box center [310, 173] width 23 height 196
click at [307, 199] on icon at bounding box center [310, 173] width 23 height 196
click at [300, 221] on icon at bounding box center [310, 238] width 24 height 49
click at [297, 220] on div at bounding box center [295, 205] width 8 height 261
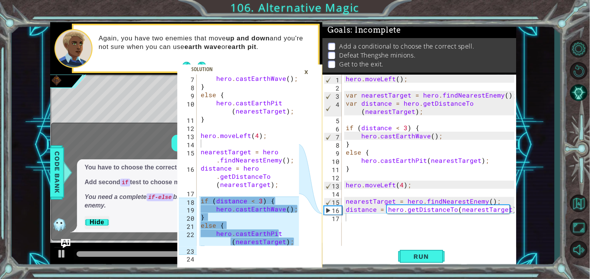
scroll to position [90, 0]
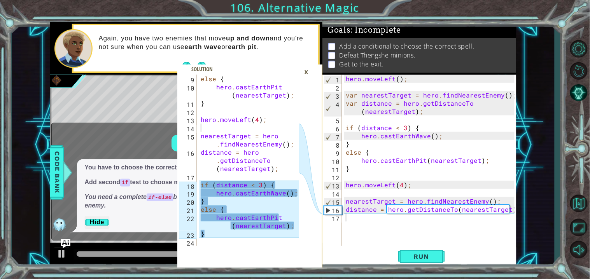
click at [358, 220] on div "hero . moveLeft ( ) ; var nearestTarget = hero . findNearestEnemy ( ) ; var dis…" at bounding box center [431, 169] width 174 height 188
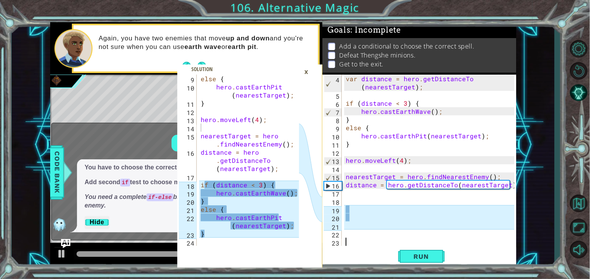
scroll to position [24, 0]
click at [352, 196] on div "var distance = hero . getDistanceTo ( nearestTarget ) ; if ( distance < 3 ) { h…" at bounding box center [431, 173] width 174 height 196
click at [357, 204] on div "var distance = hero . getDistanceTo ( nearestTarget ) ; if ( distance < 3 ) { h…" at bounding box center [431, 173] width 174 height 196
click at [355, 192] on div "var distance = hero . getDistanceTo ( nearestTarget ) ; if ( distance < 3 ) { h…" at bounding box center [431, 173] width 174 height 196
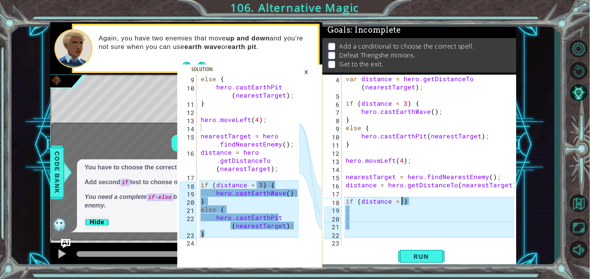
scroll to position [0, 3]
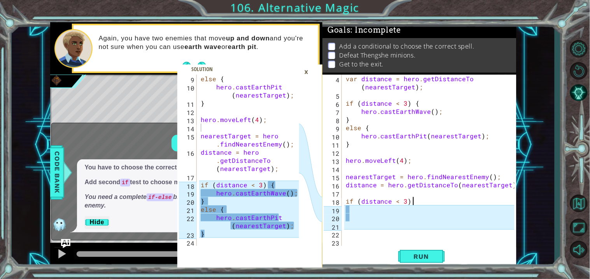
type textarea "if (distance < 3) {"
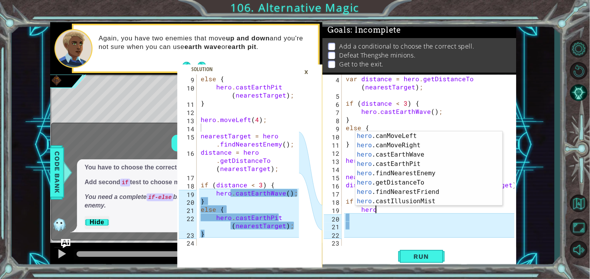
scroll to position [158, 0]
click at [430, 166] on div "hero .canMoveLeft press enter hero .canMoveRight press enter hero .castEarthWav…" at bounding box center [428, 177] width 147 height 93
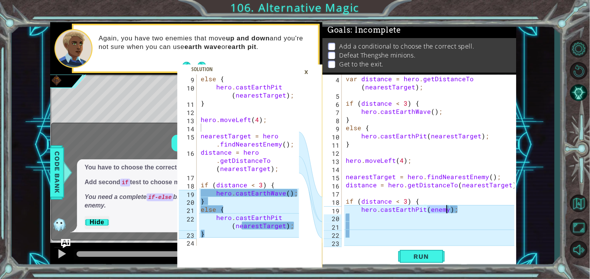
click at [459, 210] on div "var distance = hero . getDistanceTo ( nearestTarget ) ; if ( distance < 3 ) { h…" at bounding box center [431, 173] width 174 height 196
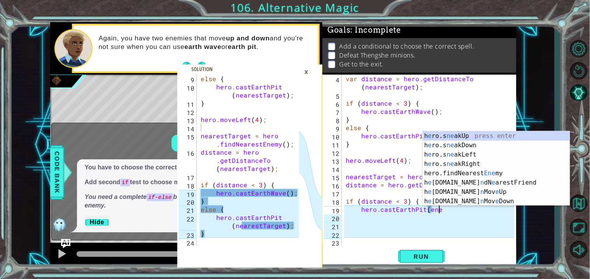
scroll to position [0, 0]
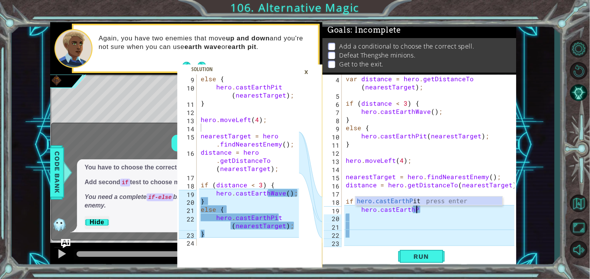
type textarea "hero.castEarth"
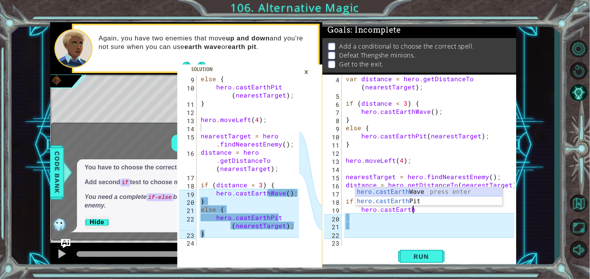
click at [449, 190] on div "hero.castEarth Wave press enter hero.castEarth Pit press enter" at bounding box center [428, 205] width 147 height 37
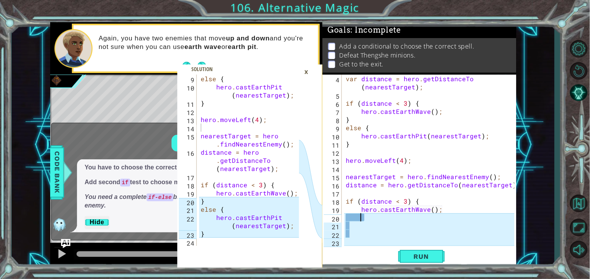
click at [386, 221] on div "var distance = hero . getDistanceTo ( nearestTarget ) ; if ( distance < 3 ) { h…" at bounding box center [431, 173] width 174 height 196
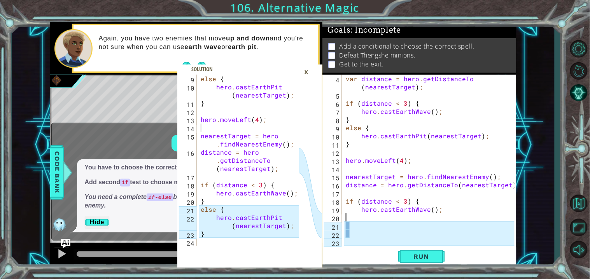
type textarea "hero.castEarthWave();"
type textarea "}"
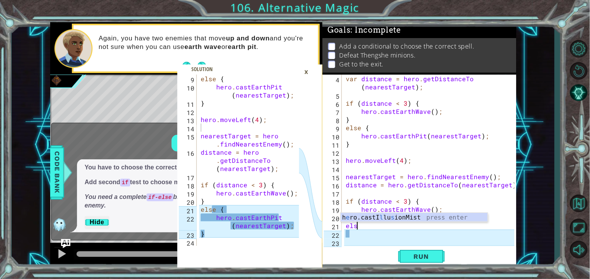
scroll to position [0, 0]
type textarea "else {"
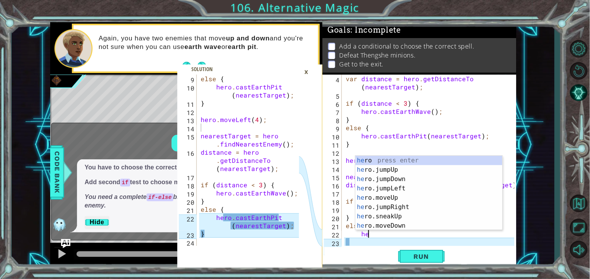
scroll to position [0, 1]
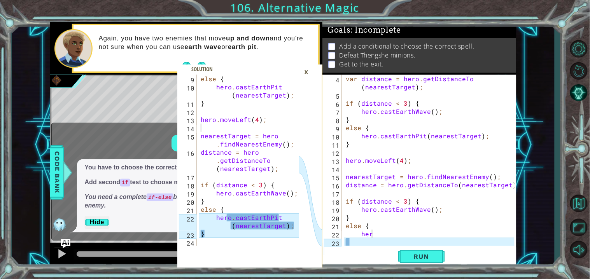
drag, startPoint x: 502, startPoint y: 167, endPoint x: 504, endPoint y: 175, distance: 8.5
click at [504, 175] on body "9 10 11 12 13 14 15 16 17 18 19 20 21 22 23 24 else { hero . castEarthPit ( nea…" at bounding box center [295, 139] width 590 height 279
click at [386, 235] on div "var distance = hero . getDistanceTo ( nearestTarget ) ; if ( distance < 3 ) { h…" at bounding box center [431, 173] width 174 height 196
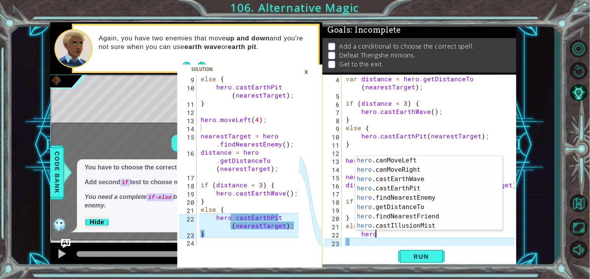
scroll to position [158, 0]
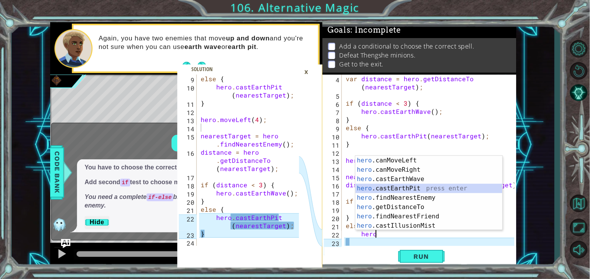
click at [435, 191] on div "hero .canMoveLeft press enter hero .canMoveRight press enter hero .castEarthWav…" at bounding box center [428, 202] width 147 height 93
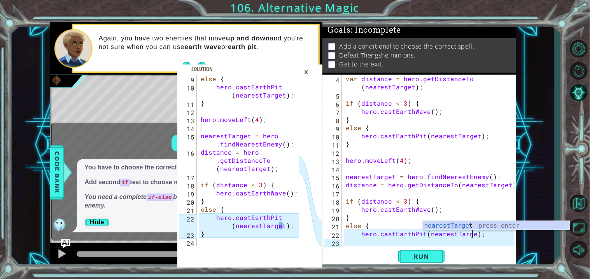
scroll to position [0, 8]
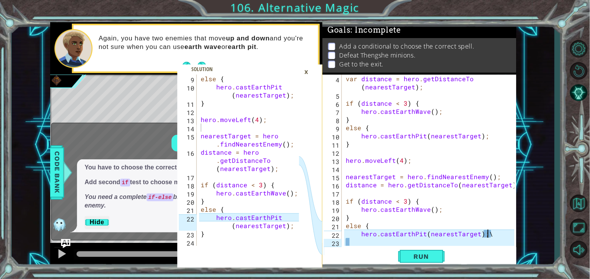
type textarea "hero.castEarthPit(nearestTarget);"
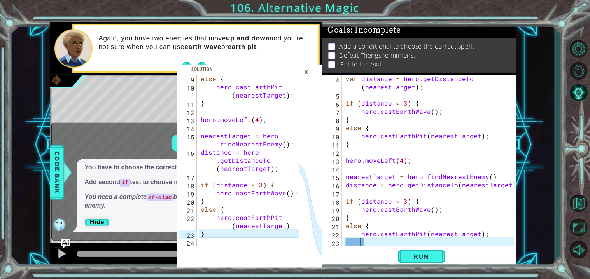
scroll to position [0, 0]
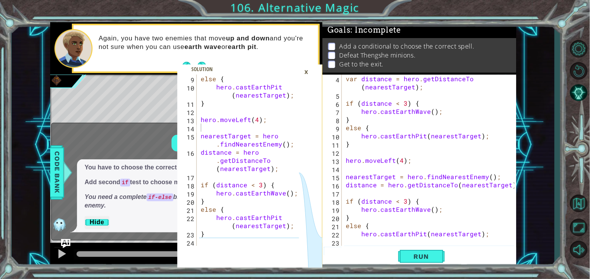
type textarea "]"
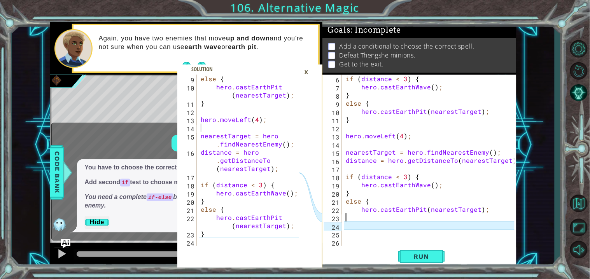
scroll to position [49, 0]
type textarea "}"
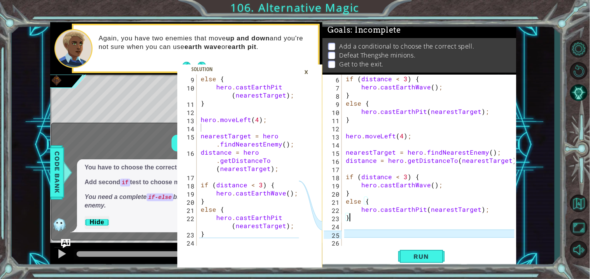
click at [384, 235] on div "if ( distance < 3 ) { hero . castEarthWave ( ) ; } else { hero . castEarthPit (…" at bounding box center [431, 169] width 174 height 188
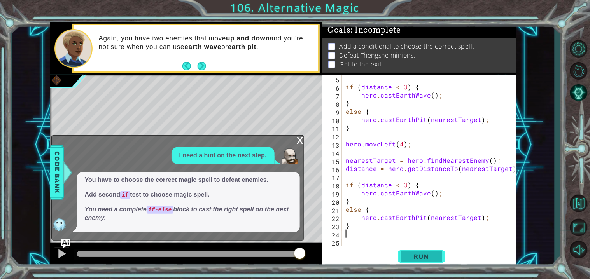
click at [410, 260] on span "Run" at bounding box center [421, 257] width 31 height 8
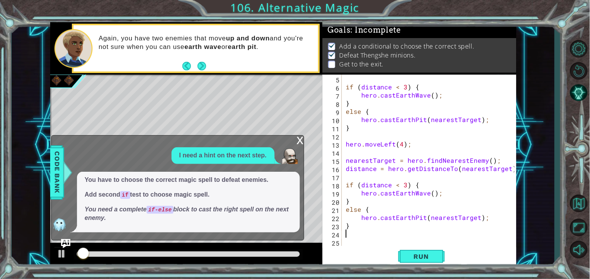
click at [297, 143] on div "x" at bounding box center [300, 140] width 7 height 8
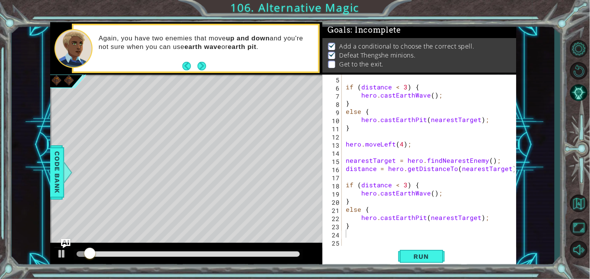
click at [364, 239] on div "if ( distance < 3 ) { hero . castEarthWave ( ) ; } else { hero . castEarthPit (…" at bounding box center [431, 169] width 174 height 188
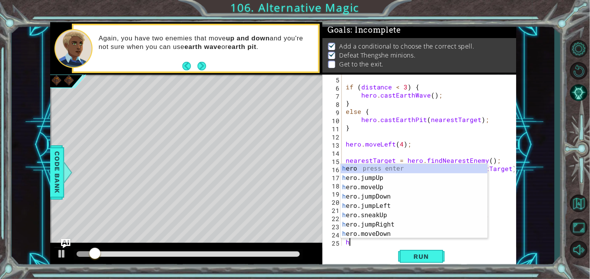
scroll to position [49, 0]
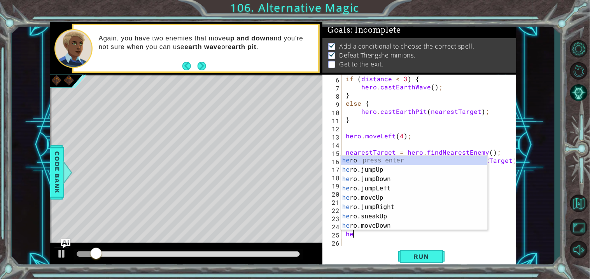
type textarea "her"
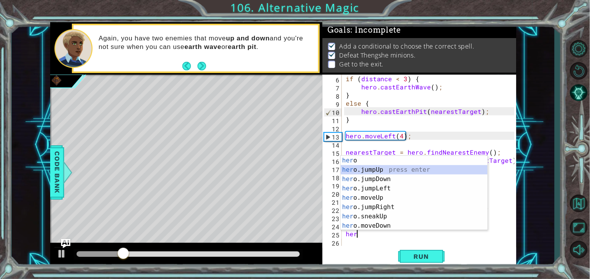
drag, startPoint x: 487, startPoint y: 170, endPoint x: 490, endPoint y: 168, distance: 4.2
click at [490, 168] on body "9 10 11 12 13 14 15 16 17 18 19 20 21 22 23 24 else { hero . castEarthPit ( nea…" at bounding box center [295, 139] width 590 height 279
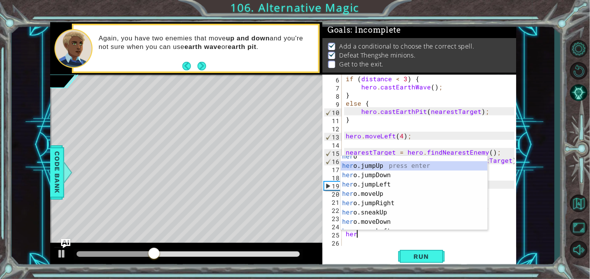
scroll to position [0, 0]
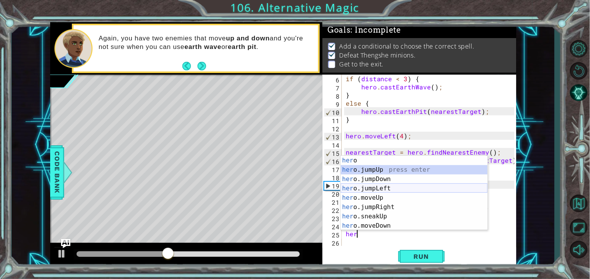
click at [426, 190] on div "her o press enter her o.jumpUp press enter her o.jumpDown press enter her o.jum…" at bounding box center [413, 202] width 147 height 93
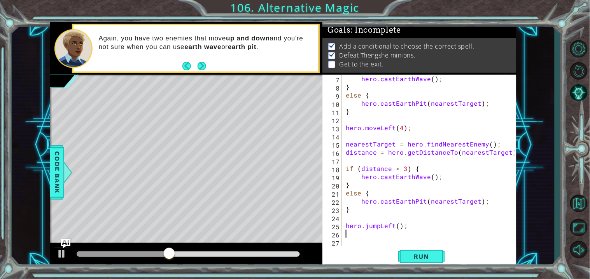
scroll to position [57, 0]
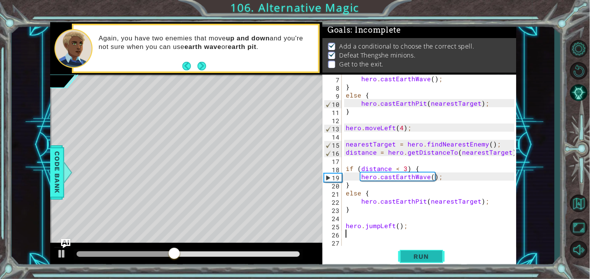
click at [426, 256] on span "Run" at bounding box center [421, 257] width 31 height 8
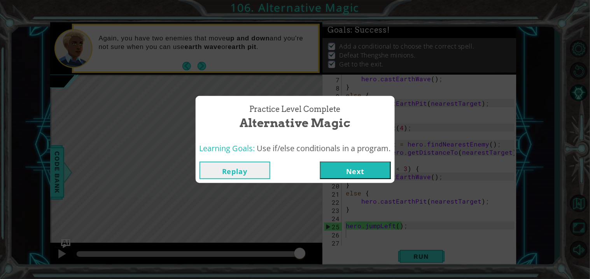
drag, startPoint x: 105, startPoint y: 253, endPoint x: 312, endPoint y: 278, distance: 208.3
click at [312, 278] on body "9 10 11 12 13 14 15 16 17 18 19 20 21 22 23 24 else { hero . castEarthPit ( nea…" at bounding box center [295, 139] width 590 height 279
click at [348, 166] on button "Next" at bounding box center [355, 170] width 71 height 17
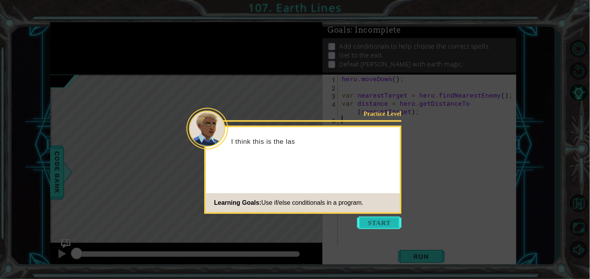
click at [376, 220] on button "Start" at bounding box center [379, 222] width 44 height 12
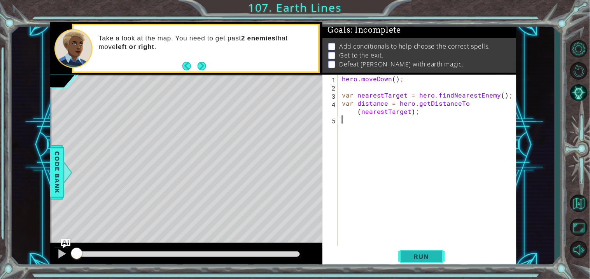
click at [409, 251] on button "Run" at bounding box center [421, 256] width 47 height 19
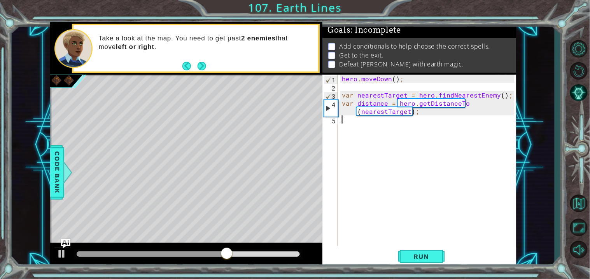
click at [564, 70] on div "1 ההההההההההההההההההההההההההההההההההההההההההההההההההההההההההההההההההההההההההההה…" at bounding box center [295, 139] width 590 height 279
click at [576, 91] on button "AI Hint" at bounding box center [578, 93] width 23 height 20
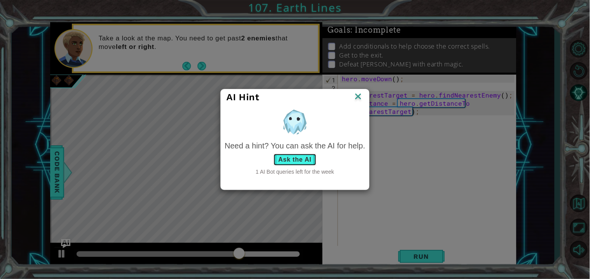
click at [313, 155] on button "Ask the AI" at bounding box center [294, 160] width 43 height 12
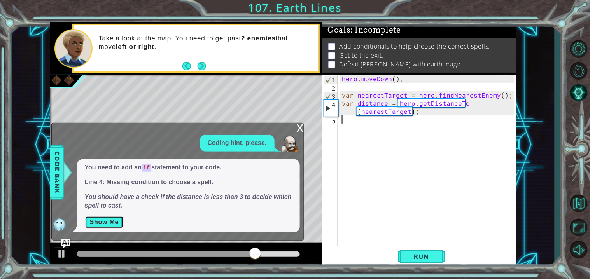
click at [106, 223] on button "Show Me" at bounding box center [104, 222] width 39 height 12
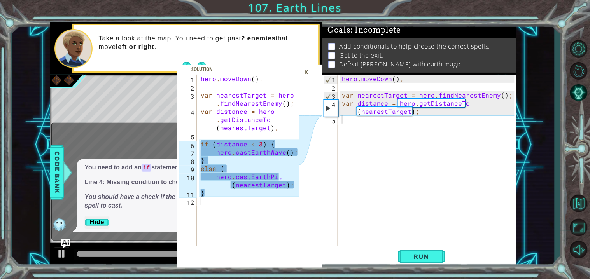
click at [347, 123] on div "hero . moveDown ( ) ; var nearestTarget = hero . findNearestEnemy ( ) ; var dis…" at bounding box center [429, 169] width 178 height 188
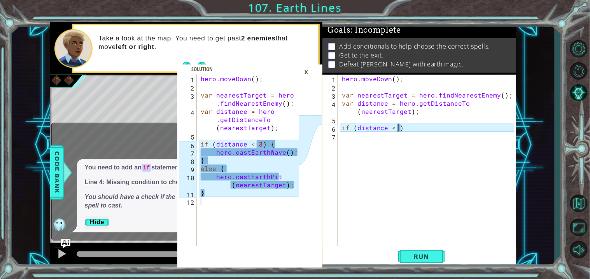
scroll to position [0, 3]
type textarea "if (distance < 3) {"
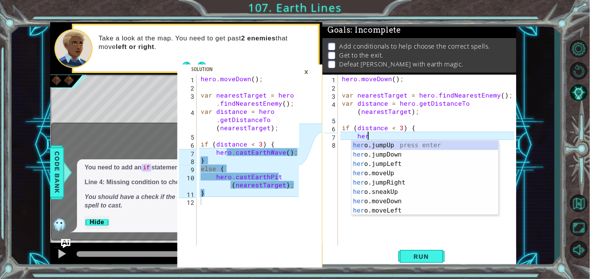
scroll to position [0, 1]
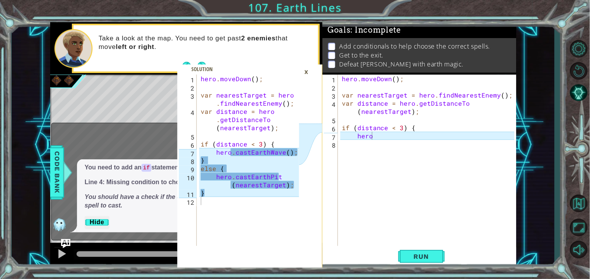
drag, startPoint x: 498, startPoint y: 158, endPoint x: 498, endPoint y: 169, distance: 11.3
click at [498, 169] on body "1 2 3 4 5 6 7 8 9 10 11 12 hero . moveDown ( ) ; var nearestTarget = hero . fin…" at bounding box center [295, 139] width 590 height 279
click at [444, 136] on div "hero . moveDown ( ) ; var nearestTarget = hero . findNearestEnemy ( ) ; var dis…" at bounding box center [429, 169] width 178 height 188
type textarea "hero."
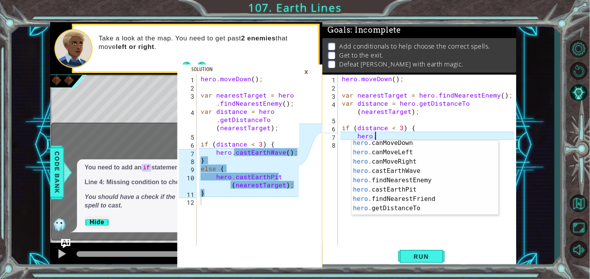
scroll to position [143, 0]
click at [449, 171] on div "hero. canMoveDown press enter hero. canMoveLeft press enter hero. canMoveRight …" at bounding box center [424, 183] width 147 height 93
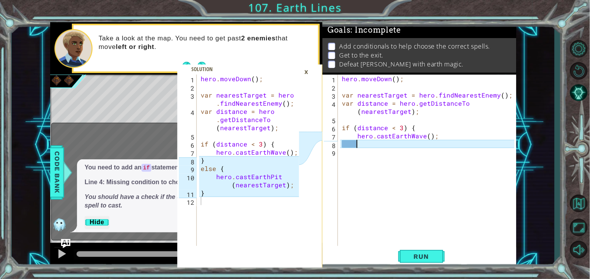
scroll to position [0, 0]
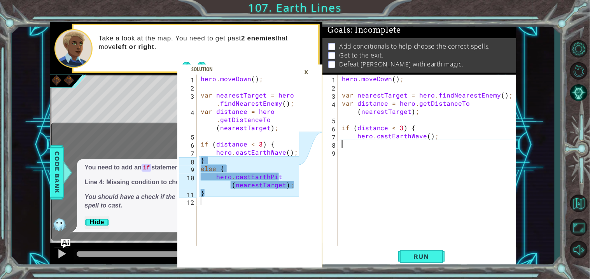
type textarea "}"
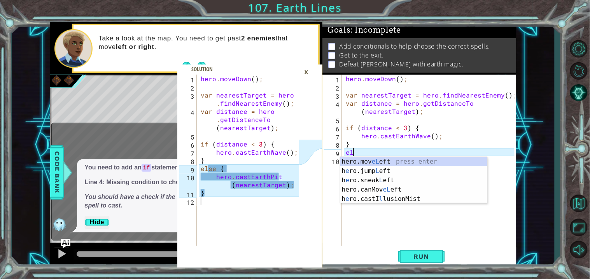
scroll to position [0, 0]
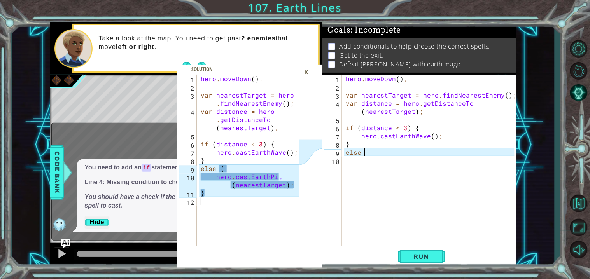
type textarea "else {"
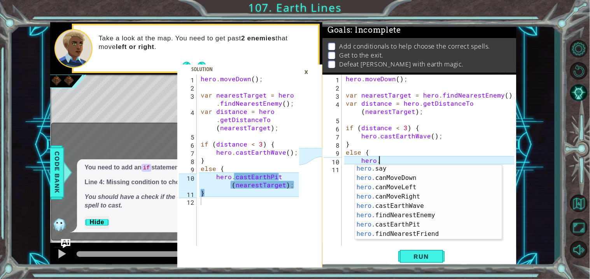
scroll to position [133, 0]
click at [446, 223] on div "hero. say press enter hero. canMoveDown press enter hero. canMoveLeft press ent…" at bounding box center [428, 209] width 147 height 93
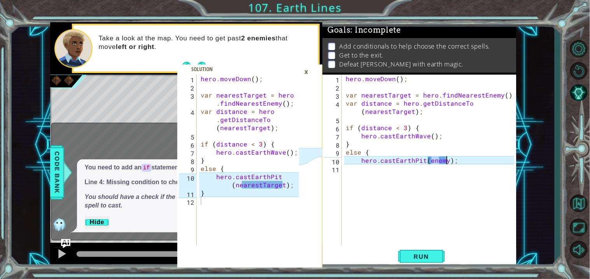
click at [447, 163] on div "hero . moveDown ( ) ; var nearestTarget = hero . findNearestEnemy ( ) ; var dis…" at bounding box center [429, 160] width 170 height 171
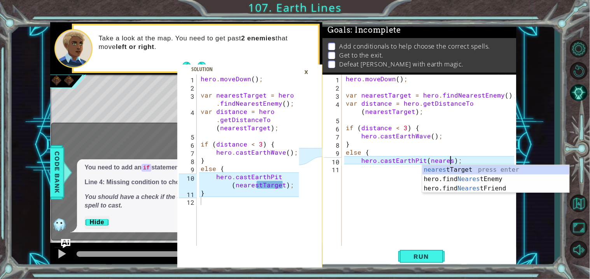
scroll to position [0, 6]
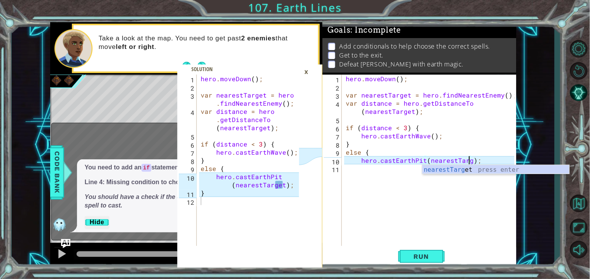
type textarea "hero.castEarthPit(nearestTarget);"
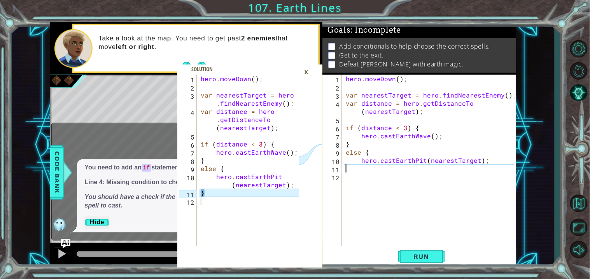
scroll to position [0, 0]
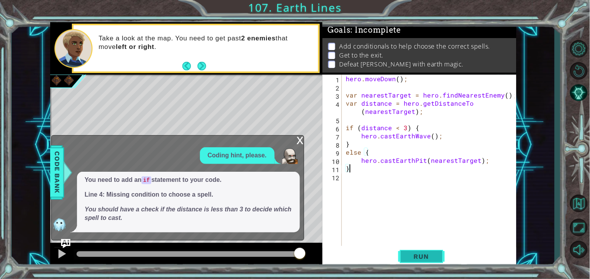
type textarea "}"
click at [435, 260] on span "Run" at bounding box center [421, 257] width 31 height 8
